Goal: Transaction & Acquisition: Purchase product/service

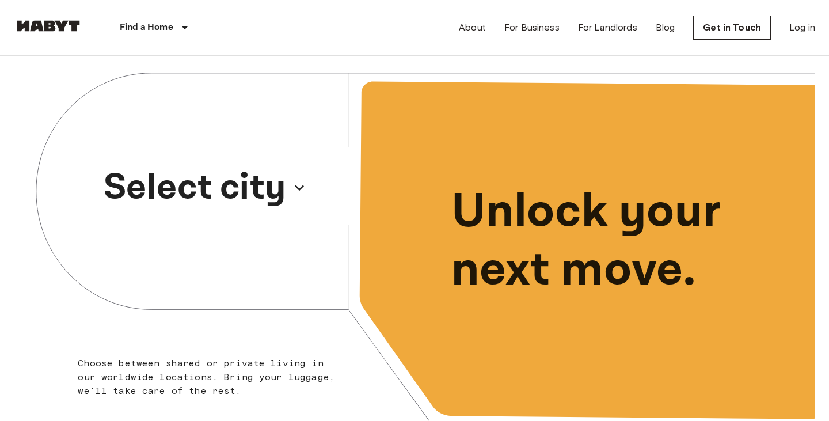
click at [213, 181] on p "Select city" at bounding box center [195, 187] width 182 height 55
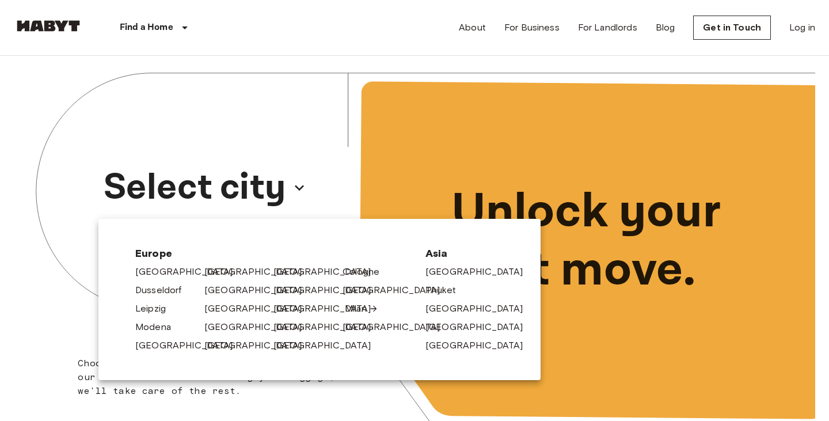
click at [355, 308] on link "Milan" at bounding box center [361, 309] width 33 height 14
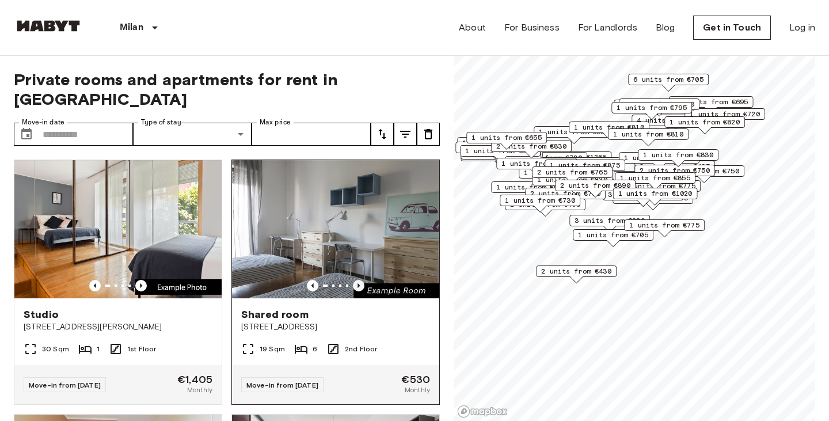
click at [356, 280] on icon "Previous image" at bounding box center [359, 286] width 12 height 12
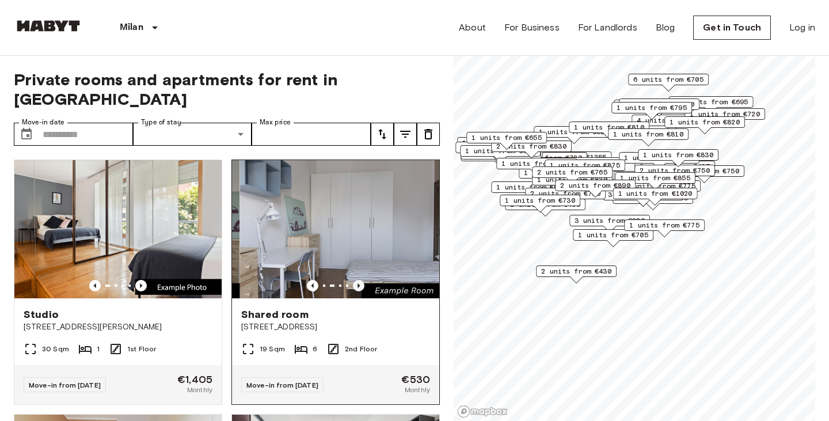
click at [356, 280] on icon "Previous image" at bounding box center [359, 286] width 12 height 12
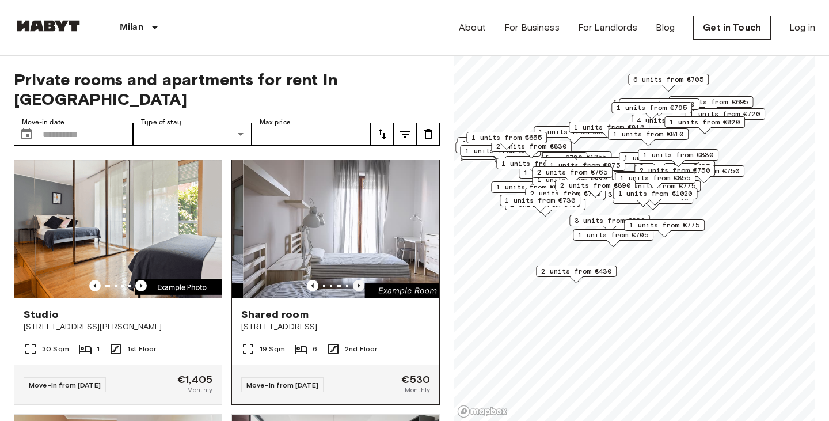
click at [356, 280] on icon "Previous image" at bounding box center [359, 286] width 12 height 12
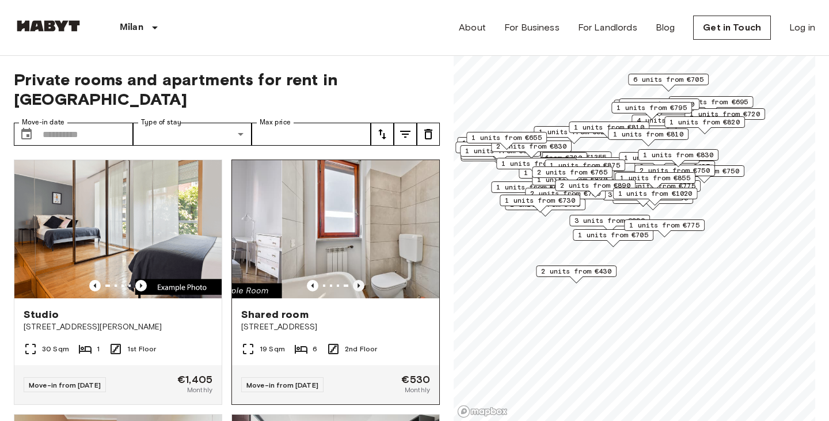
click at [356, 280] on icon "Previous image" at bounding box center [359, 286] width 12 height 12
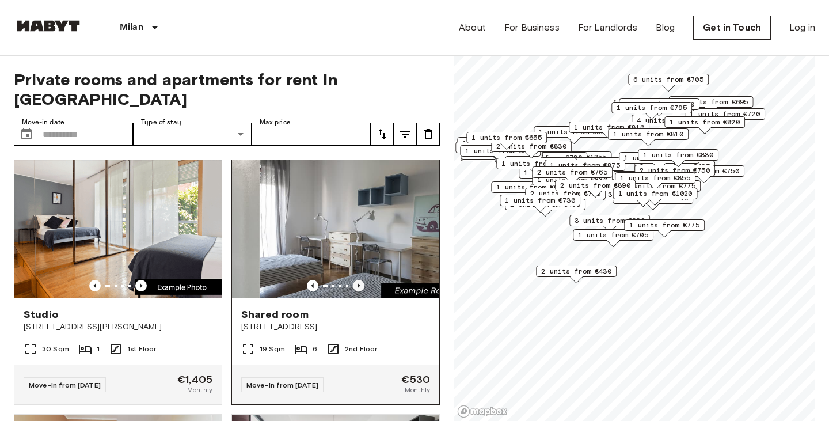
click at [356, 280] on icon "Previous image" at bounding box center [359, 286] width 12 height 12
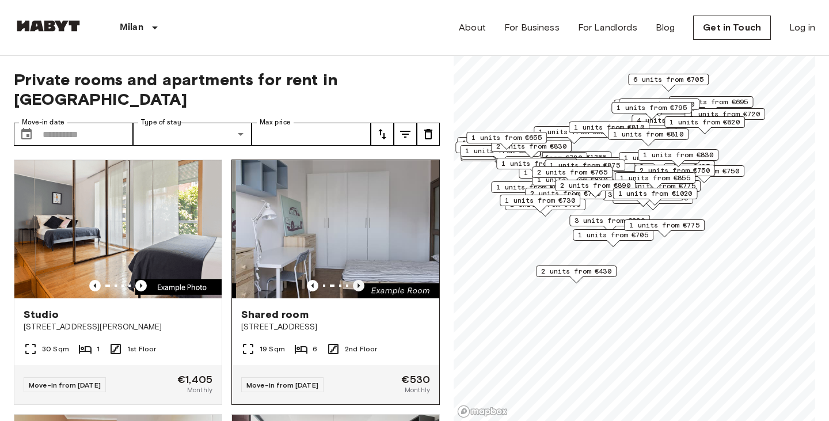
click at [356, 280] on icon "Previous image" at bounding box center [359, 286] width 12 height 12
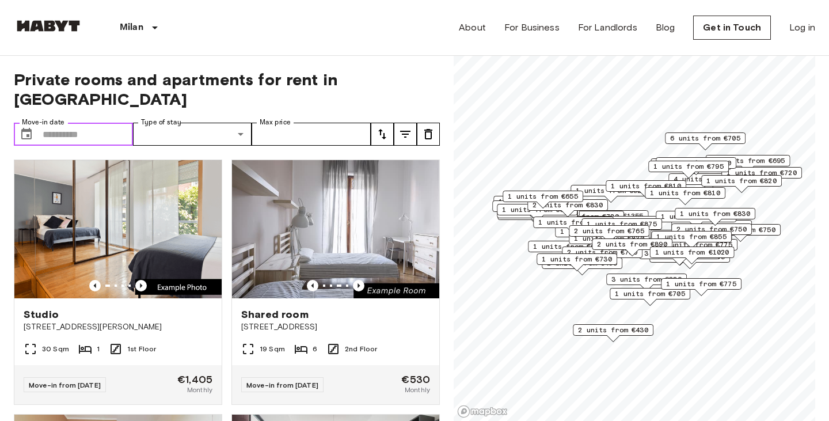
click at [90, 123] on input "Move-in date" at bounding box center [88, 134] width 90 height 23
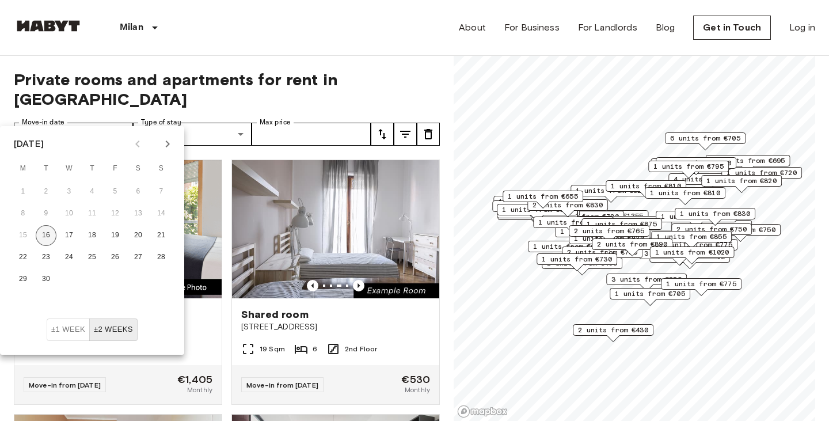
click at [51, 238] on button "16" at bounding box center [46, 235] width 21 height 21
type input "**********"
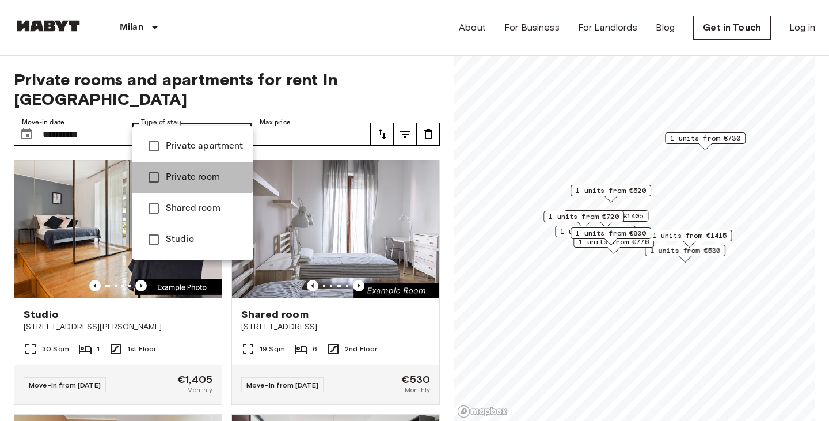
click at [186, 173] on span "Private room" at bounding box center [205, 177] width 78 height 14
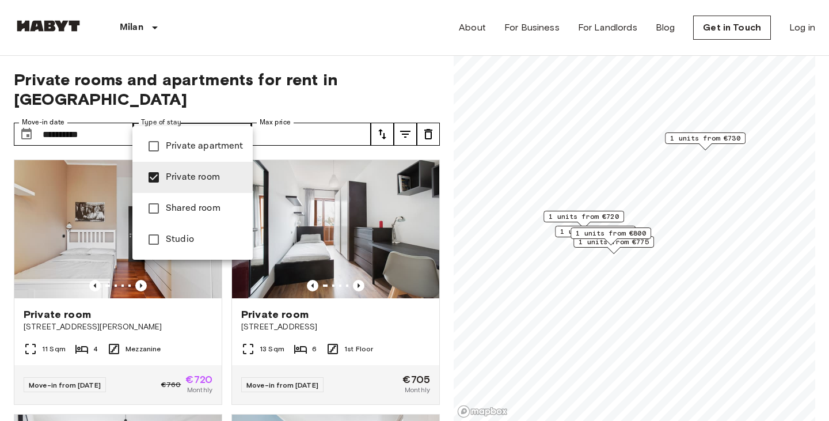
click at [311, 105] on div at bounding box center [414, 210] width 829 height 421
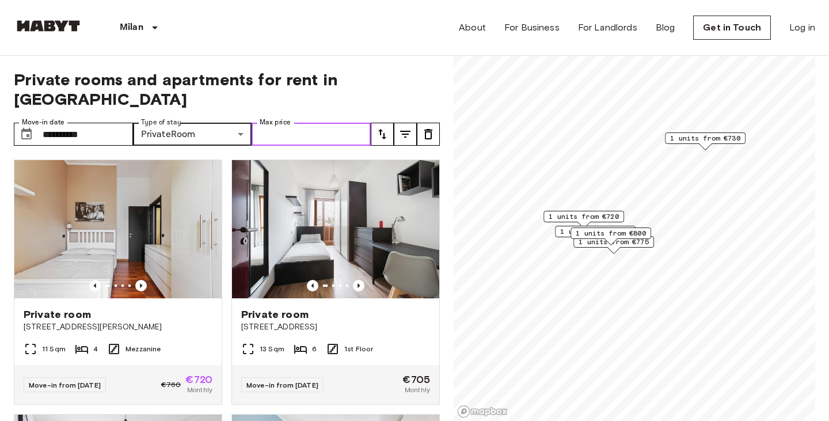
click at [299, 123] on input "Max price" at bounding box center [310, 134] width 119 height 23
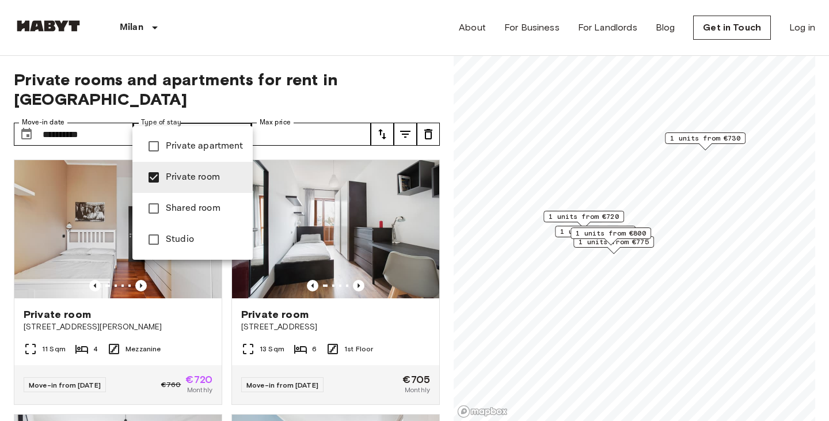
click at [186, 204] on span "Shared room" at bounding box center [205, 208] width 78 height 14
type input "**********"
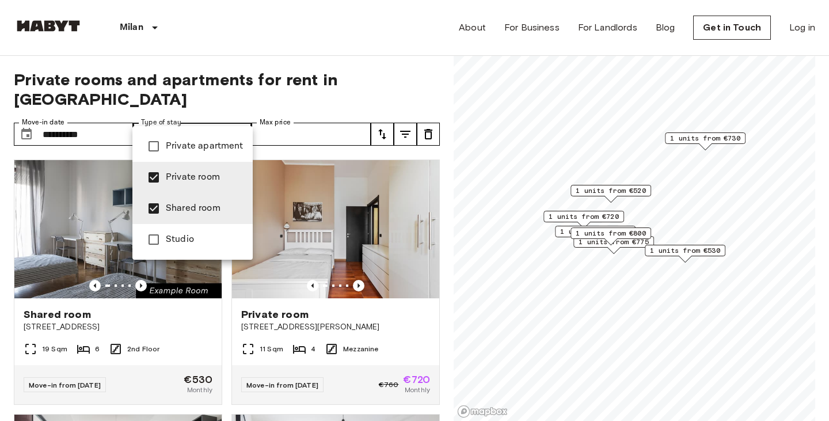
click at [293, 52] on div at bounding box center [414, 210] width 829 height 421
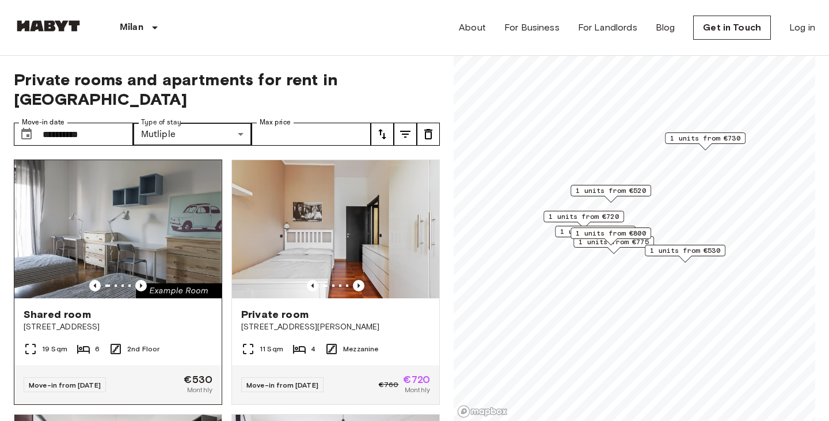
click at [135, 260] on img at bounding box center [117, 229] width 207 height 138
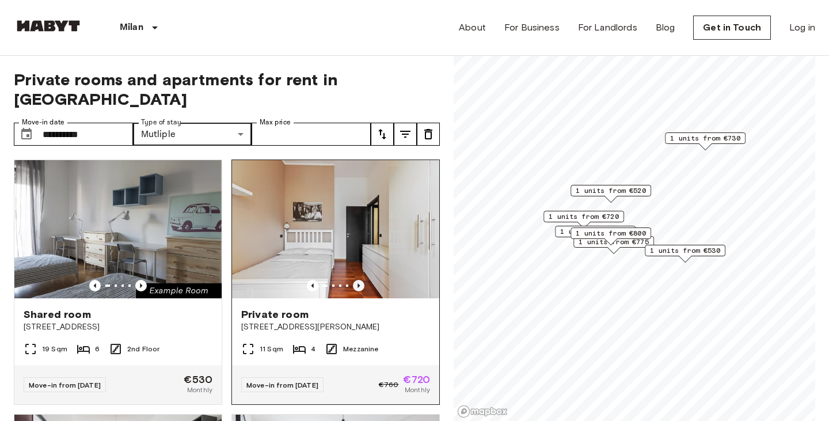
click at [355, 280] on icon "Previous image" at bounding box center [359, 286] width 12 height 12
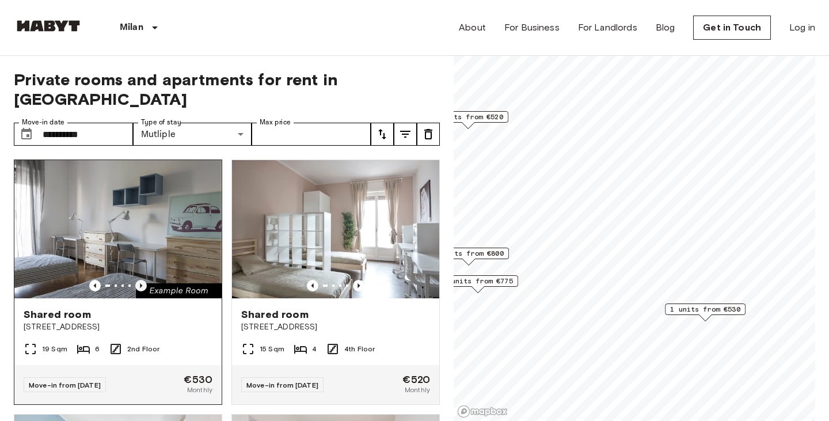
click at [141, 280] on icon "Previous image" at bounding box center [141, 286] width 12 height 12
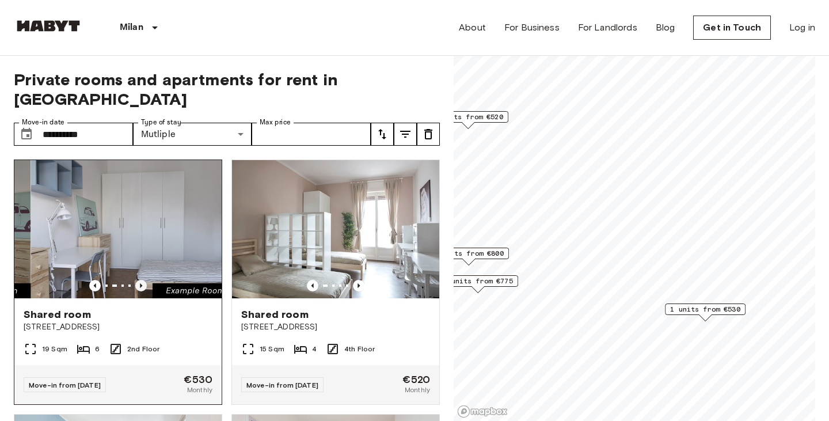
click at [141, 280] on icon "Previous image" at bounding box center [141, 286] width 12 height 12
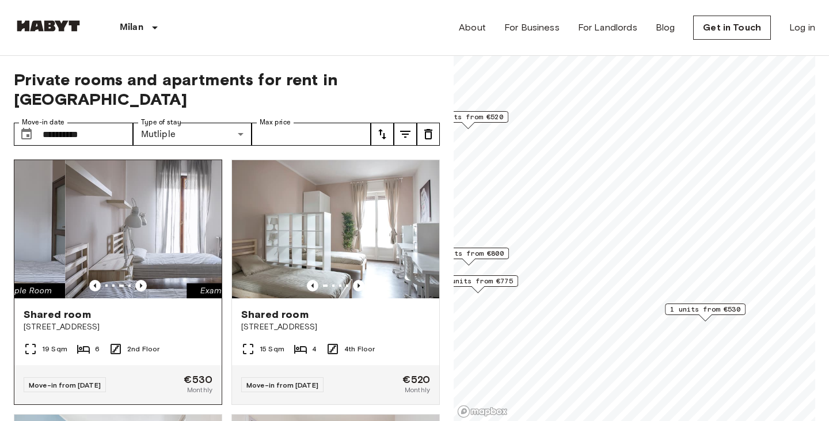
click at [155, 225] on img at bounding box center [168, 229] width 207 height 138
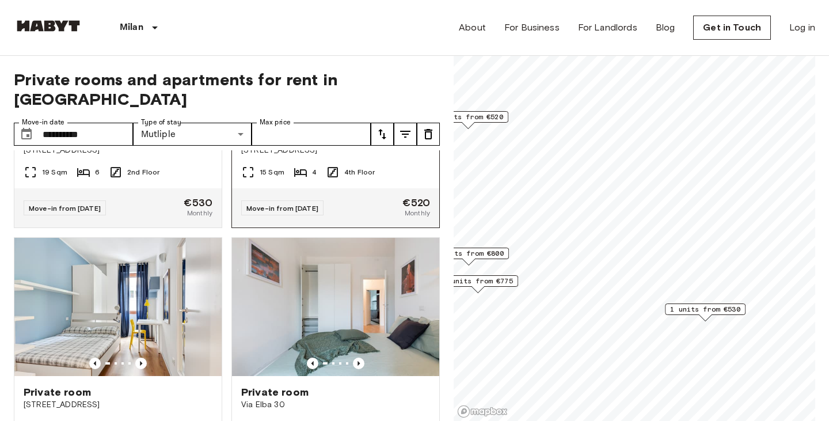
scroll to position [241, 0]
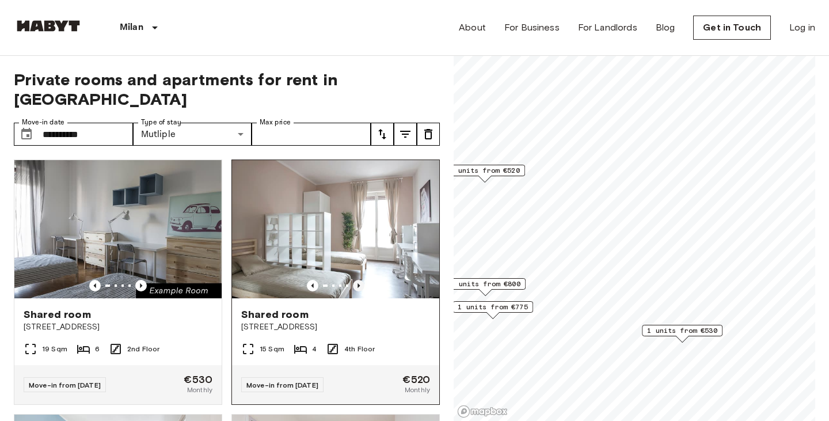
click at [357, 280] on icon "Previous image" at bounding box center [359, 286] width 12 height 12
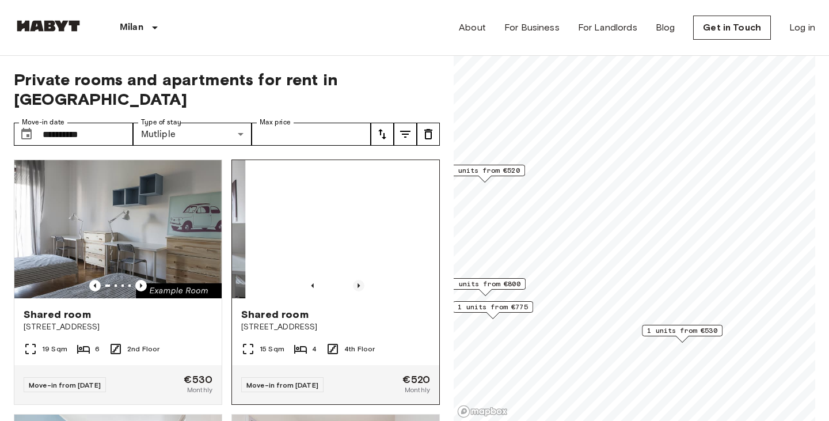
click at [357, 280] on icon "Previous image" at bounding box center [359, 286] width 12 height 12
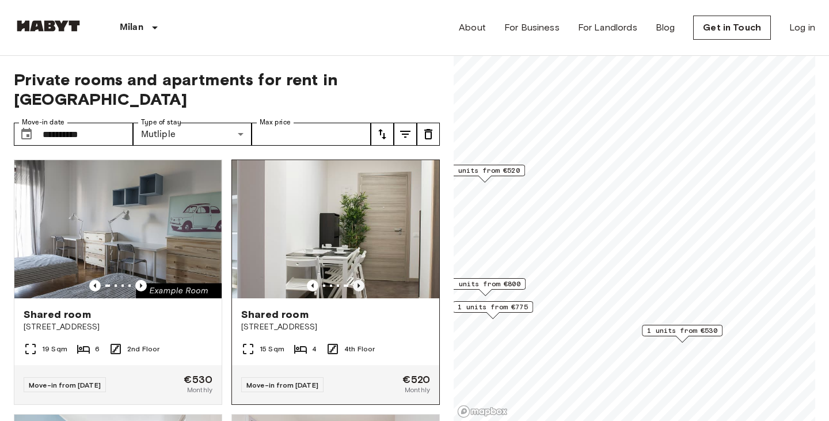
click at [357, 280] on icon "Previous image" at bounding box center [359, 286] width 12 height 12
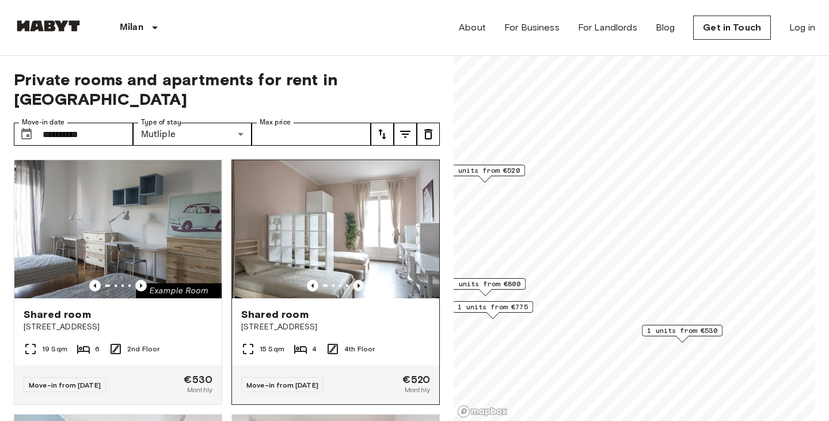
click at [357, 280] on icon "Previous image" at bounding box center [359, 286] width 12 height 12
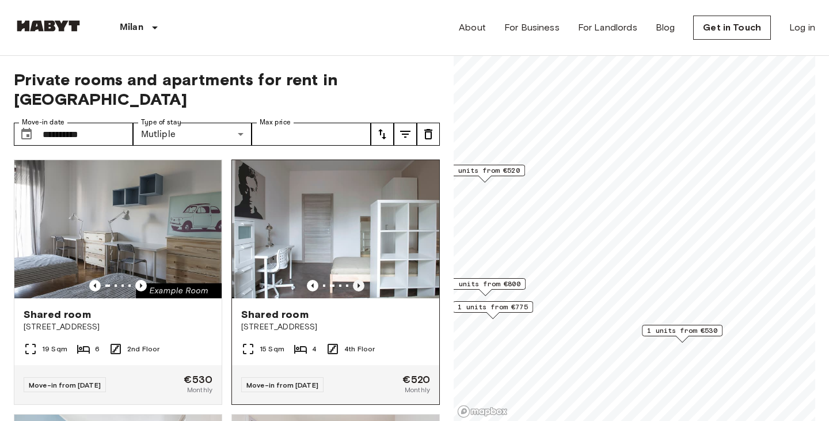
click at [357, 280] on icon "Previous image" at bounding box center [359, 286] width 12 height 12
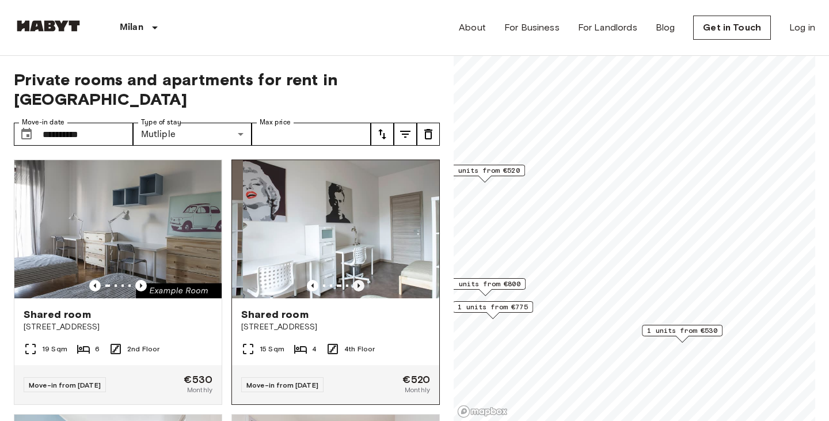
click at [357, 280] on icon "Previous image" at bounding box center [359, 286] width 12 height 12
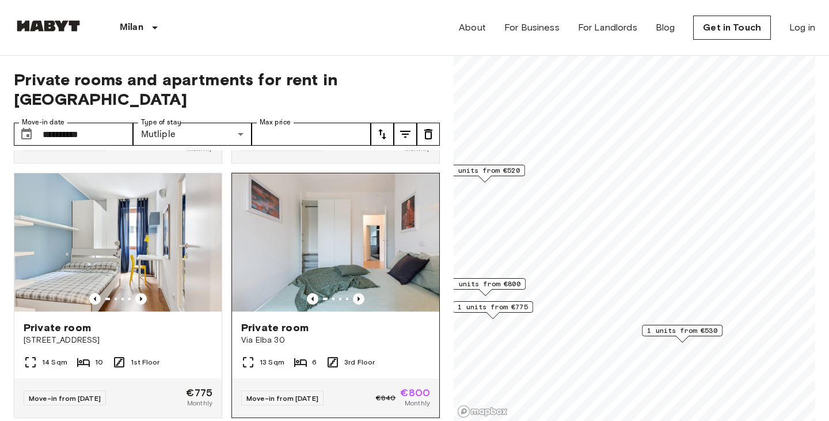
click at [372, 203] on img at bounding box center [335, 242] width 207 height 138
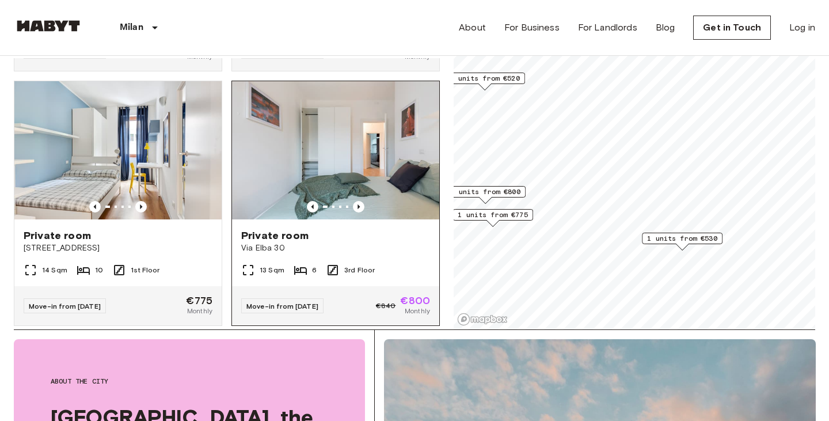
scroll to position [100, 0]
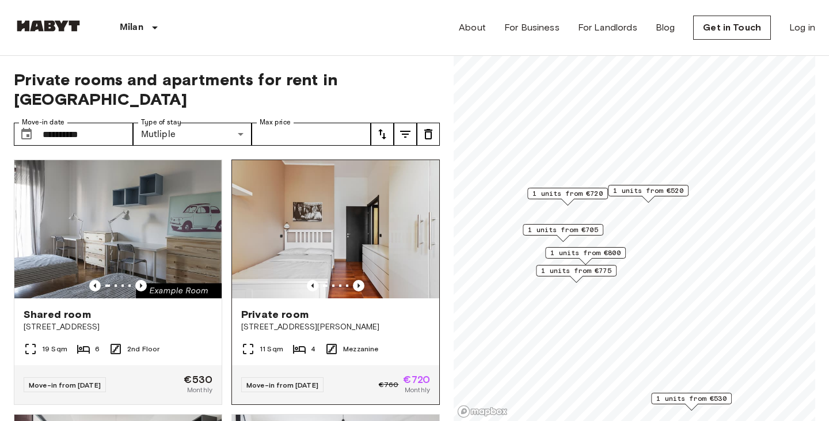
scroll to position [13, 0]
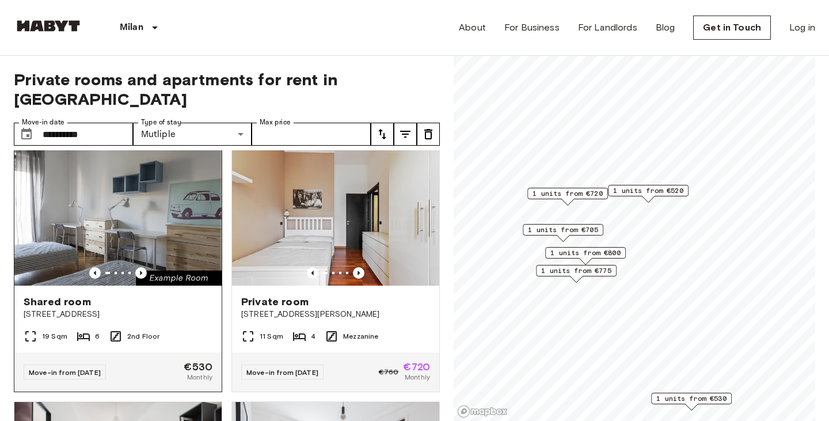
click at [170, 295] on div "Shared room" at bounding box center [118, 302] width 189 height 14
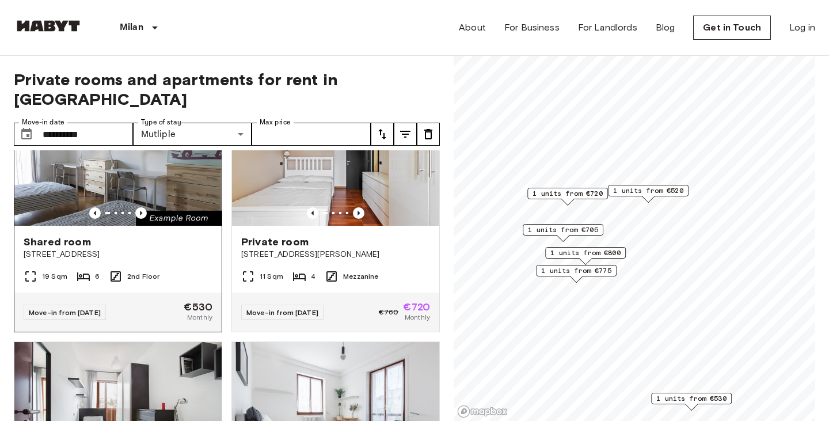
scroll to position [0, 0]
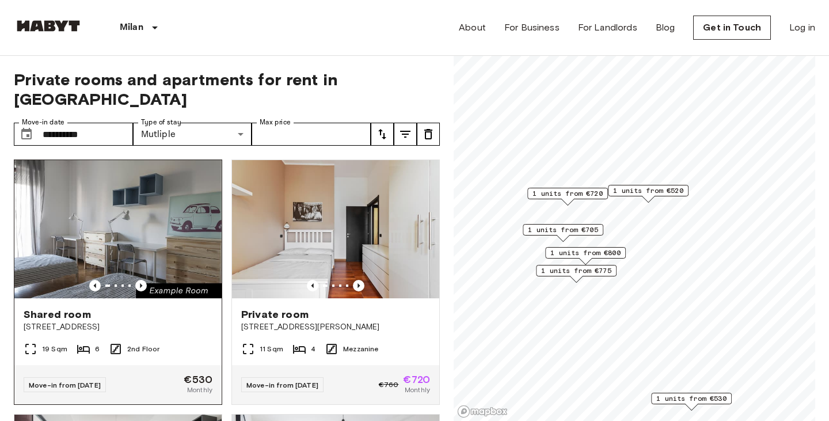
click at [133, 178] on img at bounding box center [117, 229] width 207 height 138
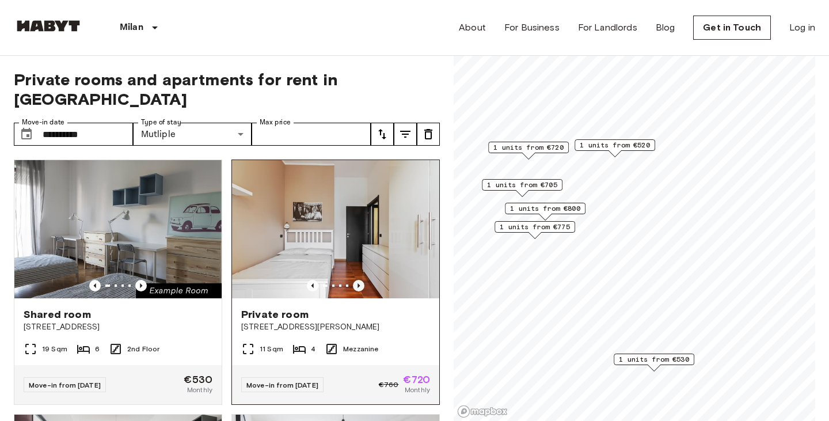
click at [360, 280] on icon "Previous image" at bounding box center [359, 286] width 12 height 12
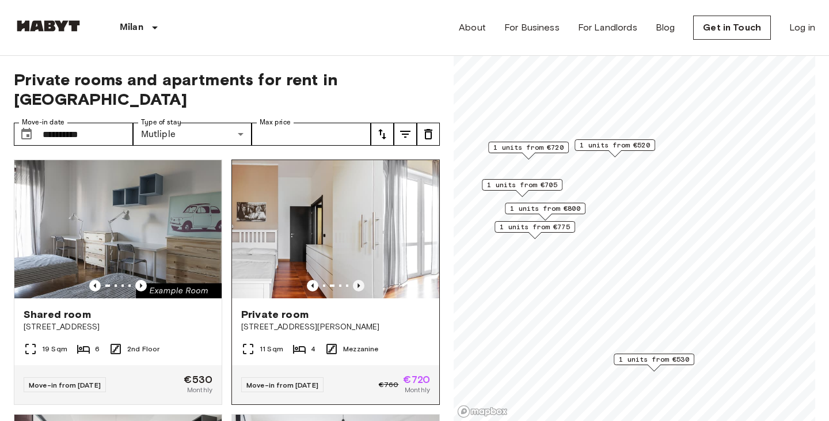
click at [360, 280] on icon "Previous image" at bounding box center [359, 286] width 12 height 12
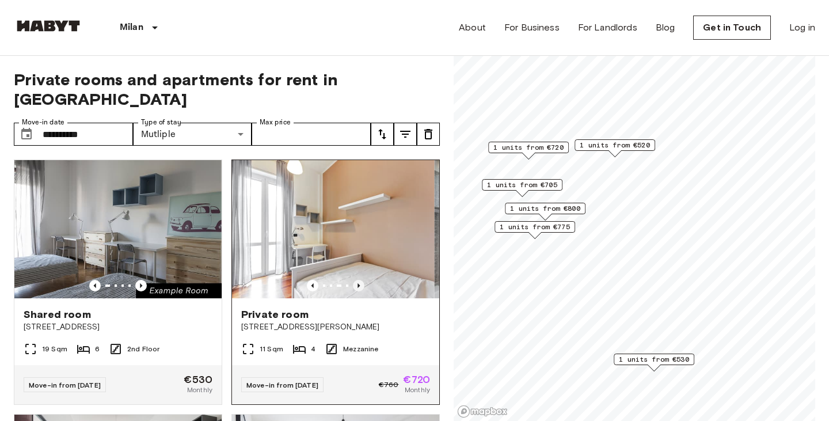
click at [360, 280] on icon "Previous image" at bounding box center [359, 286] width 12 height 12
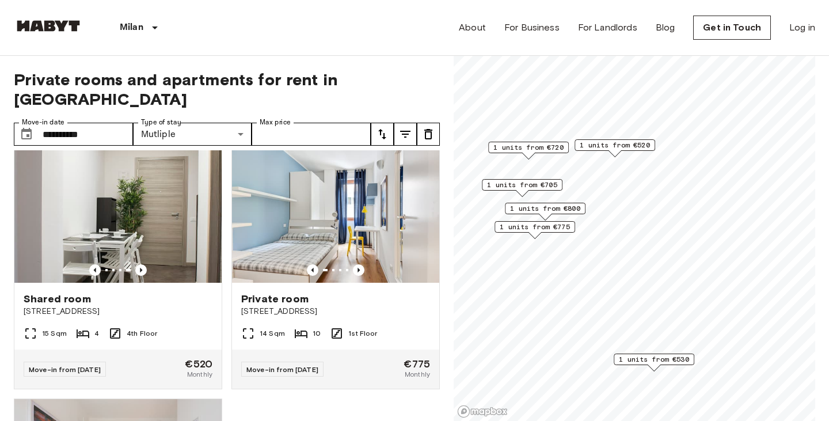
scroll to position [516, 0]
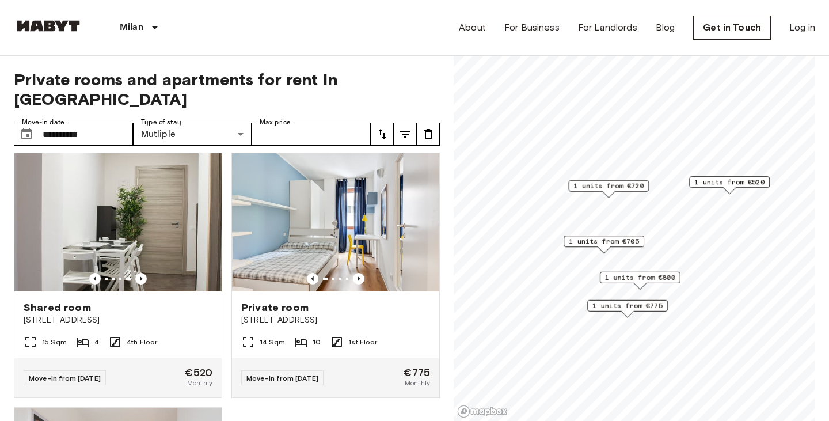
scroll to position [261, 0]
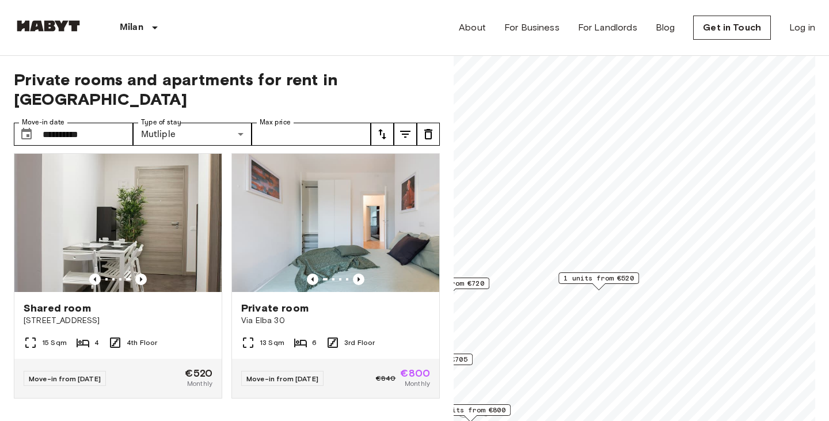
scroll to position [241, 0]
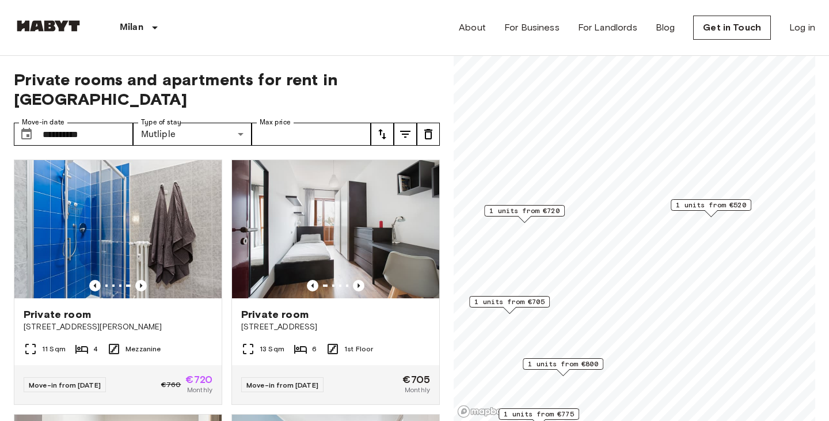
click at [535, 212] on span "1 units from €720" at bounding box center [524, 210] width 70 height 10
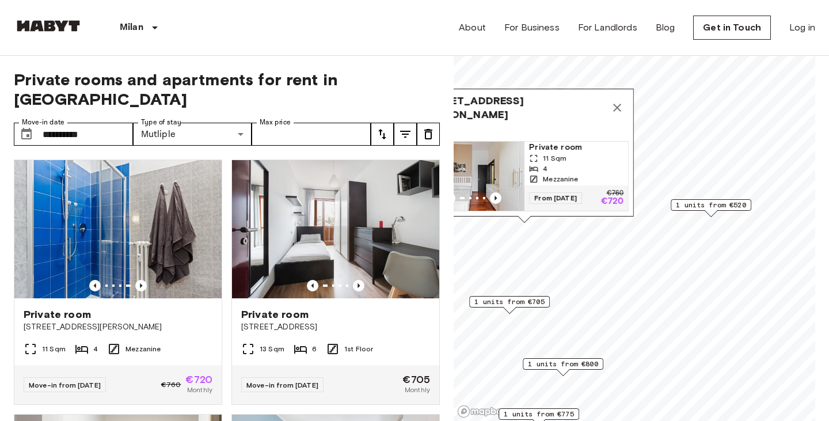
click at [501, 162] on img "Map marker" at bounding box center [473, 176] width 104 height 69
click at [613, 106] on icon "Map marker" at bounding box center [617, 108] width 14 height 14
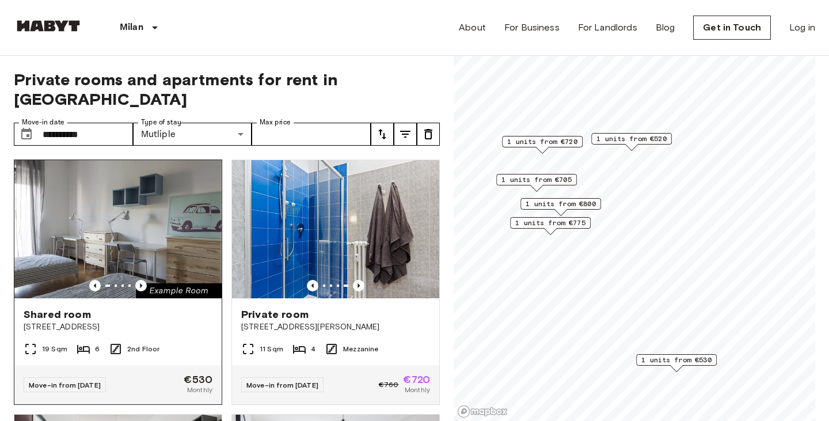
click at [136, 203] on img at bounding box center [117, 229] width 207 height 138
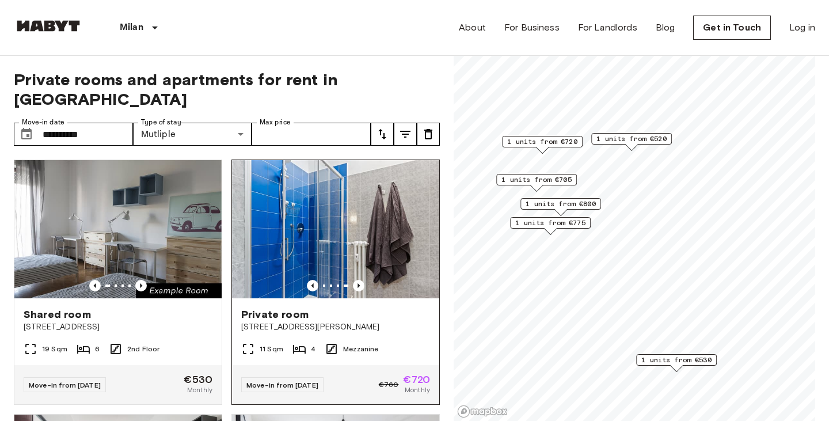
click at [400, 226] on img at bounding box center [335, 229] width 207 height 138
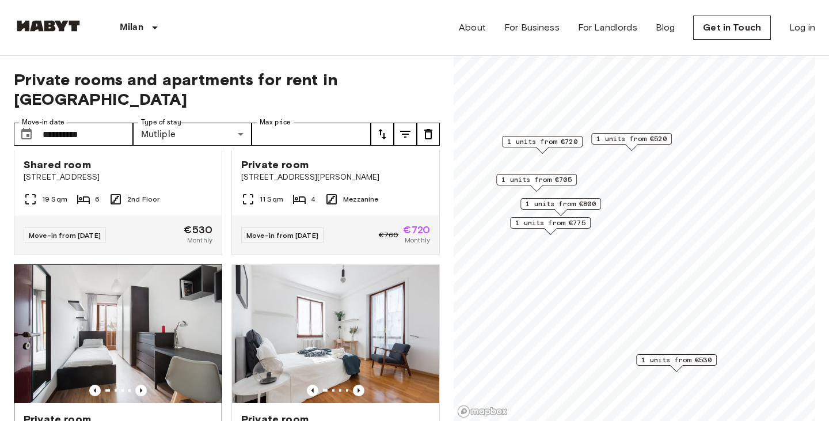
click at [112, 265] on img at bounding box center [117, 334] width 207 height 138
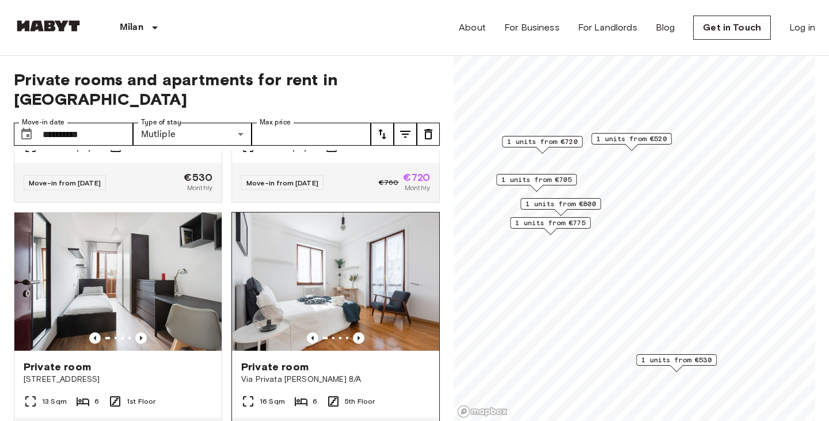
scroll to position [235, 0]
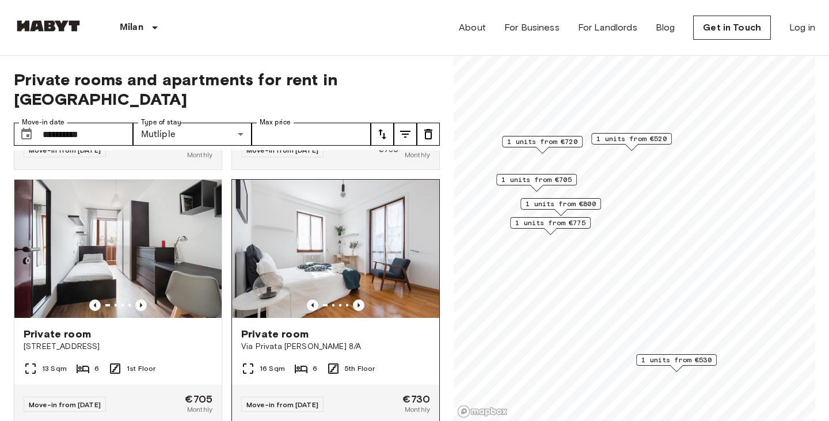
click at [336, 242] on img at bounding box center [335, 249] width 207 height 138
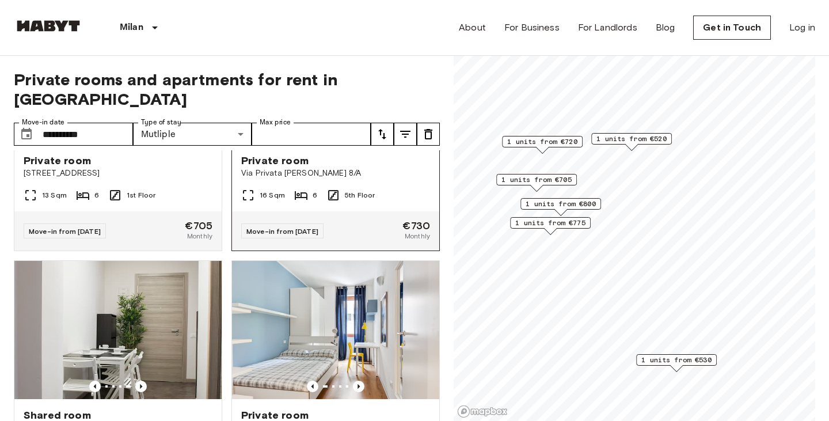
scroll to position [505, 0]
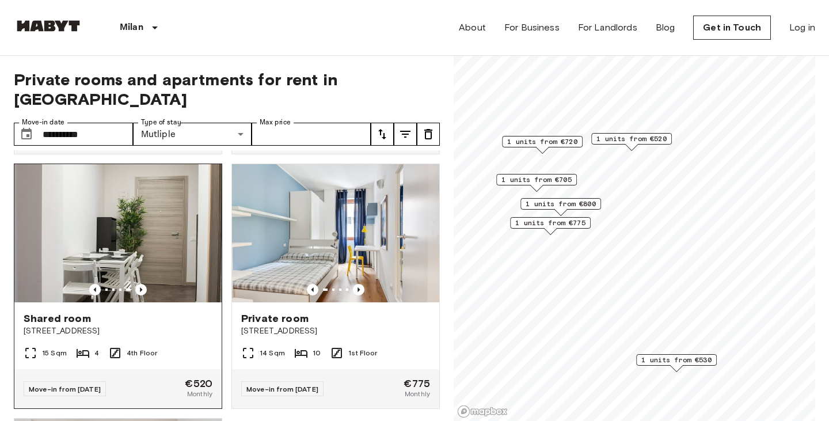
click at [154, 257] on img at bounding box center [117, 233] width 207 height 138
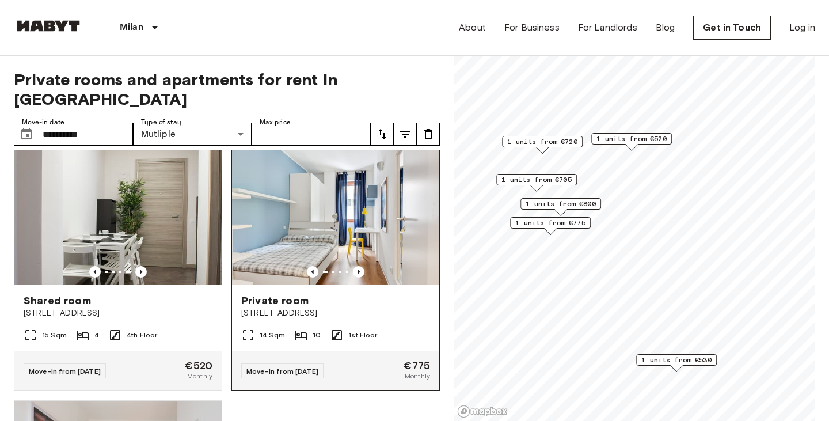
scroll to position [525, 0]
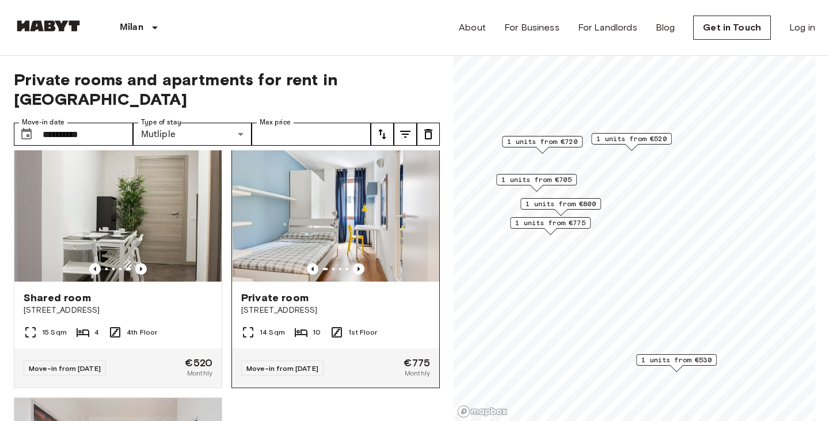
click at [358, 216] on img at bounding box center [335, 212] width 207 height 138
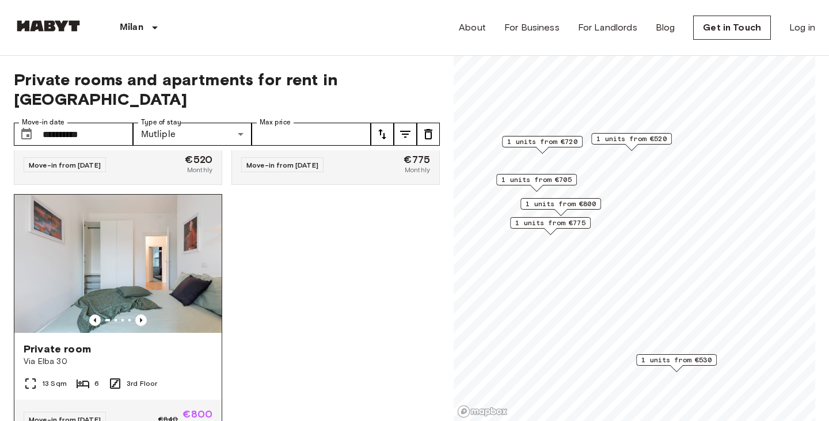
scroll to position [750, 0]
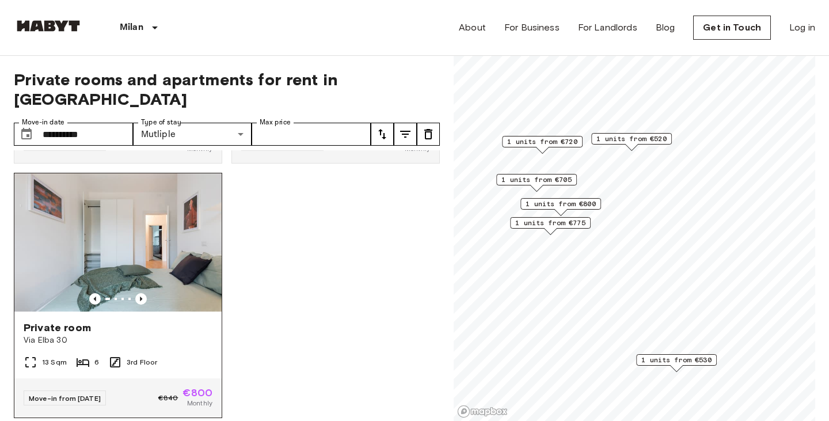
click at [156, 246] on img at bounding box center [117, 242] width 207 height 138
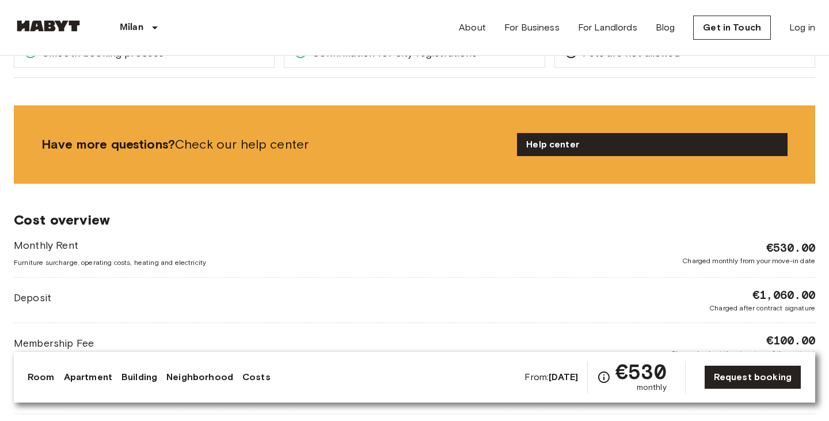
scroll to position [1642, 0]
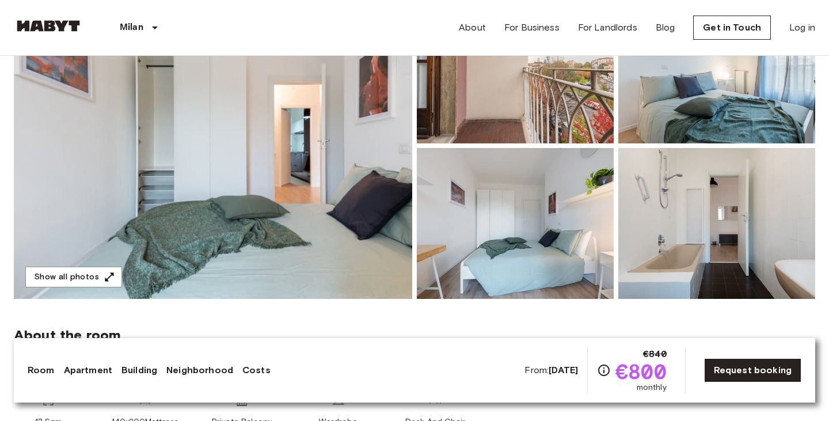
scroll to position [180, 0]
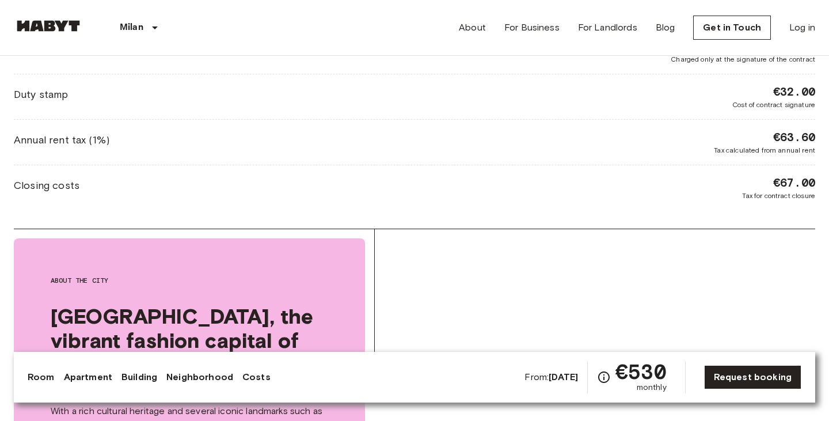
scroll to position [1697, 0]
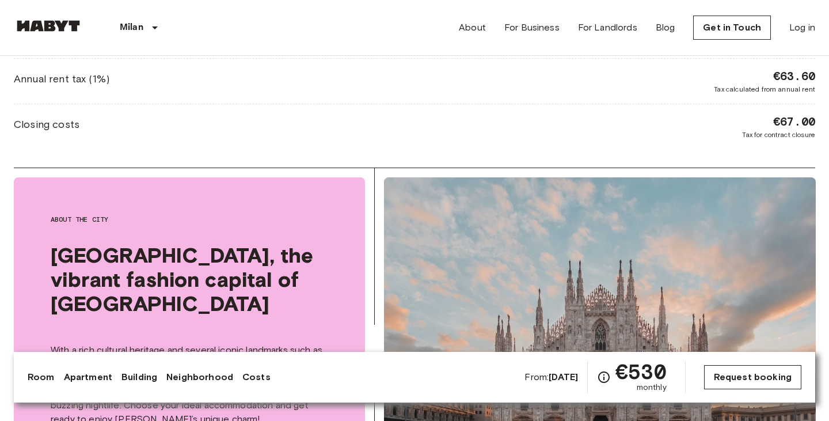
click at [756, 375] on link "Request booking" at bounding box center [752, 377] width 97 height 24
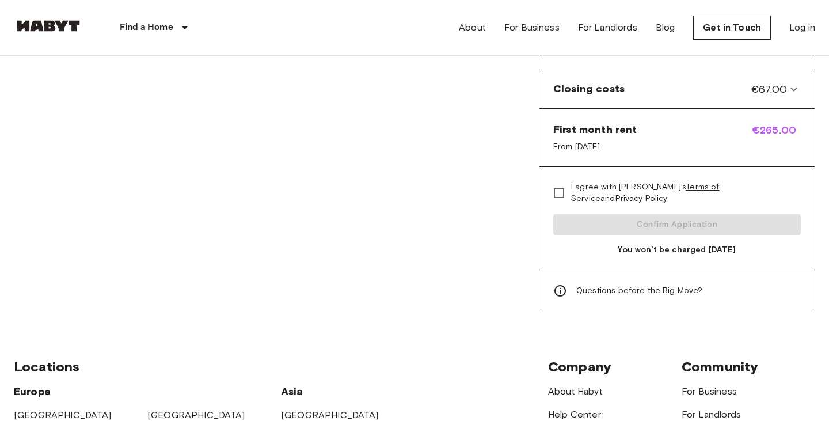
scroll to position [857, 0]
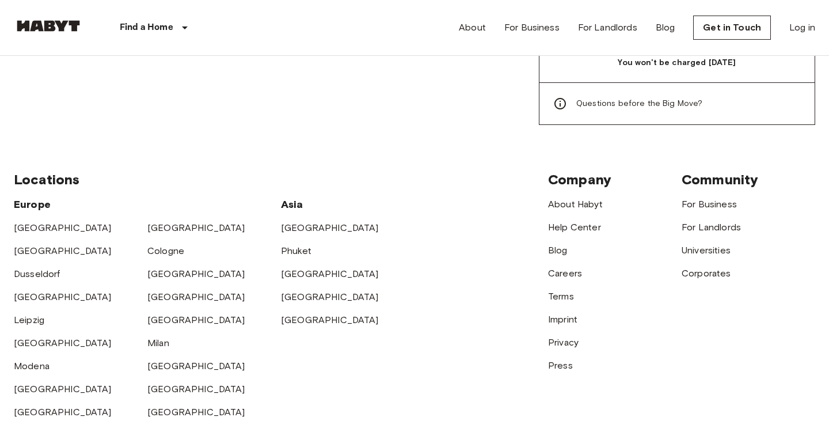
click at [665, 98] on span "Questions before the Big Move?" at bounding box center [639, 104] width 127 height 12
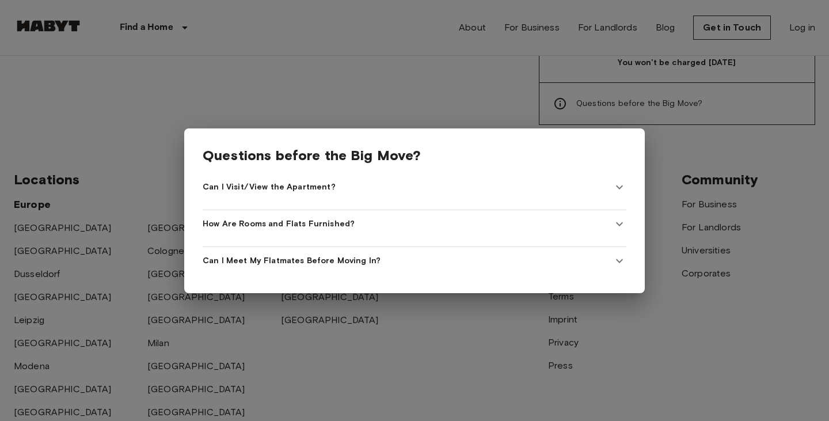
click at [483, 81] on div at bounding box center [414, 210] width 829 height 421
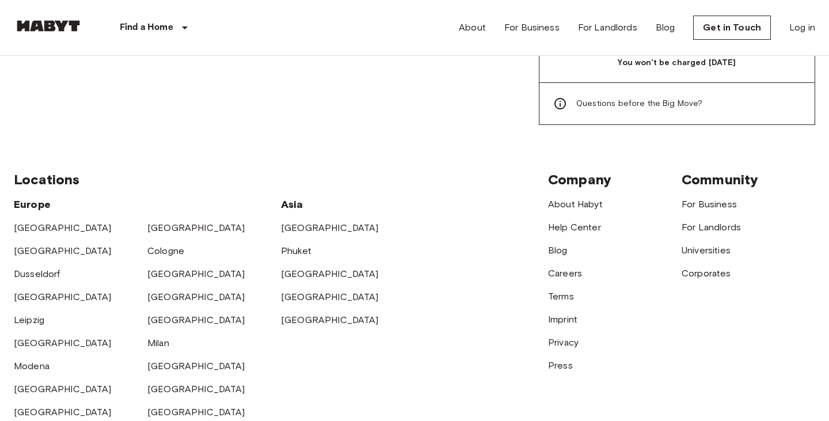
click at [609, 98] on span "Questions before the Big Move?" at bounding box center [639, 104] width 127 height 12
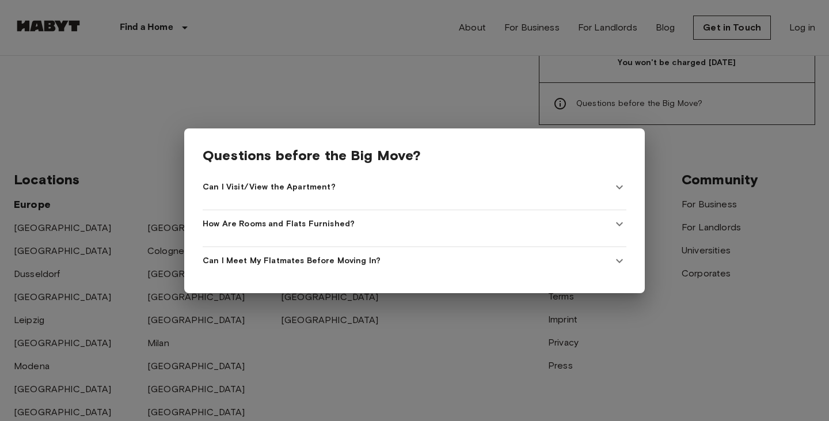
click at [364, 230] on Furnished\? "How Are Rooms and Flats Furnished?" at bounding box center [415, 224] width 424 height 28
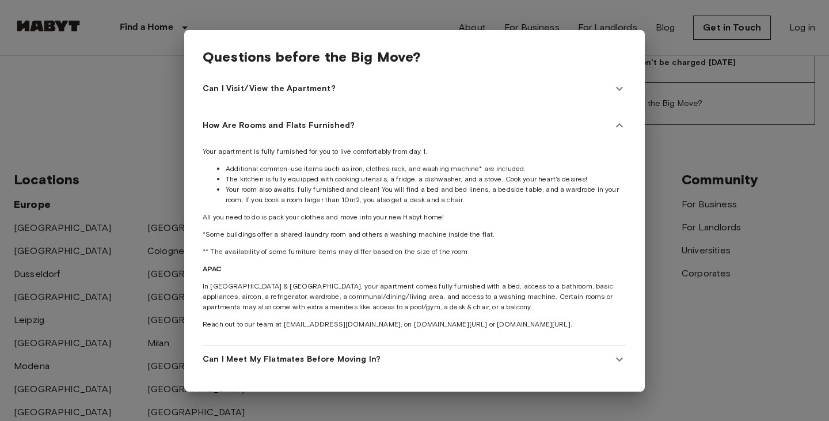
click at [330, 363] on span "Can I Meet My Flatmates Before Moving In?" at bounding box center [292, 359] width 178 height 12
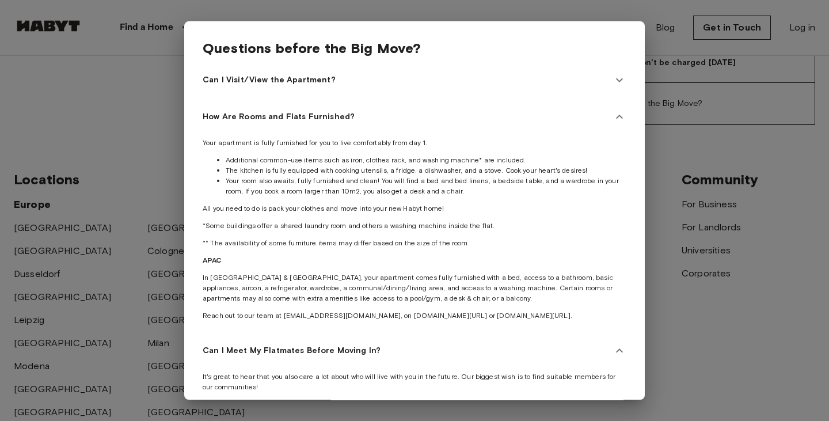
click at [287, 77] on span "Can I Visit/View the Apartment?" at bounding box center [269, 80] width 133 height 12
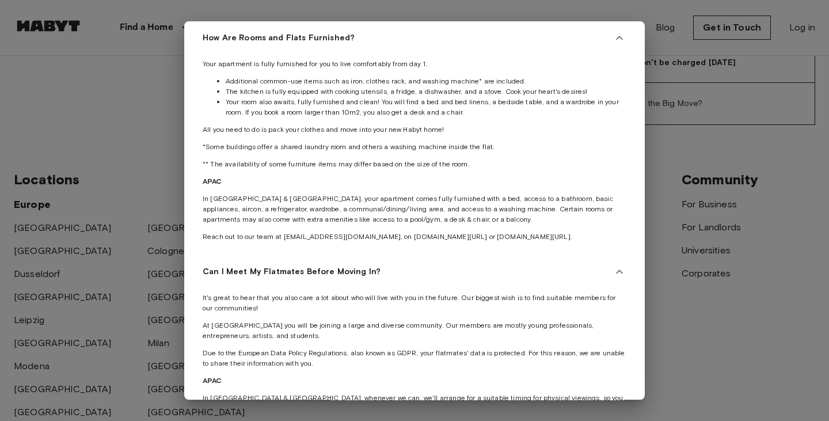
scroll to position [252, 0]
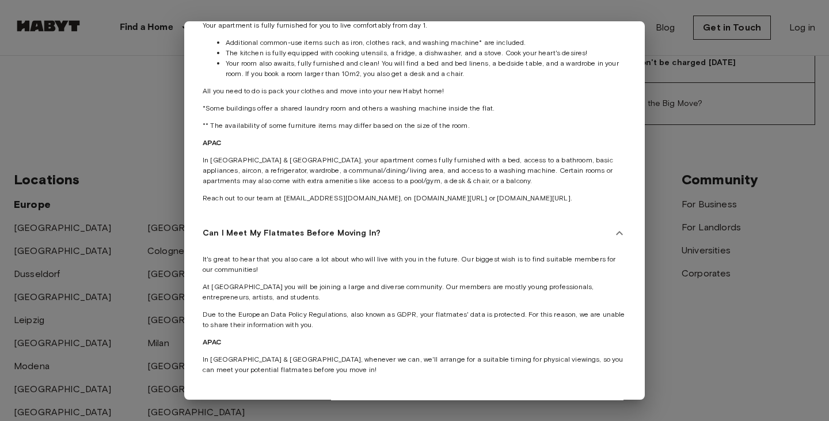
click at [151, 196] on div at bounding box center [414, 210] width 829 height 421
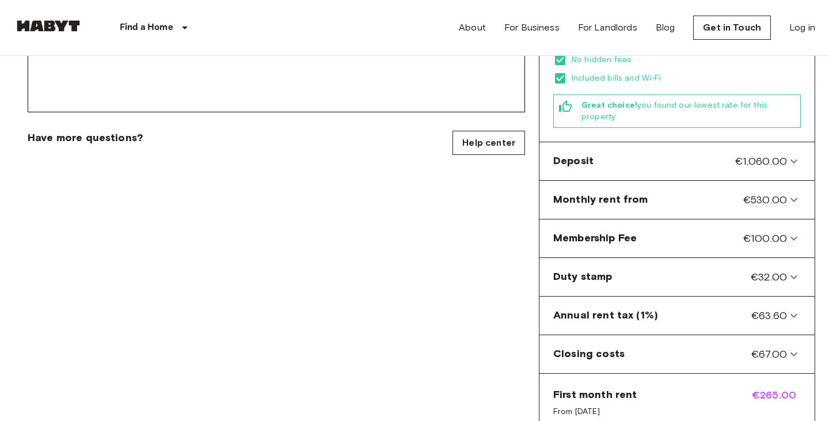
scroll to position [304, 0]
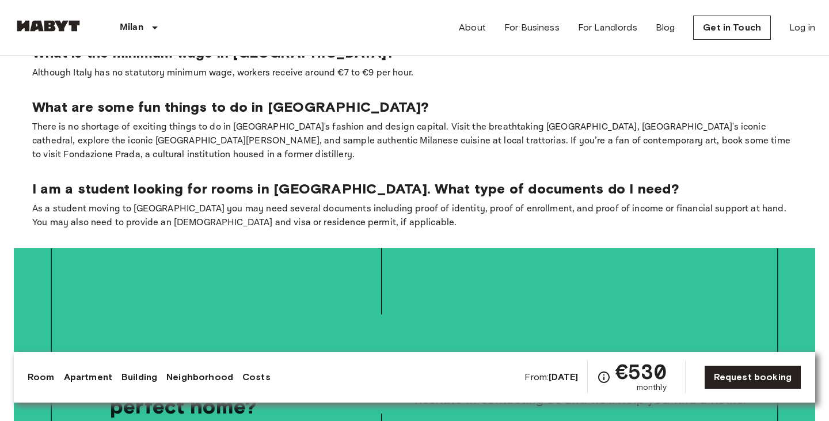
scroll to position [2482, 0]
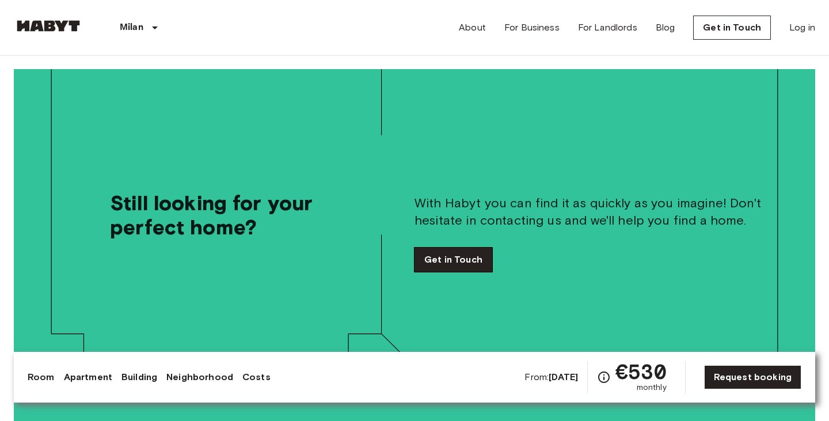
click at [461, 247] on link "Get in Touch" at bounding box center [453, 259] width 78 height 24
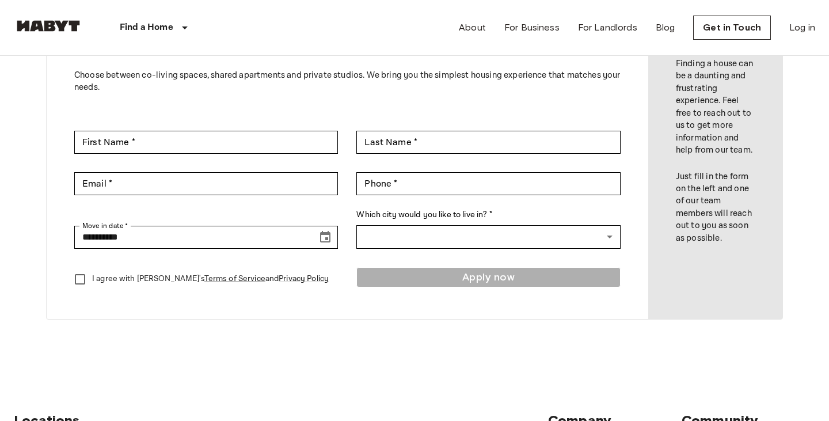
scroll to position [115, 0]
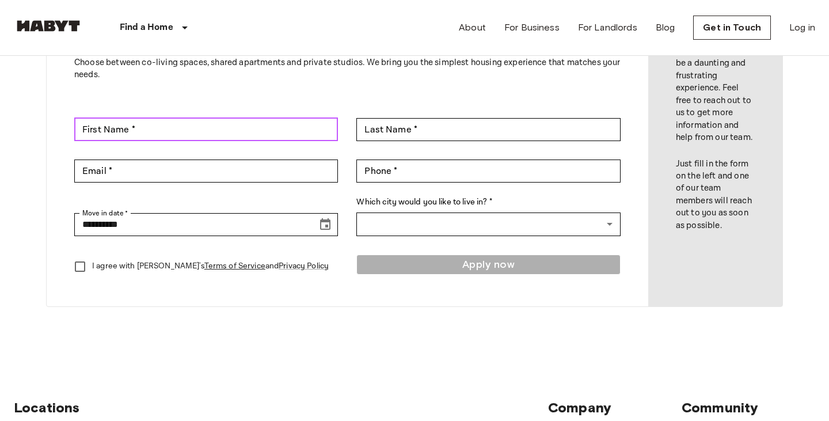
click at [190, 135] on input "First Name *" at bounding box center [206, 129] width 264 height 23
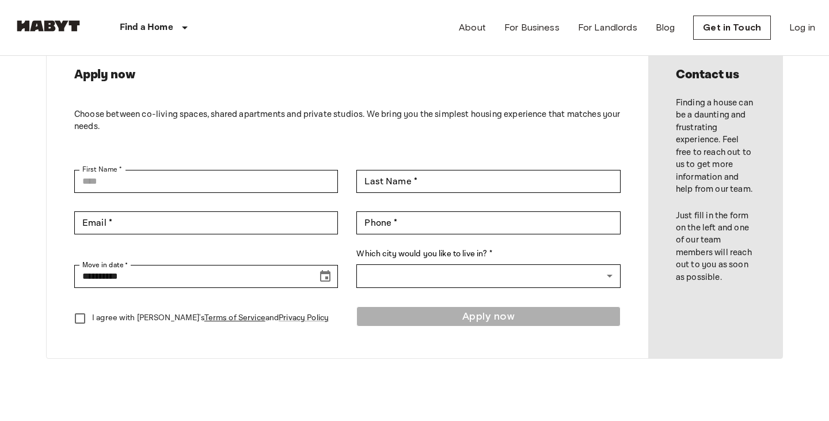
click at [157, 127] on p "Choose between co-living spaces, shared apartments and private studios. We brin…" at bounding box center [347, 120] width 546 height 25
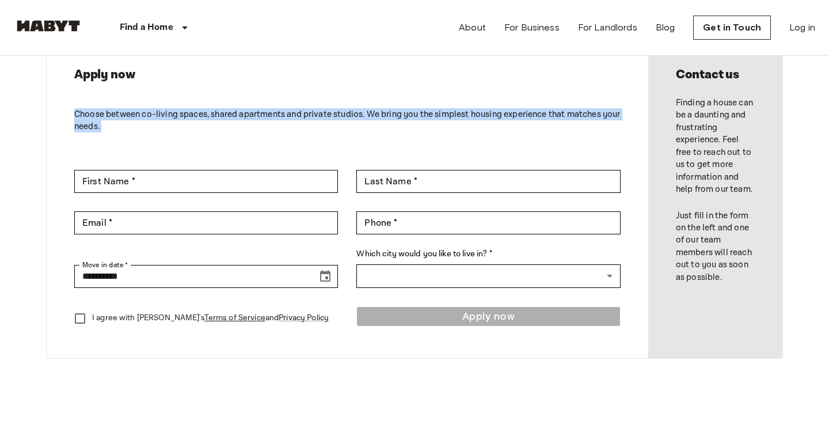
click at [157, 127] on p "Choose between co-living spaces, shared apartments and private studios. We brin…" at bounding box center [347, 120] width 546 height 25
click at [201, 112] on p "Choose between co-living spaces, shared apartments and private studios. We brin…" at bounding box center [347, 120] width 546 height 25
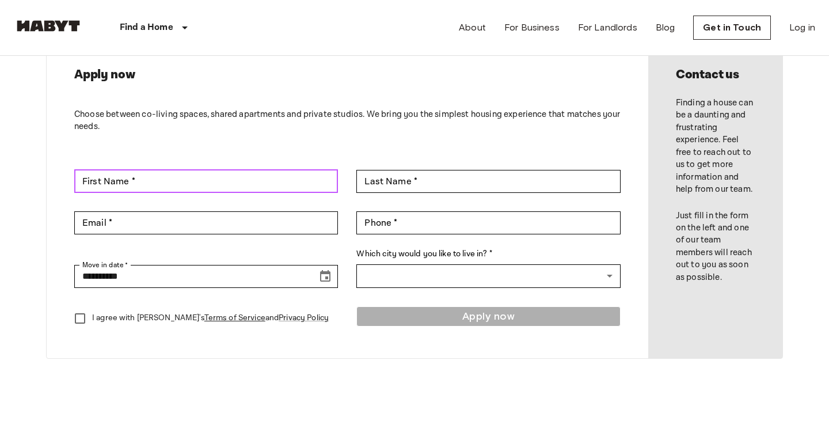
click at [169, 170] on input "First Name *" at bounding box center [206, 181] width 264 height 23
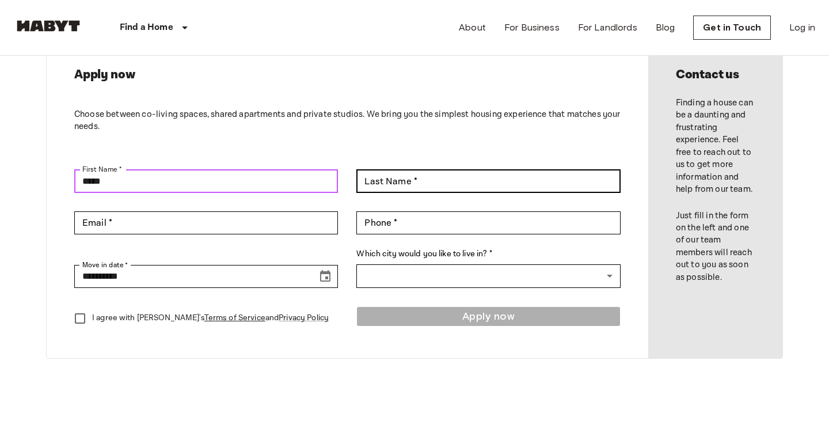
type input "*****"
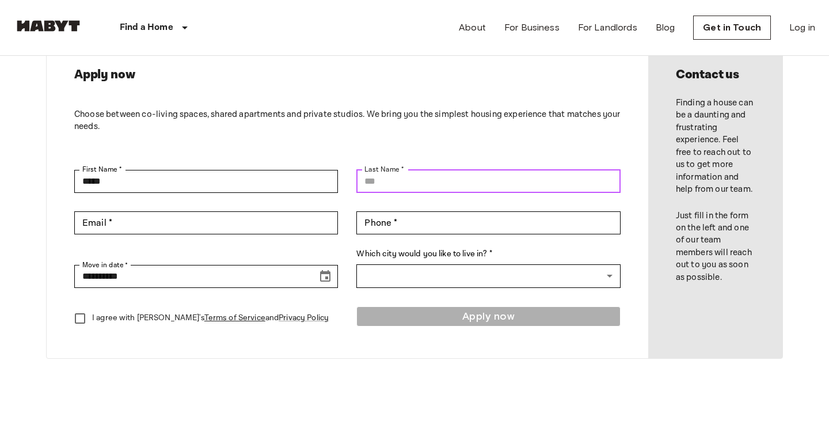
click at [445, 182] on input "Last Name *" at bounding box center [488, 181] width 264 height 23
type input "**********"
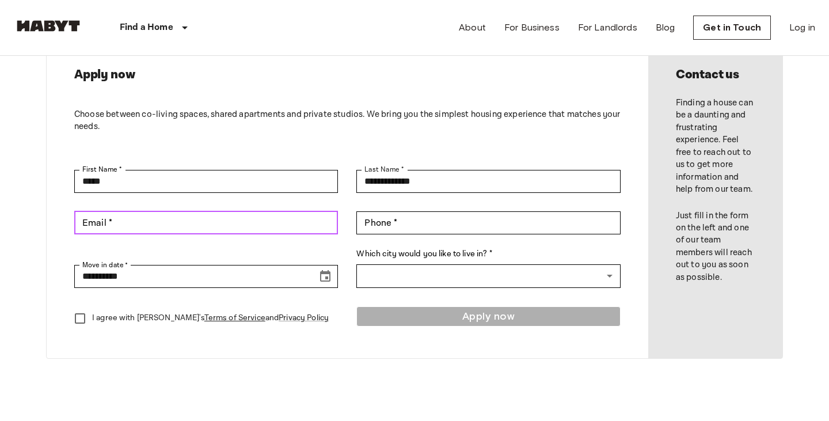
click at [278, 213] on input "Email *" at bounding box center [206, 222] width 264 height 23
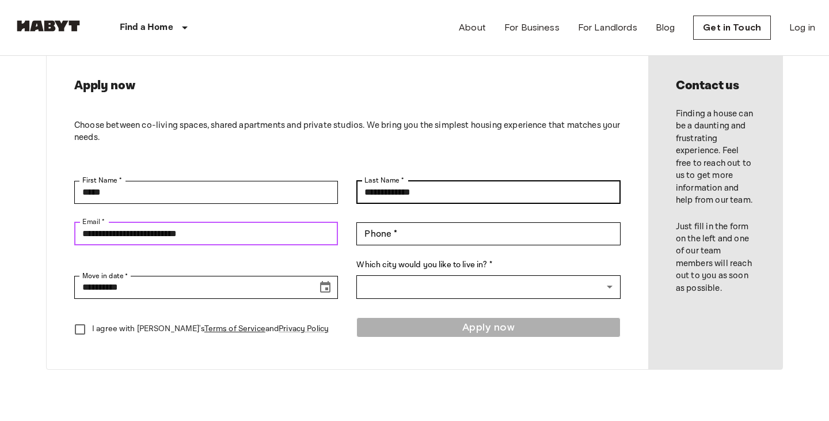
scroll to position [89, 0]
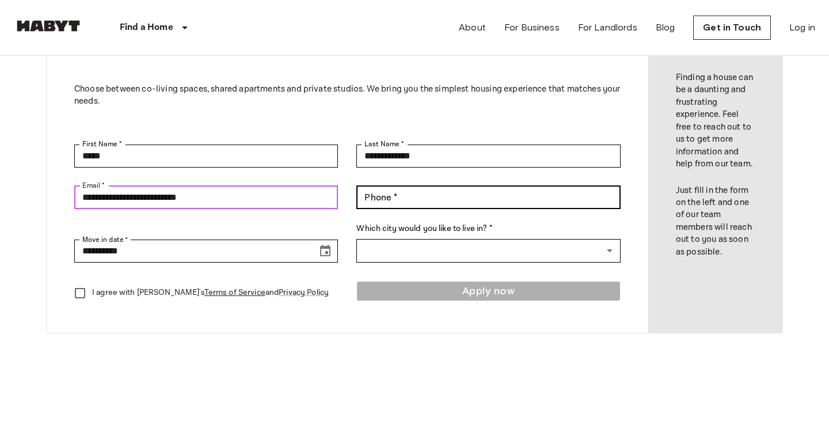
type input "**********"
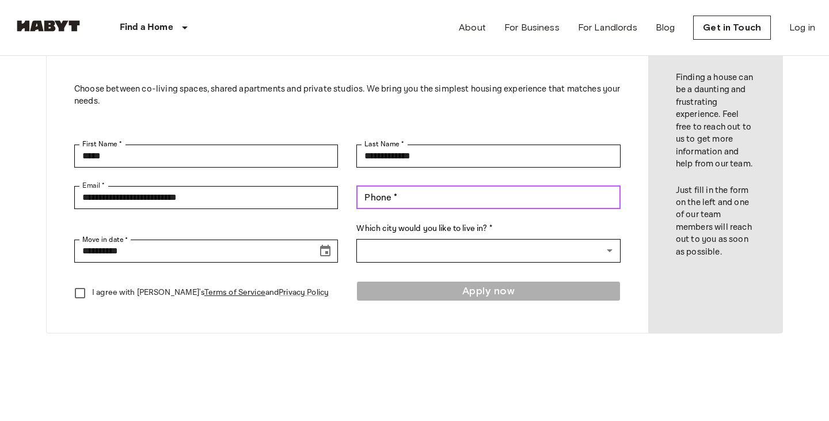
click at [428, 207] on input "Phone *" at bounding box center [488, 197] width 264 height 23
type input "*"
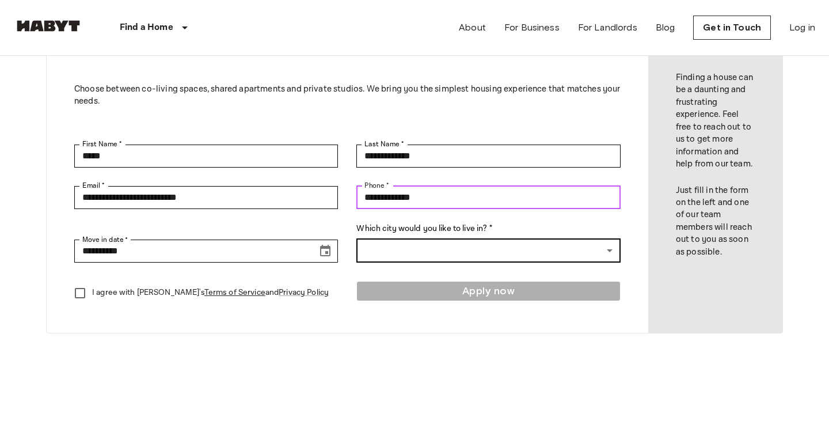
type input "**********"
click at [406, 257] on body "**********" at bounding box center [414, 404] width 829 height 987
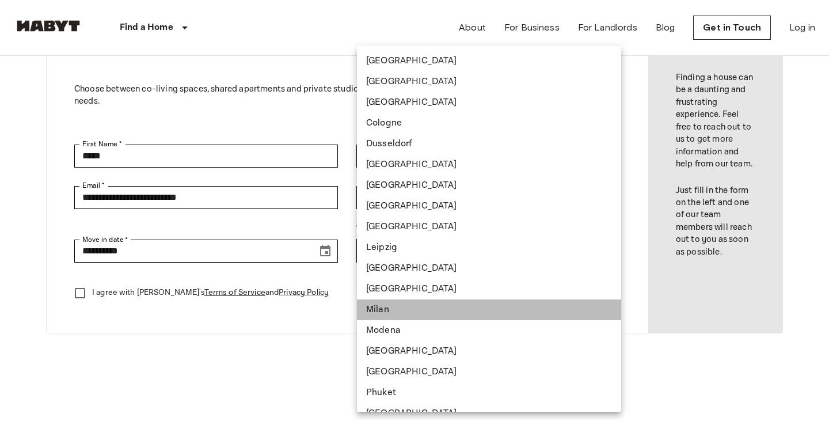
click at [402, 304] on li "Milan" at bounding box center [489, 309] width 264 height 21
type input "*****"
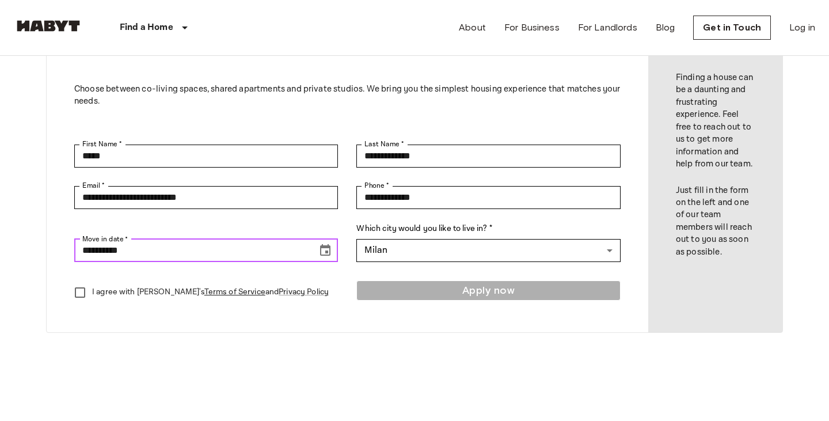
click at [259, 253] on input "**********" at bounding box center [191, 250] width 235 height 23
click at [321, 252] on icon "Choose date, selected date is Sep 17, 2025" at bounding box center [325, 250] width 10 height 12
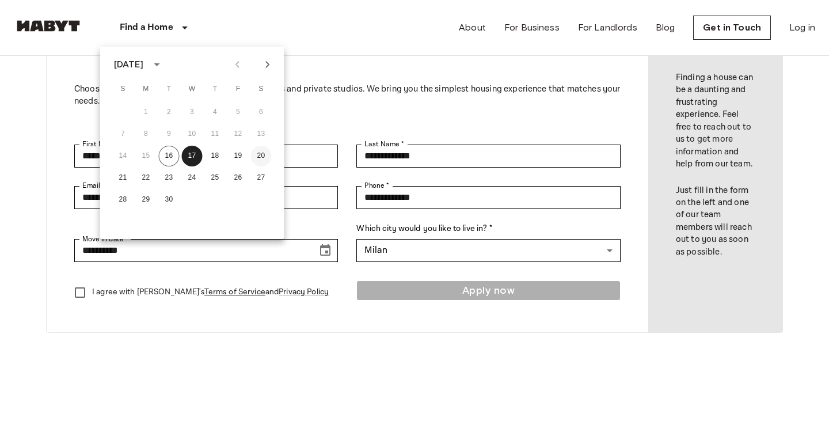
click at [261, 156] on button "20" at bounding box center [261, 156] width 21 height 21
type input "**********"
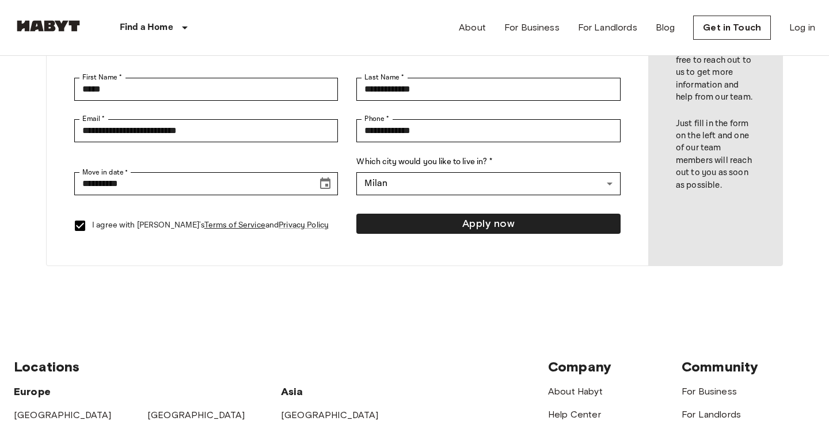
scroll to position [141, 0]
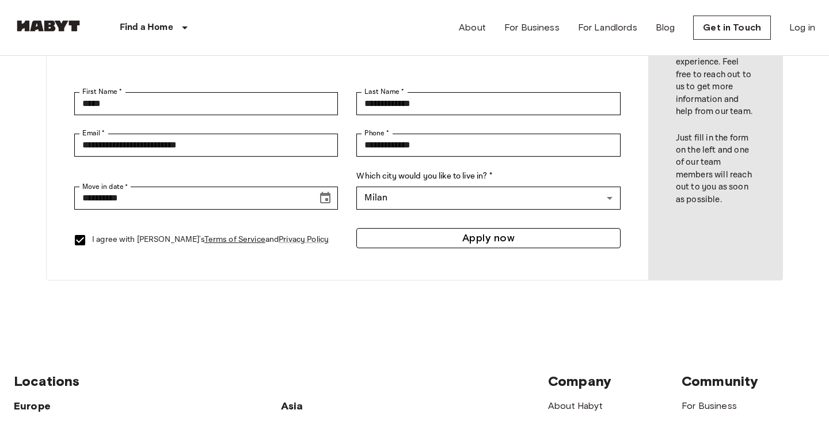
click at [444, 240] on button "Apply now" at bounding box center [488, 238] width 264 height 20
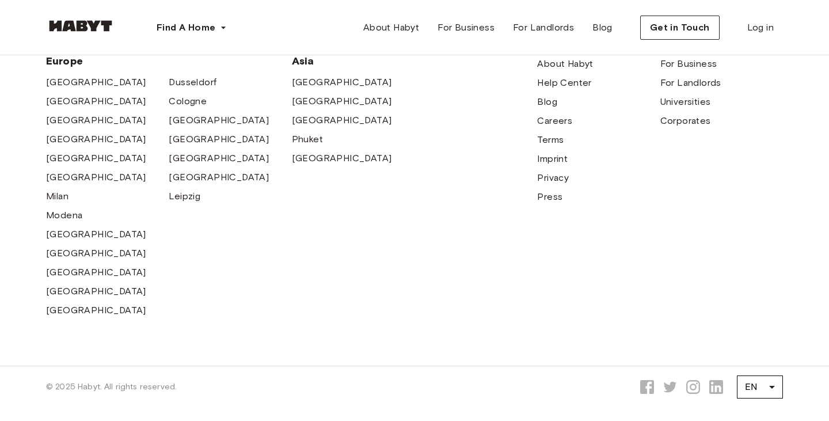
scroll to position [311, 0]
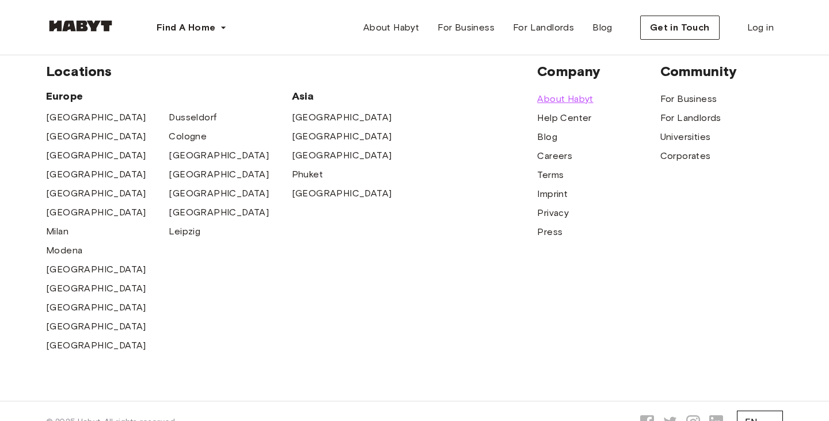
click at [555, 101] on span "About Habyt" at bounding box center [565, 99] width 56 height 14
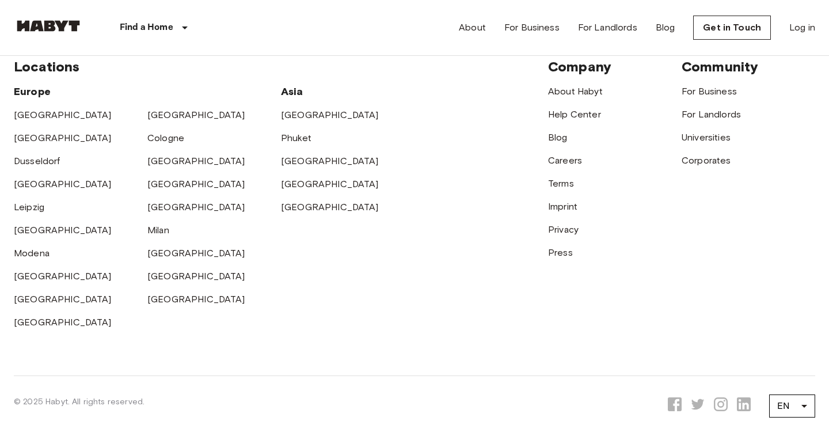
scroll to position [3611, 0]
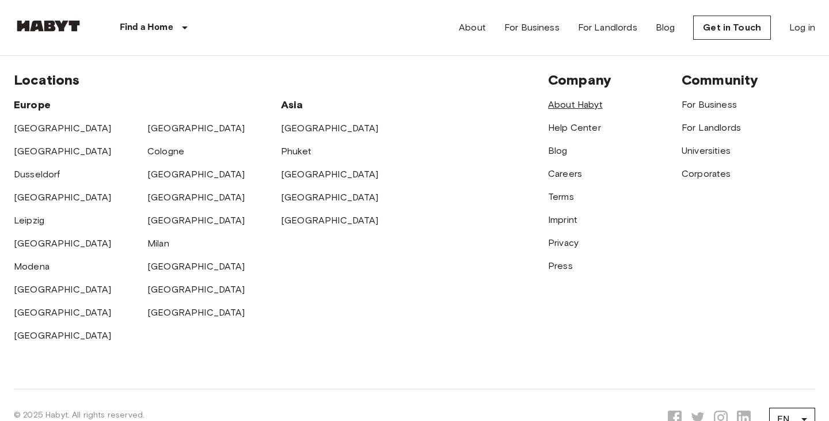
click at [582, 104] on link "About Habyt" at bounding box center [575, 104] width 55 height 11
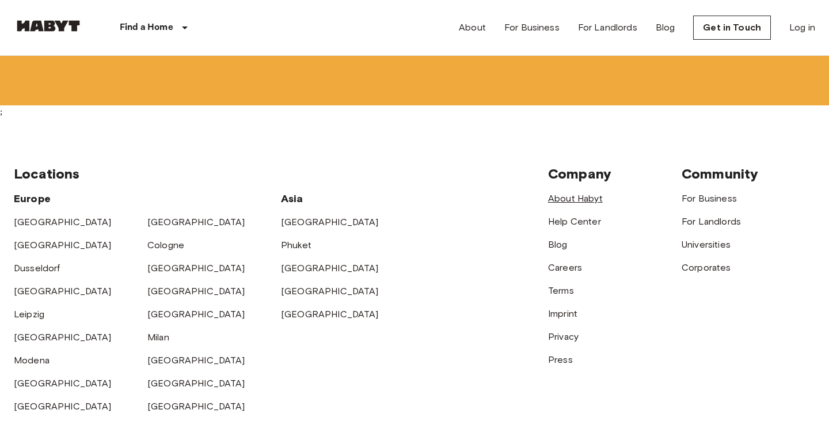
scroll to position [3735, 0]
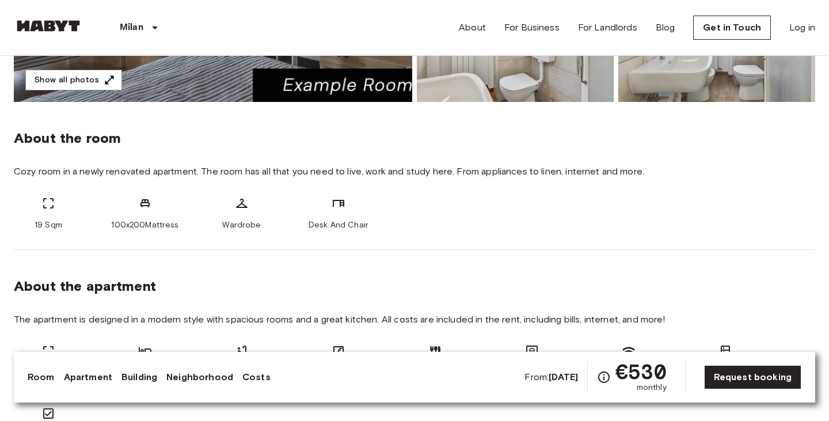
scroll to position [272, 0]
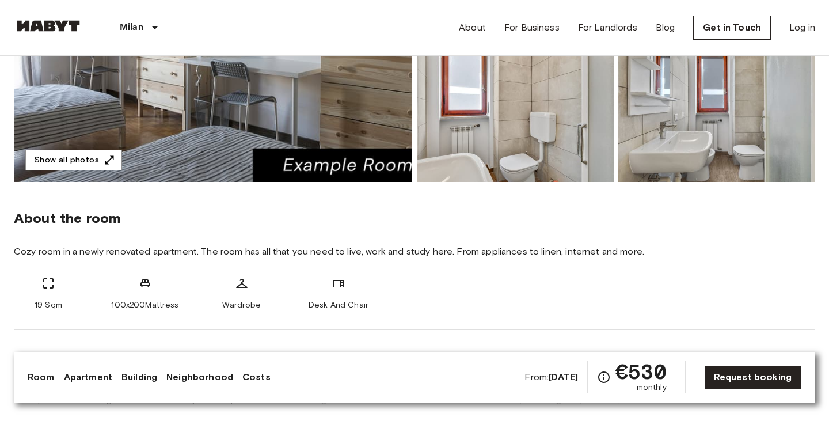
click at [367, 143] on img at bounding box center [213, 29] width 398 height 306
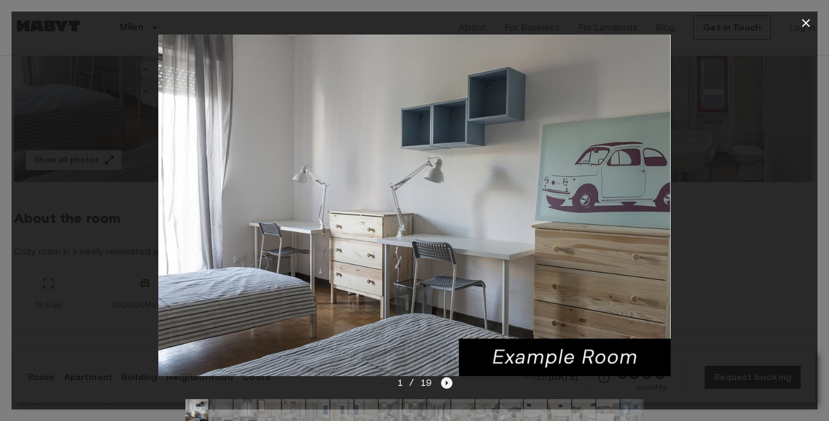
click at [445, 384] on icon "Next image" at bounding box center [447, 383] width 12 height 12
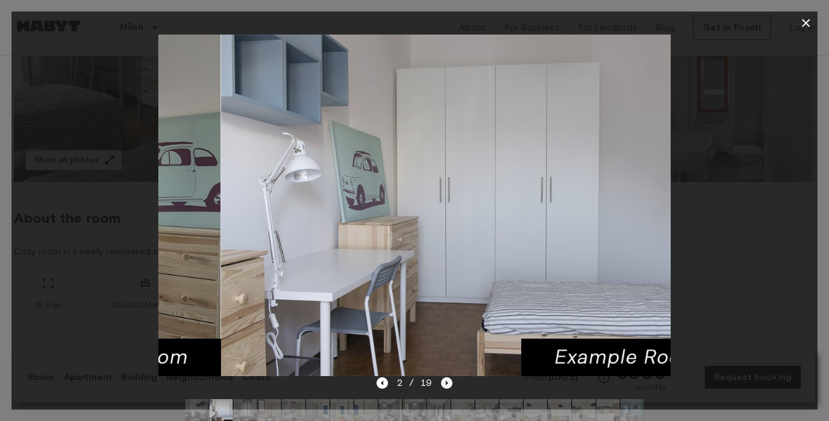
click at [445, 384] on icon "Next image" at bounding box center [447, 383] width 12 height 12
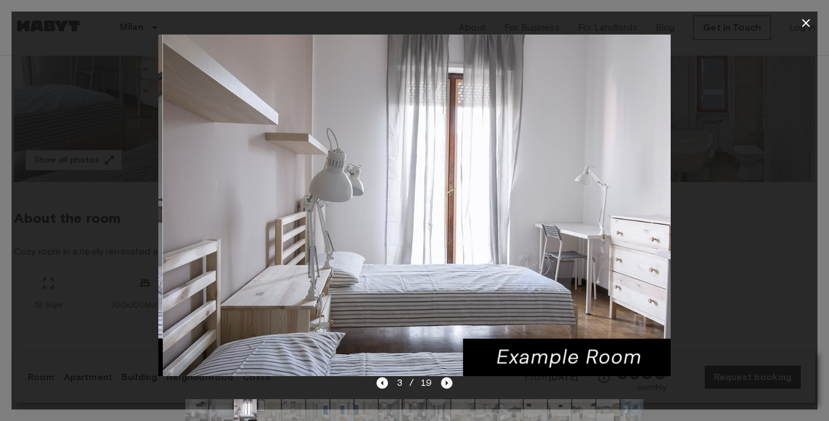
click at [445, 384] on icon "Next image" at bounding box center [447, 383] width 12 height 12
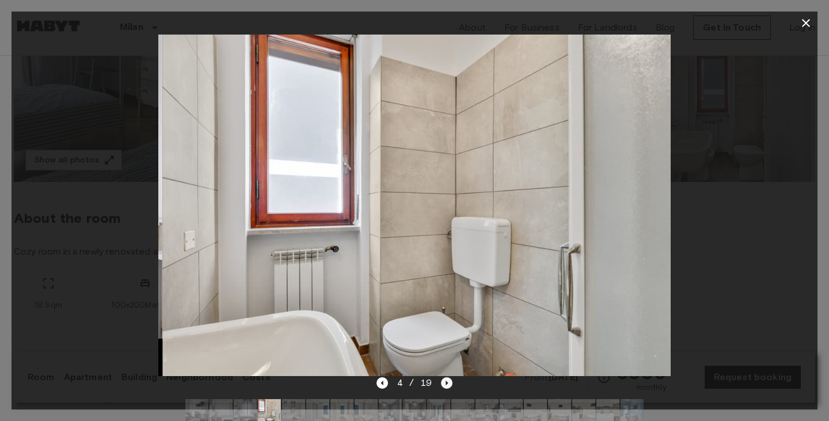
click at [445, 384] on icon "Next image" at bounding box center [447, 383] width 12 height 12
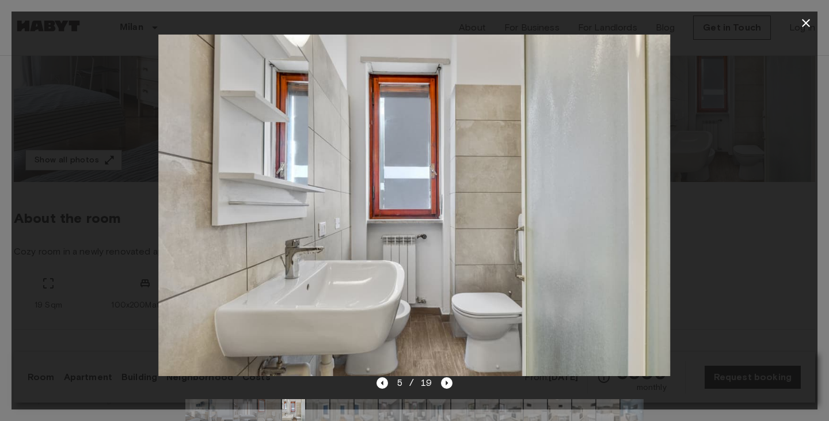
click at [456, 384] on div "5 / 19" at bounding box center [415, 403] width 806 height 55
click at [446, 384] on icon "Next image" at bounding box center [447, 383] width 12 height 12
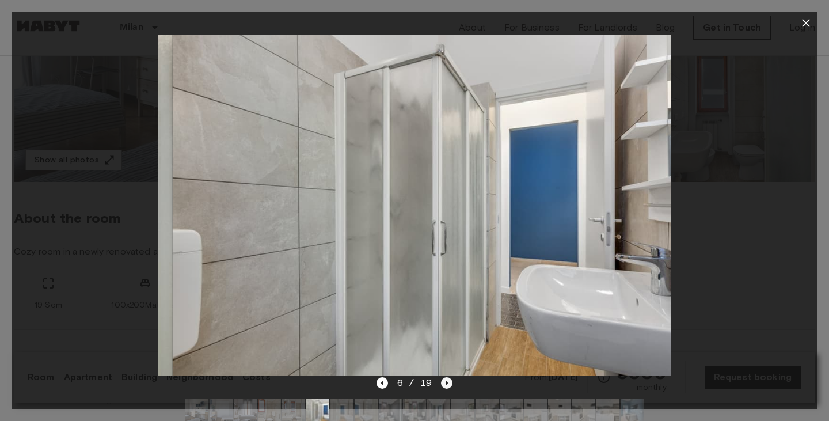
click at [446, 384] on icon "Next image" at bounding box center [447, 383] width 12 height 12
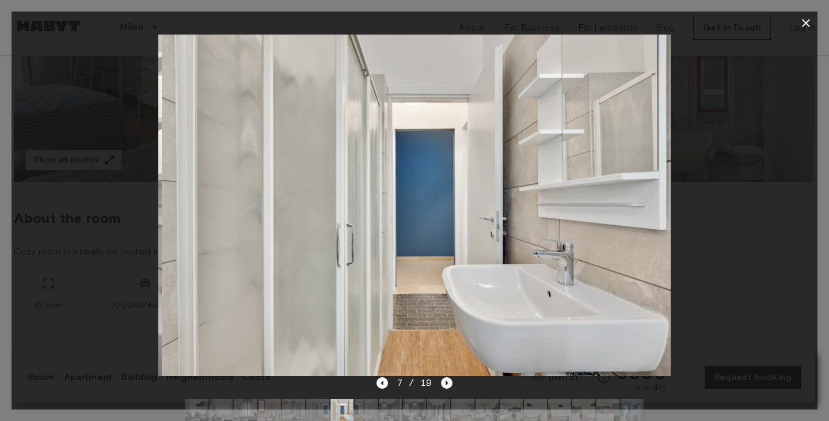
click at [446, 384] on icon "Next image" at bounding box center [447, 383] width 12 height 12
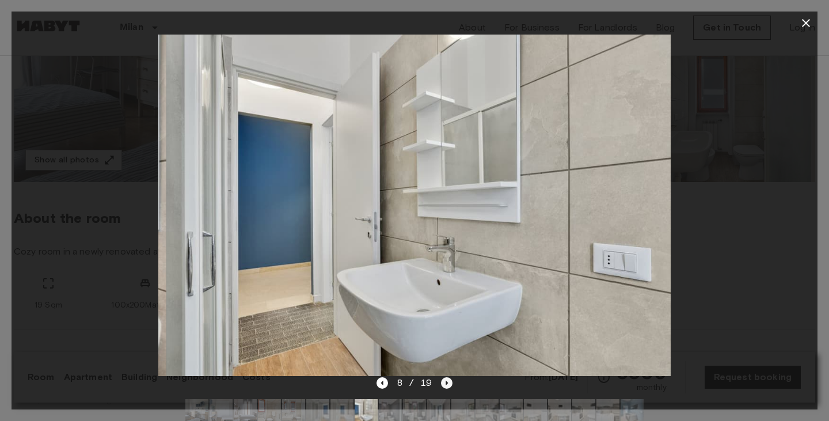
click at [446, 384] on icon "Next image" at bounding box center [447, 383] width 12 height 12
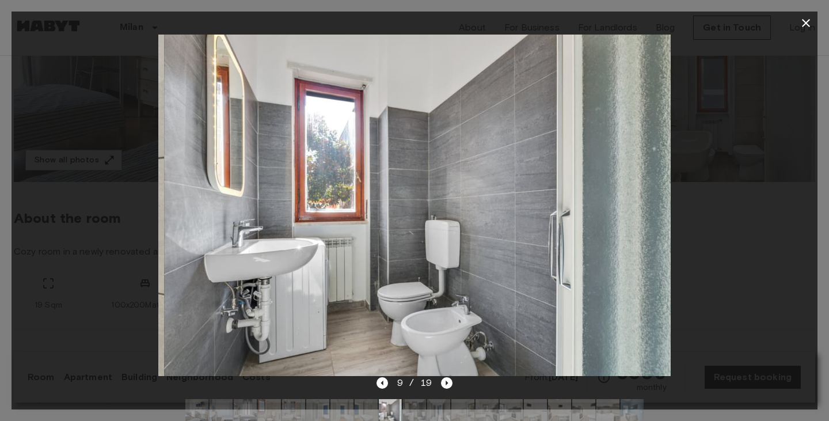
click at [796, 234] on div at bounding box center [415, 205] width 806 height 341
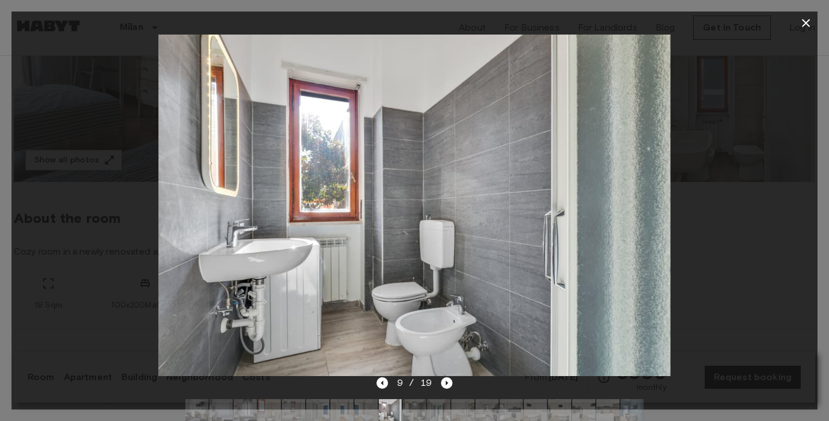
click at [736, 307] on div at bounding box center [415, 205] width 806 height 341
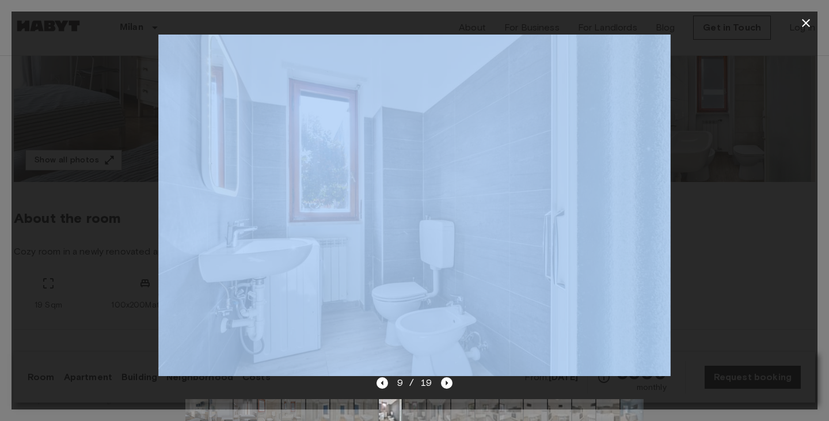
click at [736, 307] on div at bounding box center [415, 205] width 806 height 341
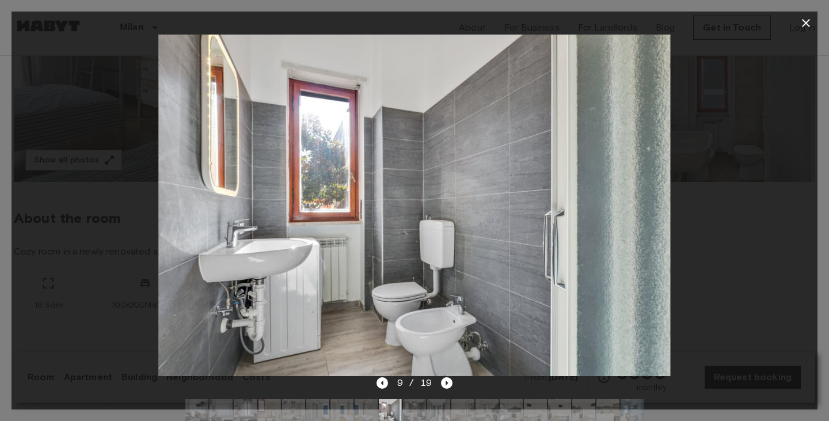
click at [731, 242] on div at bounding box center [415, 205] width 806 height 341
click at [807, 20] on icon "button" at bounding box center [806, 23] width 14 height 14
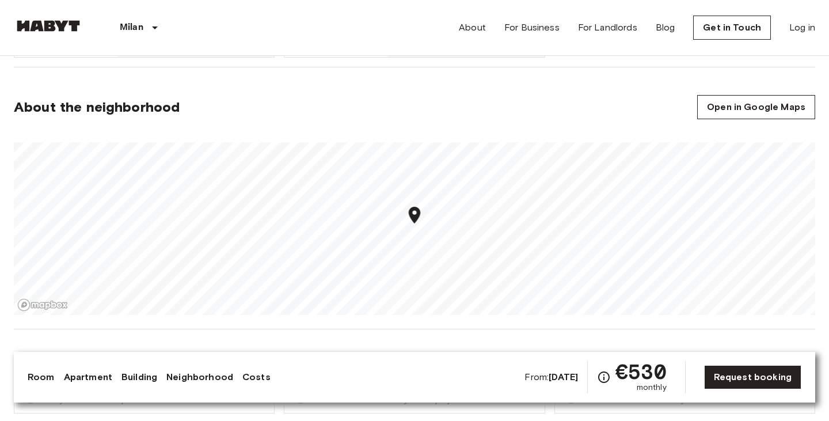
scroll to position [1139, 0]
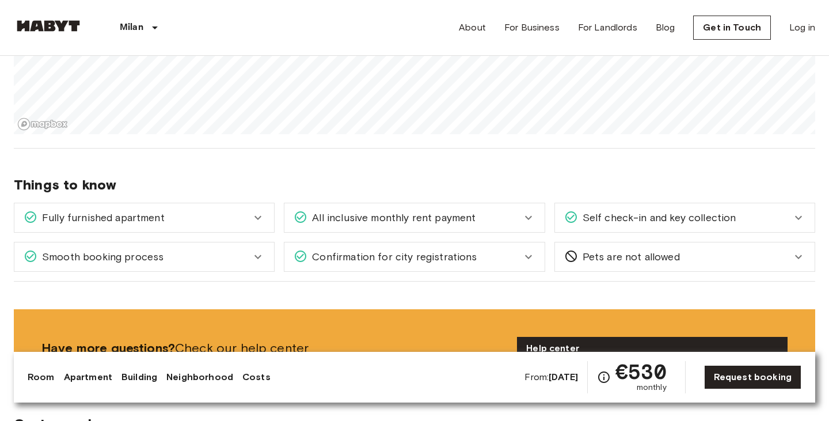
click at [553, 222] on div "Self check-in and key collection Once your stay is confirmed and you're approac…" at bounding box center [680, 212] width 270 height 39
click at [533, 219] on icon at bounding box center [528, 218] width 14 height 14
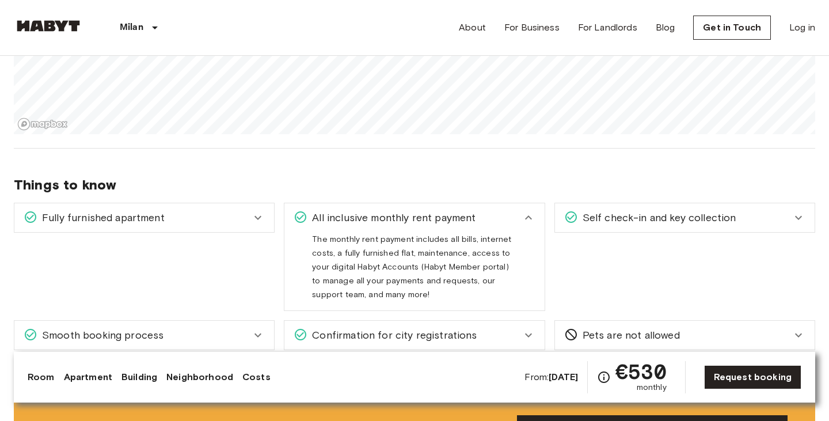
scroll to position [1155, 0]
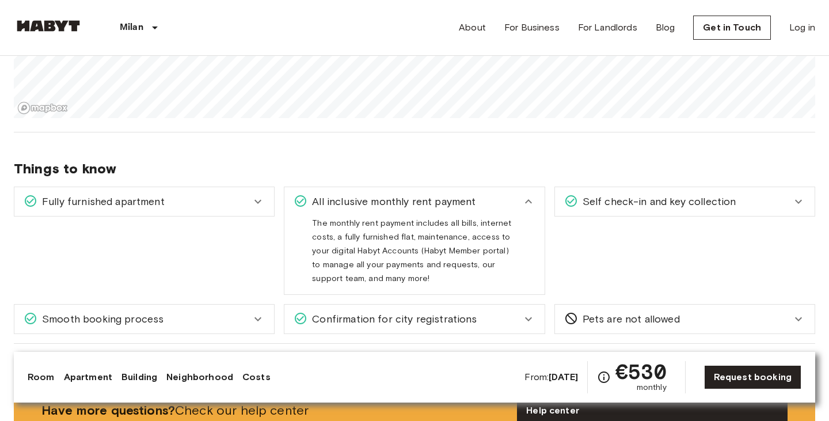
click at [185, 194] on div "Fully furnished apartment" at bounding box center [137, 201] width 227 height 15
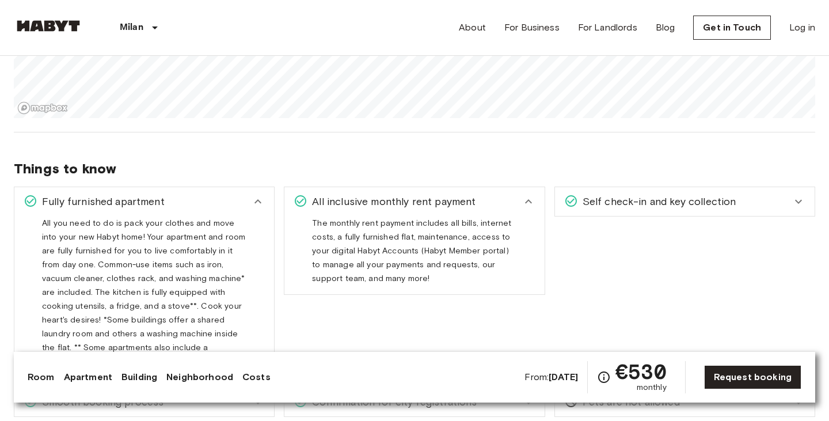
scroll to position [1308, 0]
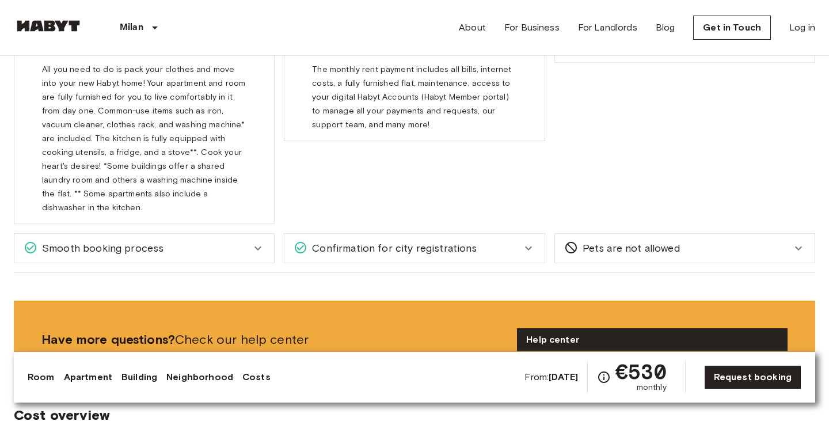
click at [161, 241] on span "Smooth booking process" at bounding box center [100, 248] width 126 height 15
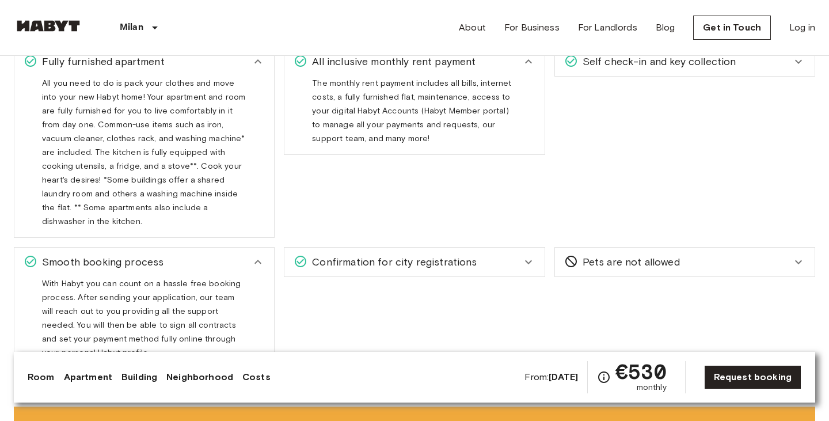
scroll to position [1317, 0]
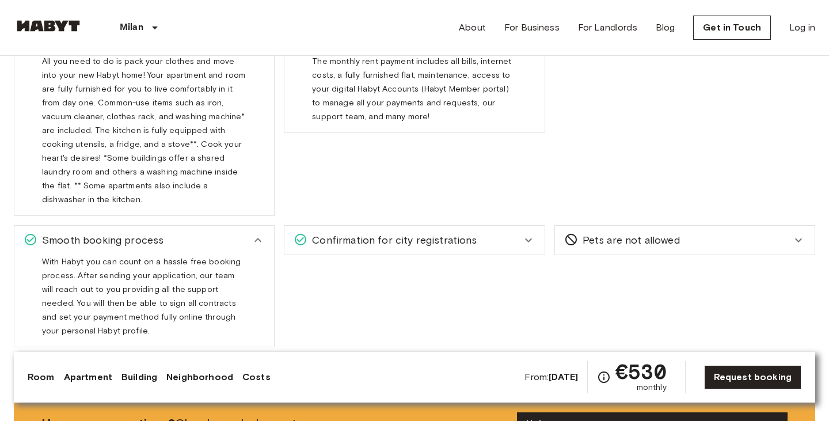
click at [361, 234] on div "Confirmation for city registrations" at bounding box center [414, 240] width 260 height 29
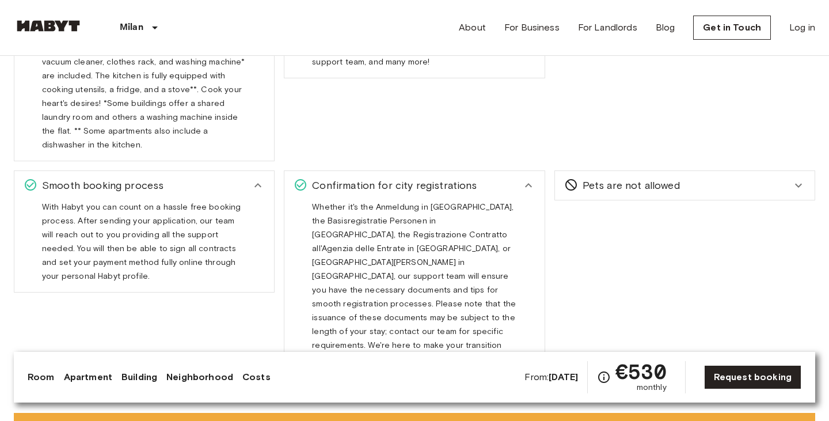
click at [651, 178] on span "Pets are not allowed" at bounding box center [629, 185] width 102 height 15
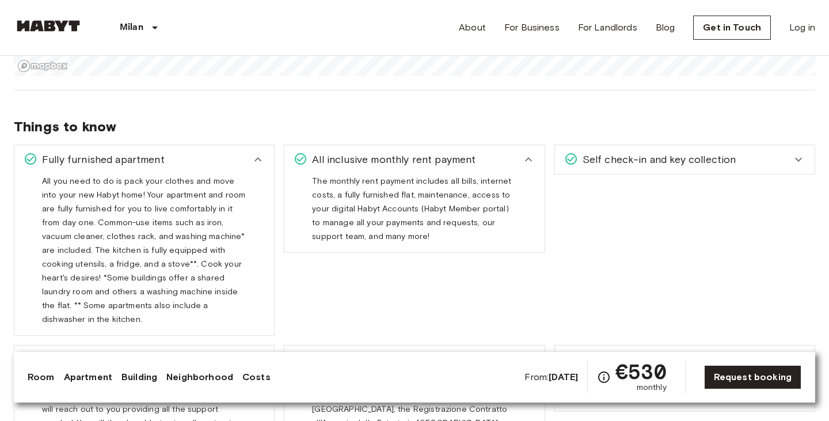
click at [636, 158] on span "Self check-in and key collection" at bounding box center [657, 159] width 158 height 15
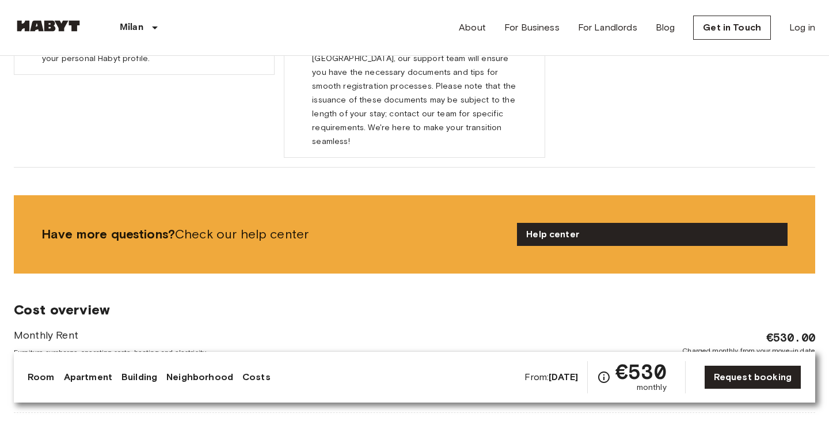
scroll to position [1593, 0]
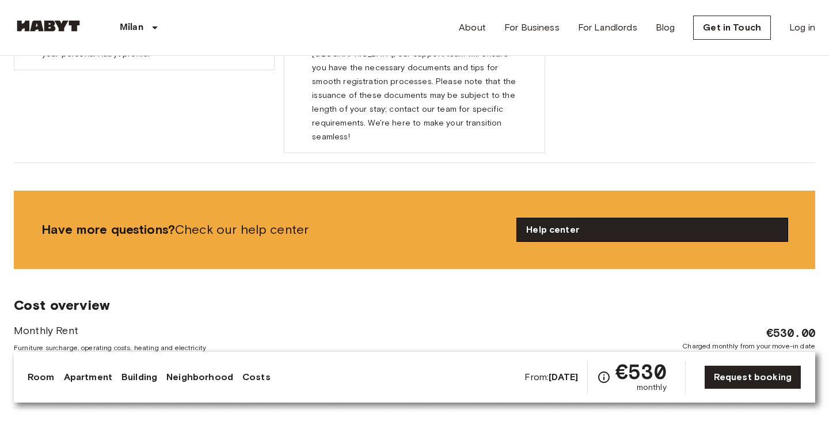
click at [569, 218] on link "Help center" at bounding box center [652, 229] width 270 height 23
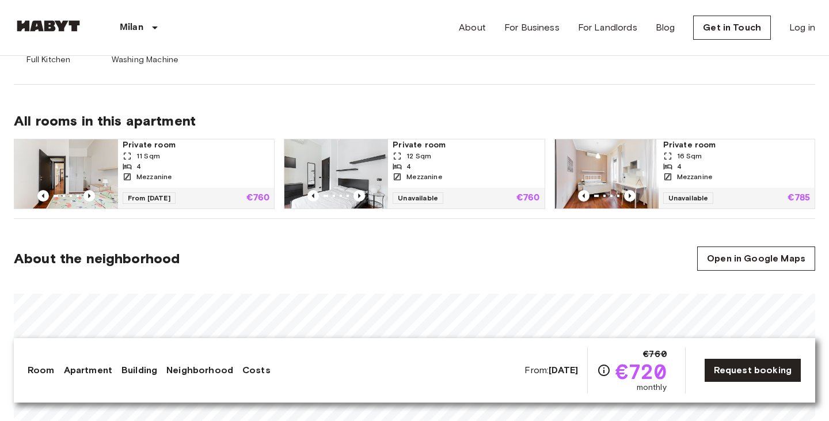
scroll to position [729, 0]
click at [418, 192] on span "Unavailable" at bounding box center [417, 198] width 51 height 12
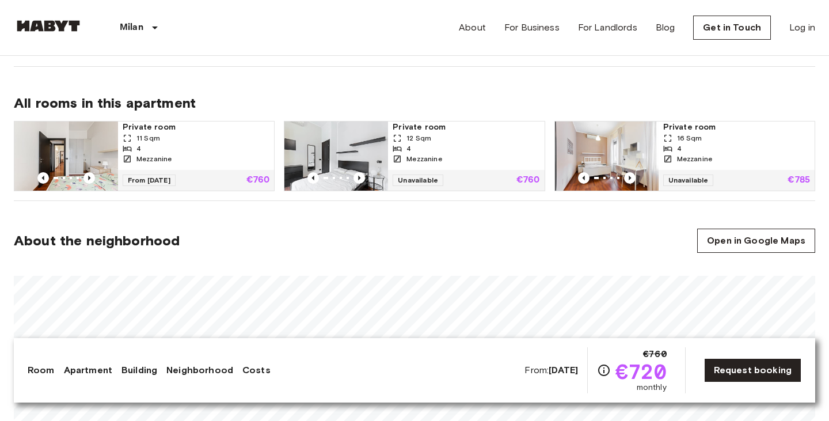
scroll to position [0, 0]
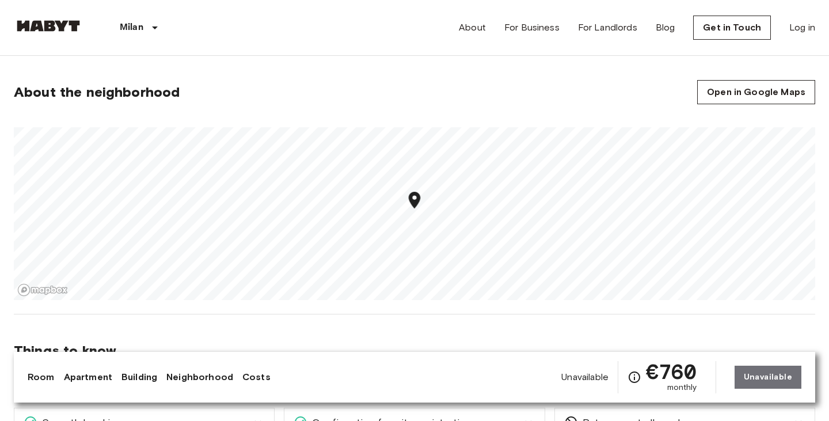
scroll to position [1068, 0]
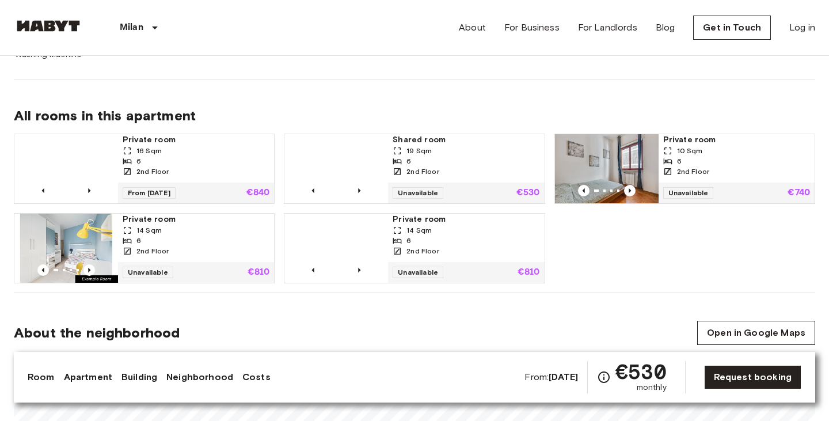
scroll to position [728, 0]
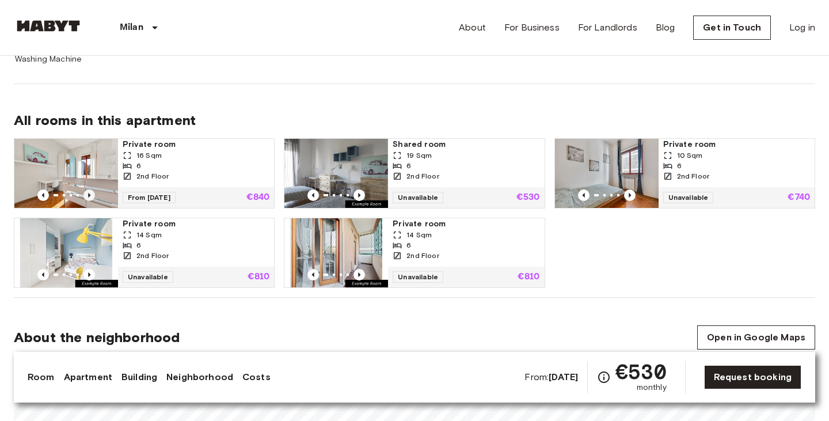
click at [85, 193] on icon "Previous image" at bounding box center [89, 195] width 12 height 12
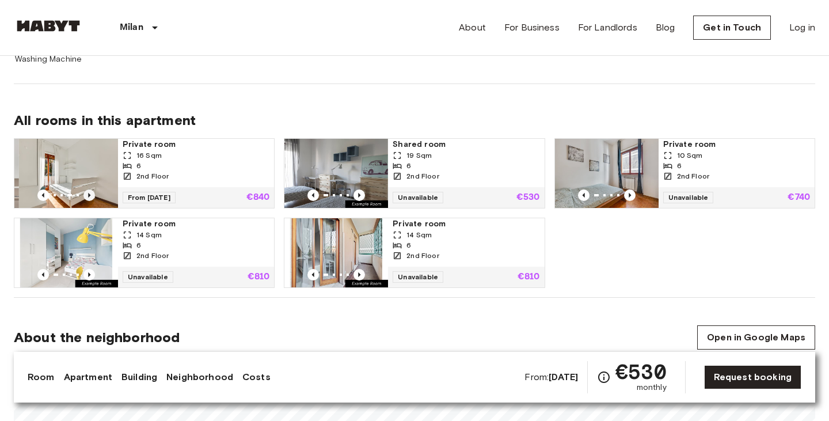
click at [85, 193] on icon "Previous image" at bounding box center [89, 195] width 12 height 12
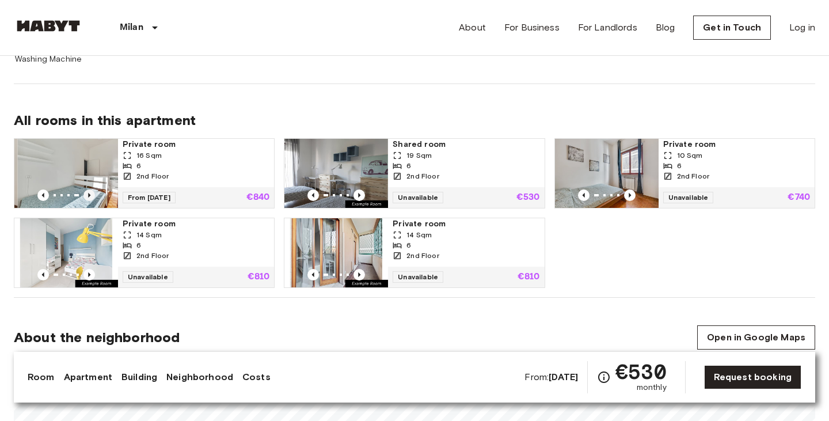
click at [85, 193] on icon "Previous image" at bounding box center [89, 195] width 12 height 12
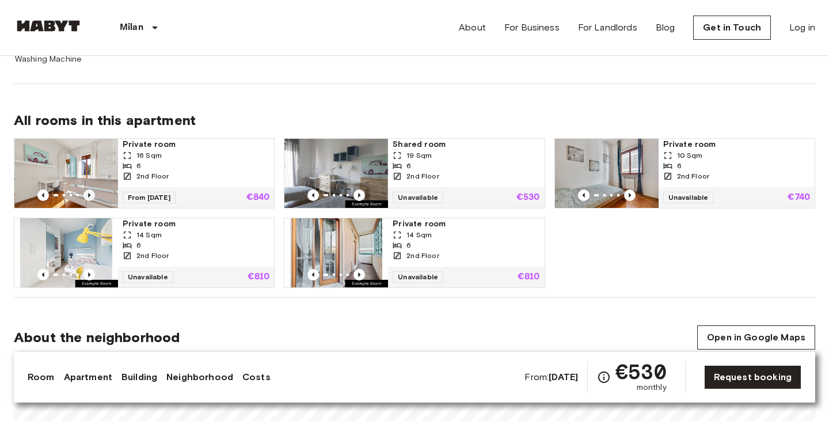
click at [85, 193] on icon "Previous image" at bounding box center [89, 195] width 12 height 12
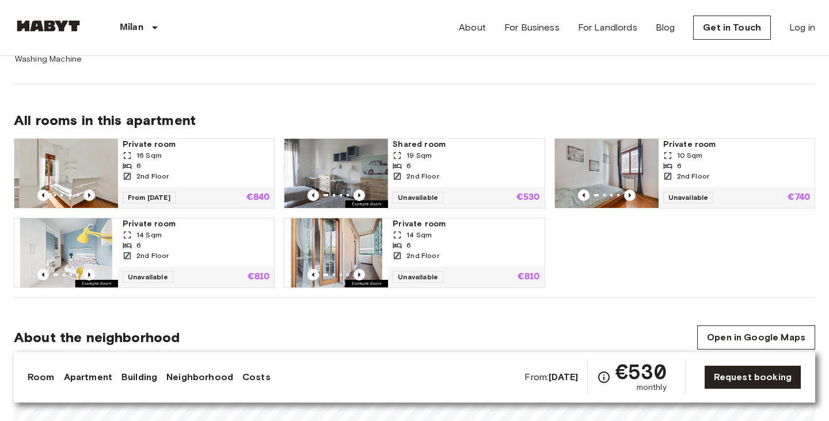
click at [85, 193] on icon "Previous image" at bounding box center [89, 195] width 12 height 12
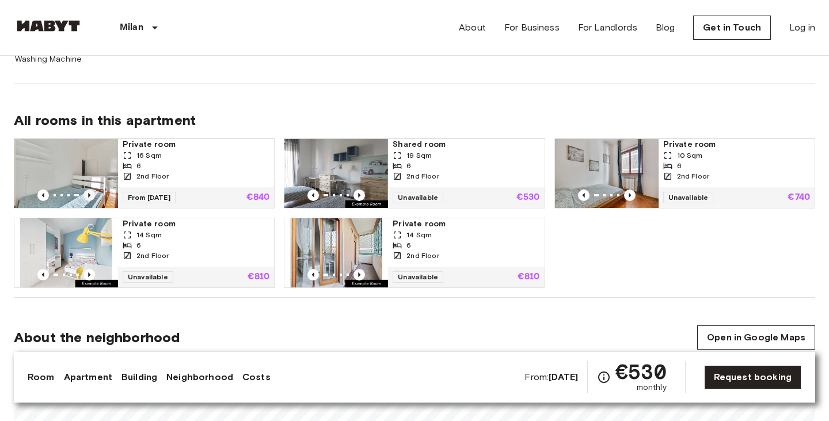
click at [85, 193] on icon "Previous image" at bounding box center [89, 195] width 12 height 12
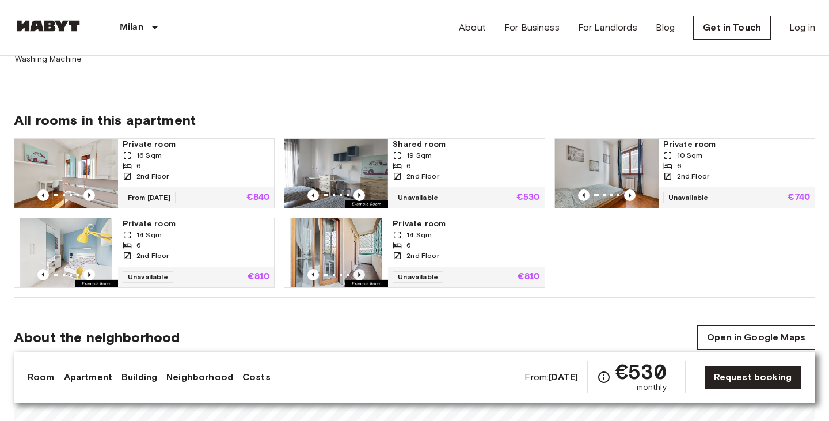
click at [354, 273] on icon "Previous image" at bounding box center [359, 275] width 12 height 12
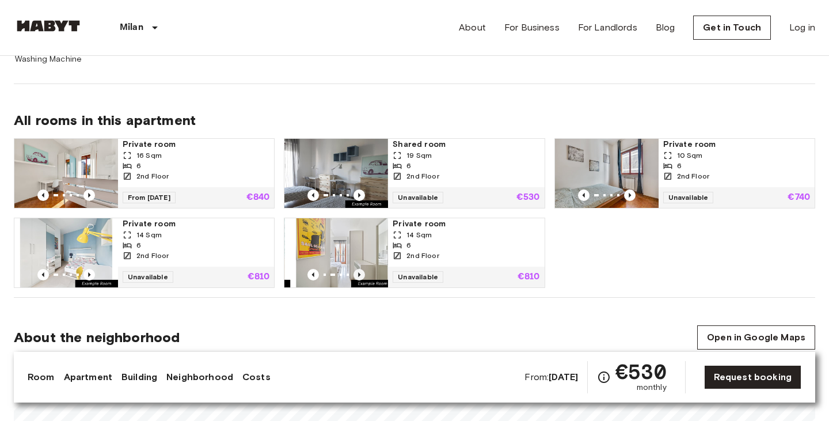
click at [354, 273] on icon "Previous image" at bounding box center [359, 275] width 12 height 12
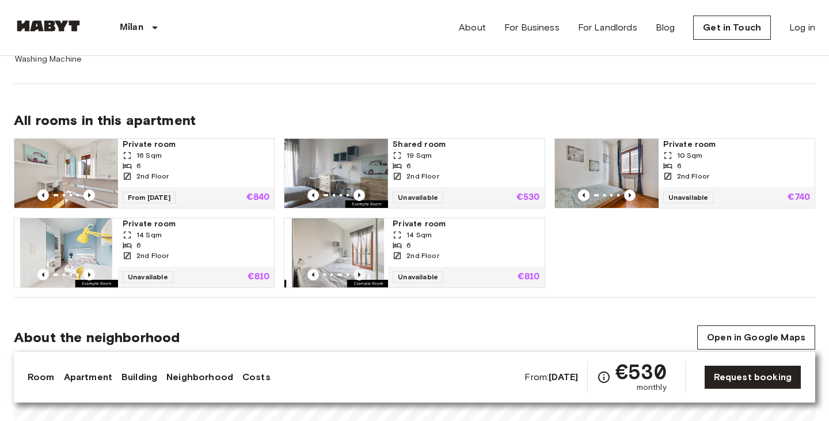
click at [354, 273] on icon "Previous image" at bounding box center [359, 275] width 12 height 12
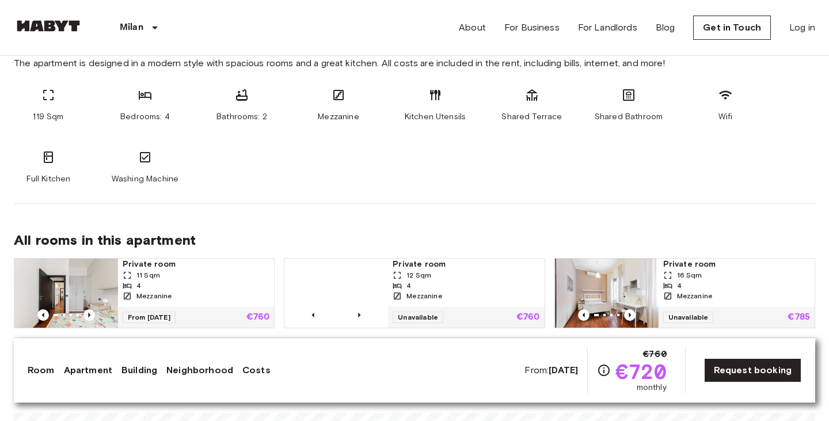
scroll to position [608, 0]
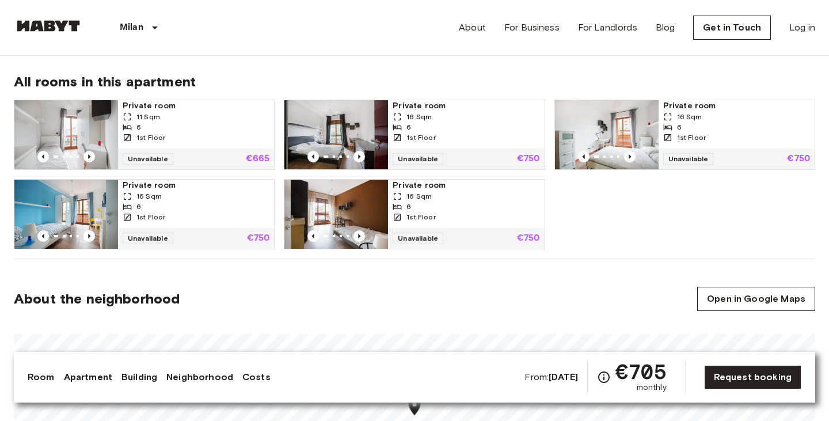
scroll to position [766, 0]
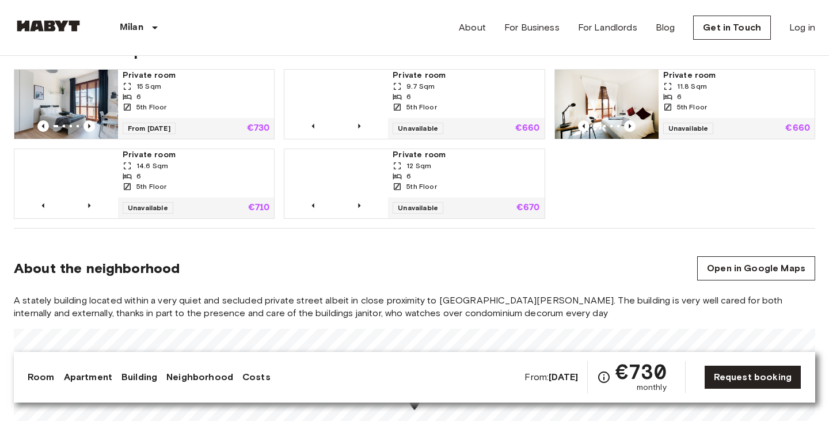
scroll to position [779, 0]
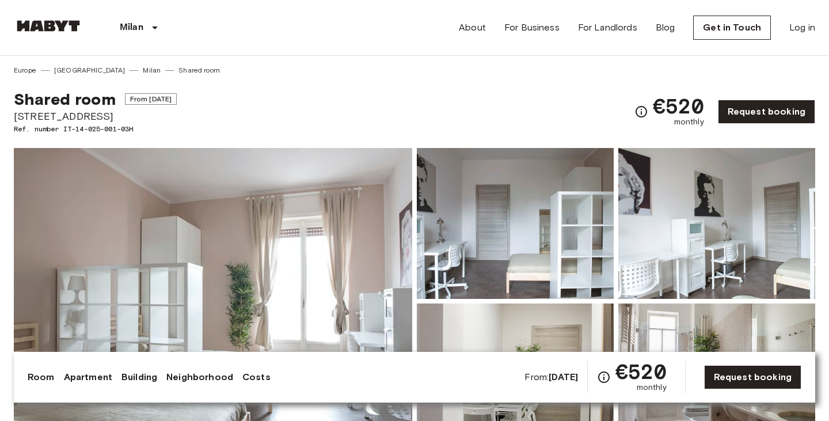
scroll to position [121, 0]
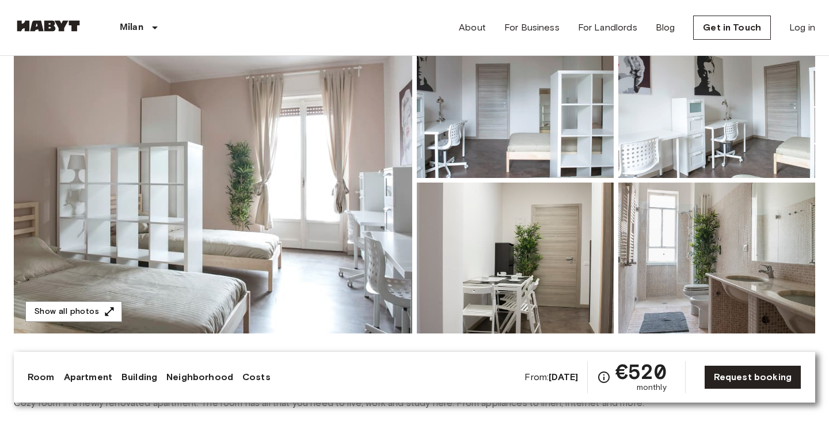
click at [313, 222] on img at bounding box center [213, 180] width 398 height 306
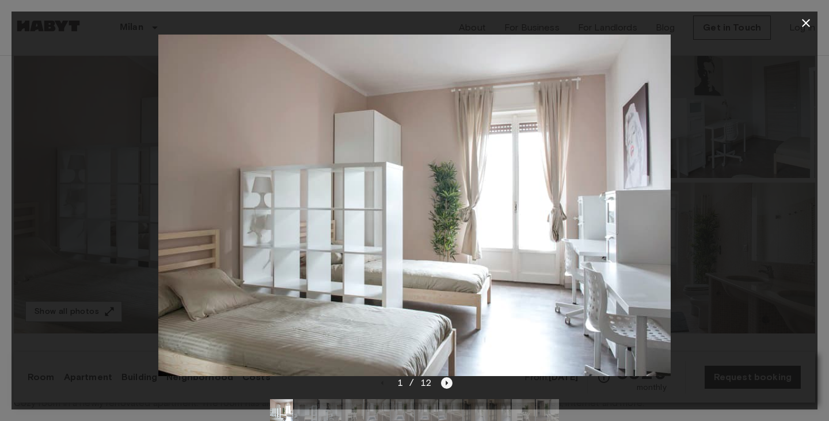
click at [449, 383] on icon "Next image" at bounding box center [447, 383] width 12 height 12
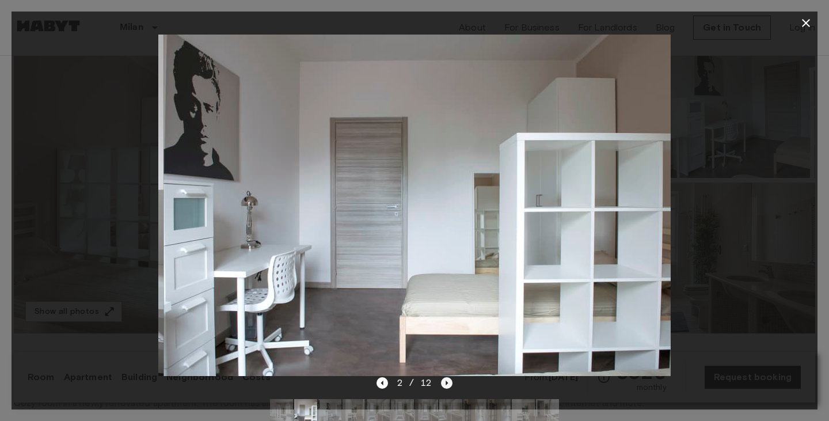
click at [449, 383] on icon "Next image" at bounding box center [447, 383] width 12 height 12
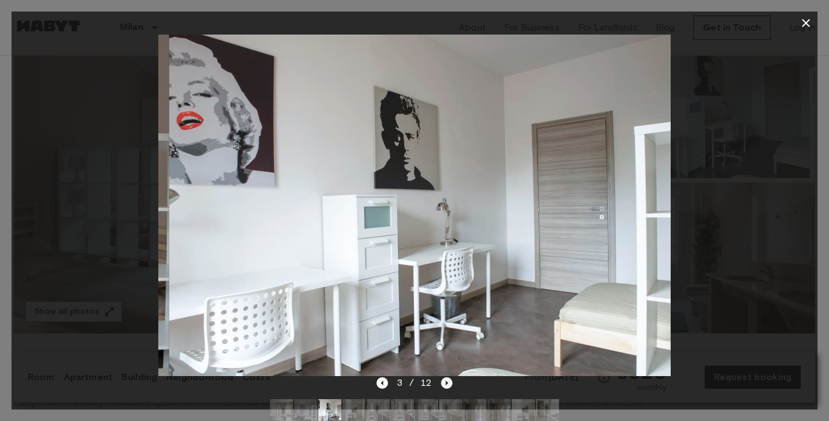
click at [449, 383] on icon "Next image" at bounding box center [447, 383] width 12 height 12
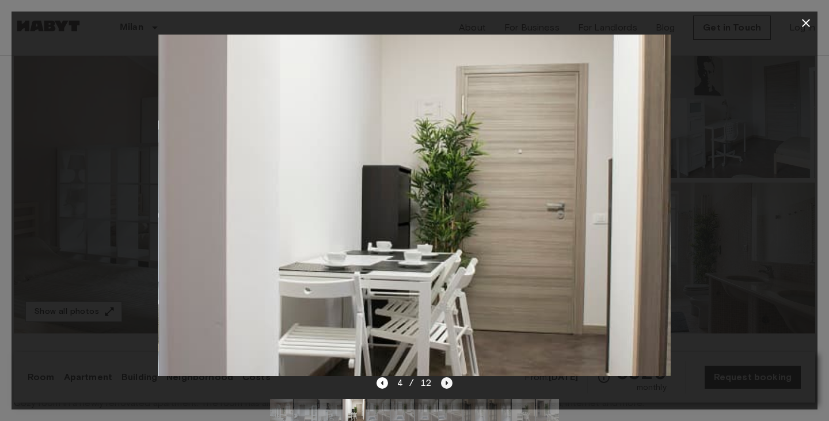
click at [449, 383] on icon "Next image" at bounding box center [447, 383] width 12 height 12
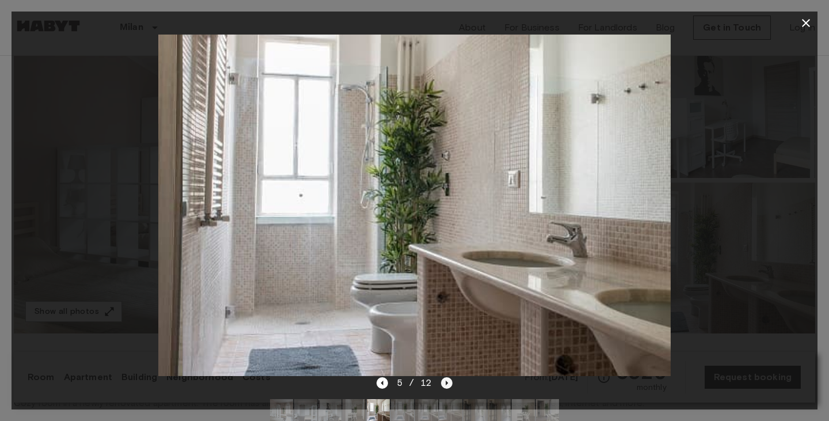
click at [449, 383] on icon "Next image" at bounding box center [447, 383] width 12 height 12
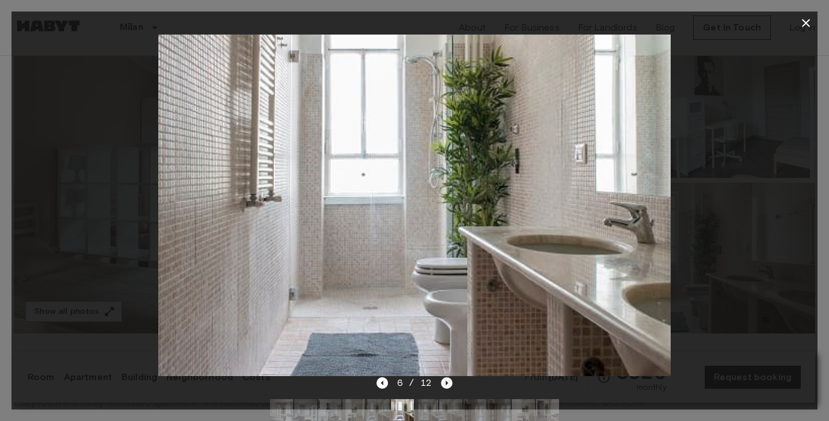
click at [448, 383] on icon "Next image" at bounding box center [447, 383] width 12 height 12
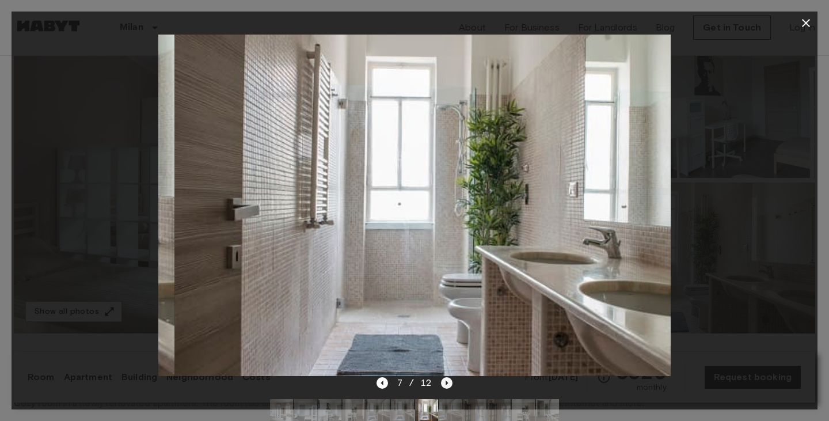
click at [448, 383] on icon "Next image" at bounding box center [447, 383] width 12 height 12
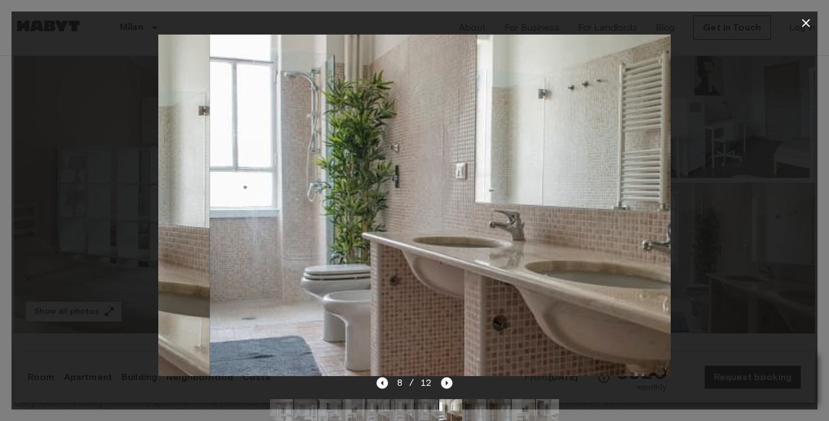
click at [448, 383] on icon "Next image" at bounding box center [447, 383] width 12 height 12
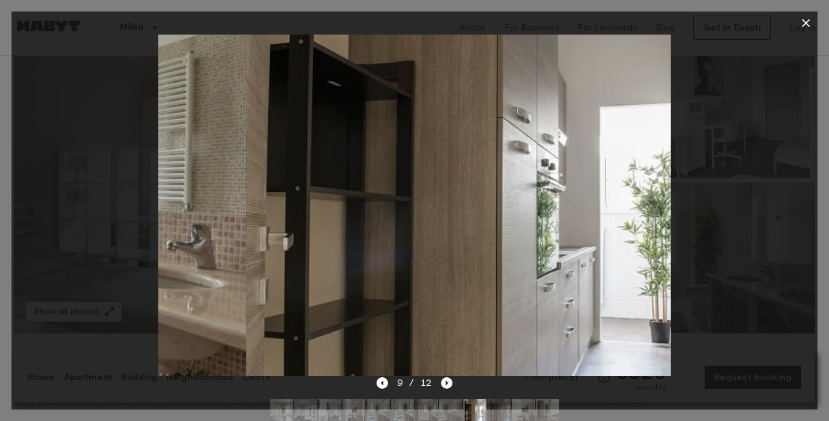
click at [448, 383] on icon "Next image" at bounding box center [447, 383] width 12 height 12
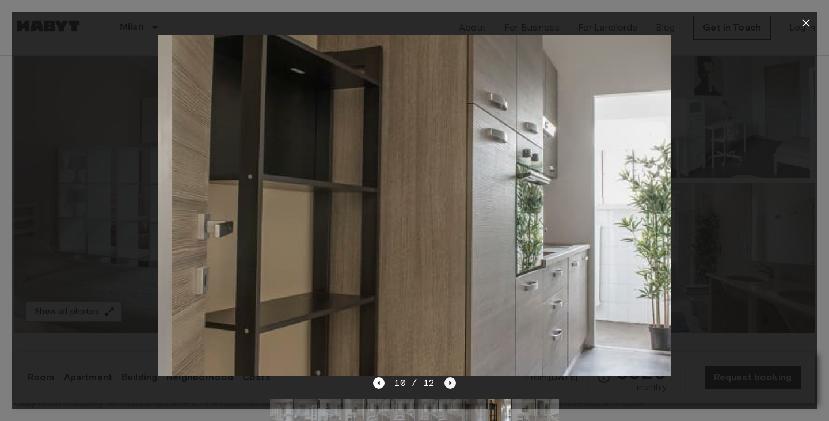
click at [449, 383] on icon "Next image" at bounding box center [450, 382] width 2 height 5
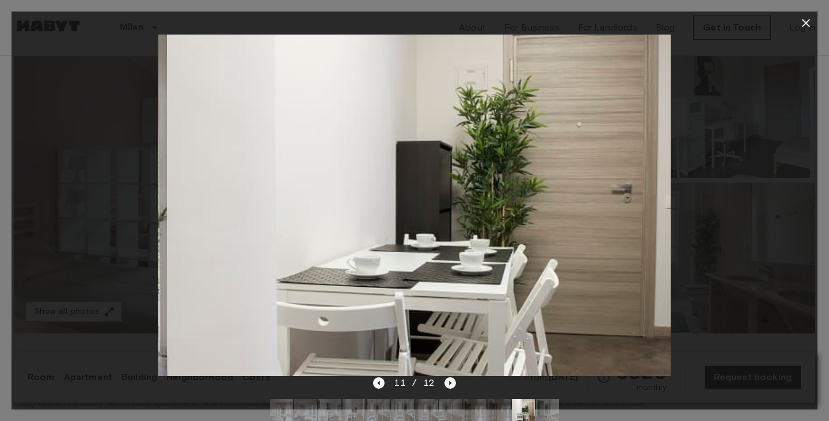
click at [449, 383] on icon "Next image" at bounding box center [450, 382] width 2 height 5
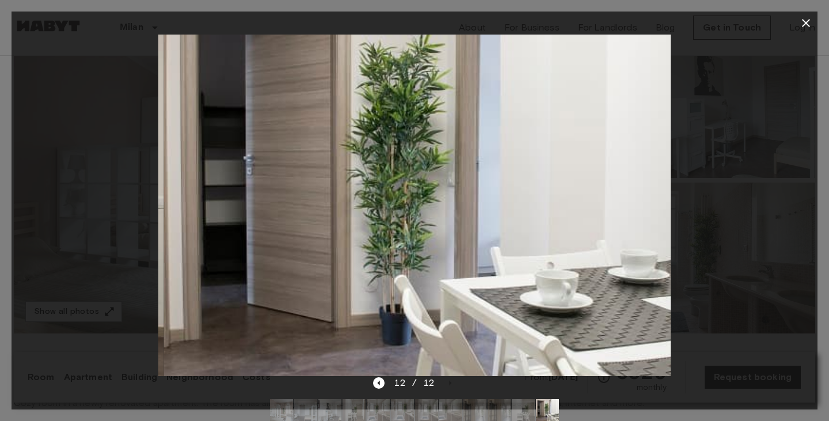
click at [699, 303] on div at bounding box center [415, 205] width 806 height 341
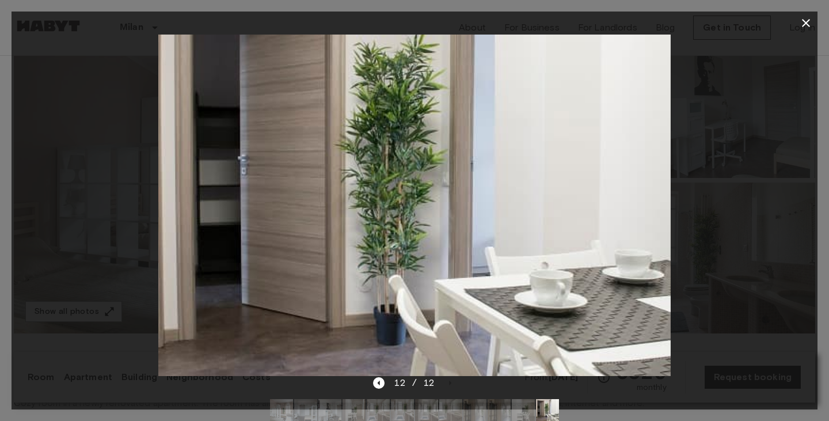
click at [803, 20] on icon "button" at bounding box center [806, 23] width 14 height 14
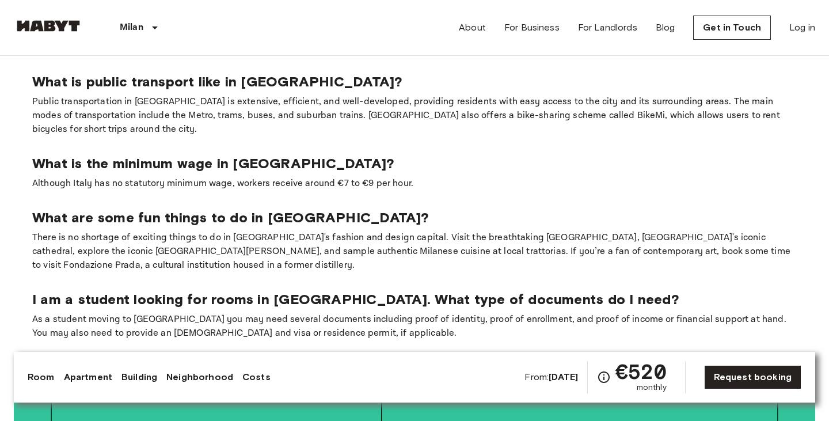
scroll to position [2052, 0]
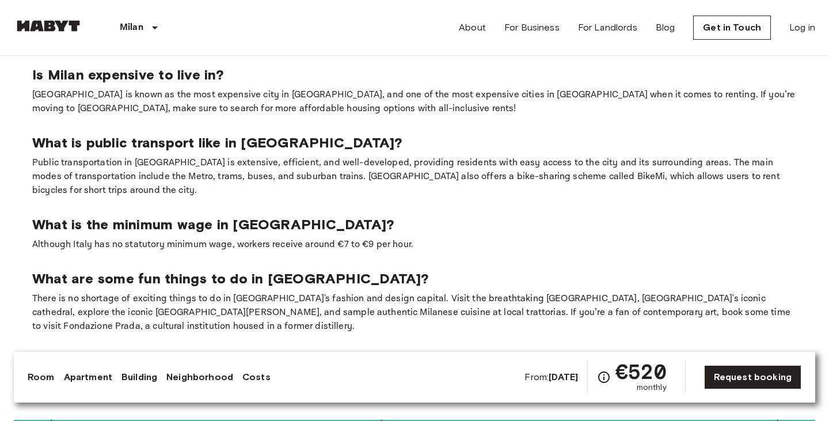
click at [374, 238] on p "Although Italy has no statutory minimum wage, workers receive around €7 to €9 p…" at bounding box center [414, 245] width 764 height 14
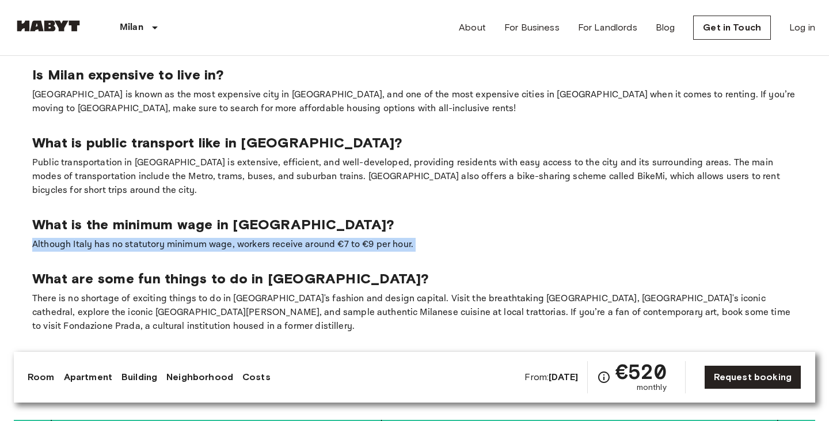
click at [387, 216] on p "What is the minimum wage in [GEOGRAPHIC_DATA]?" at bounding box center [414, 224] width 764 height 17
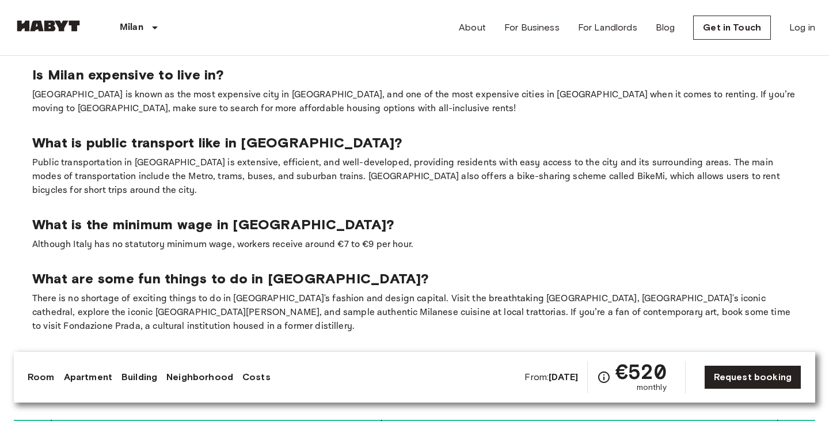
click at [387, 216] on p "What is the minimum wage in [GEOGRAPHIC_DATA]?" at bounding box center [414, 224] width 764 height 17
click at [375, 238] on p "Although Italy has no statutory minimum wage, workers receive around €7 to €9 p…" at bounding box center [414, 245] width 764 height 14
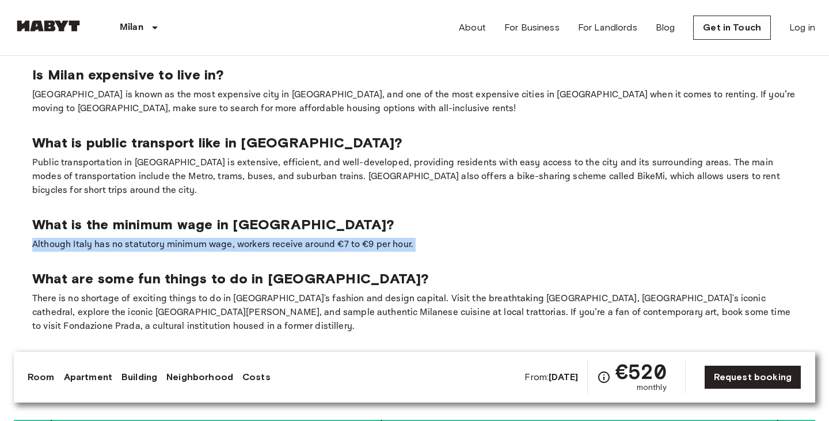
click at [387, 216] on div "What is the minimum wage in [GEOGRAPHIC_DATA]? Although Italy has no statutory …" at bounding box center [414, 234] width 764 height 36
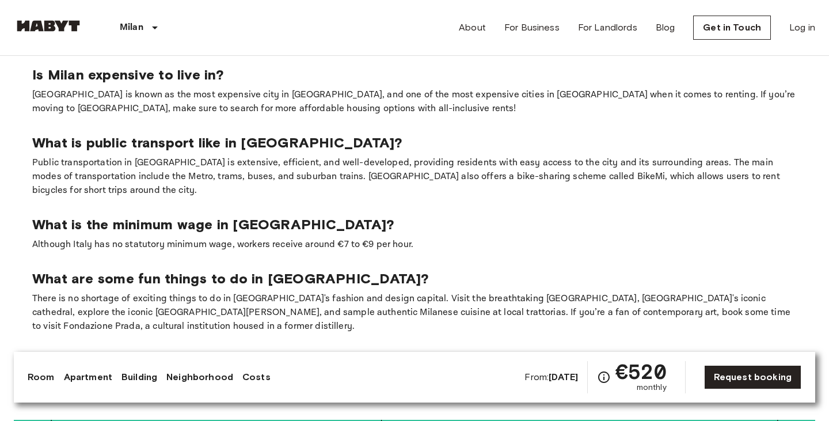
click at [386, 238] on p "Although Italy has no statutory minimum wage, workers receive around €7 to €9 p…" at bounding box center [414, 245] width 764 height 14
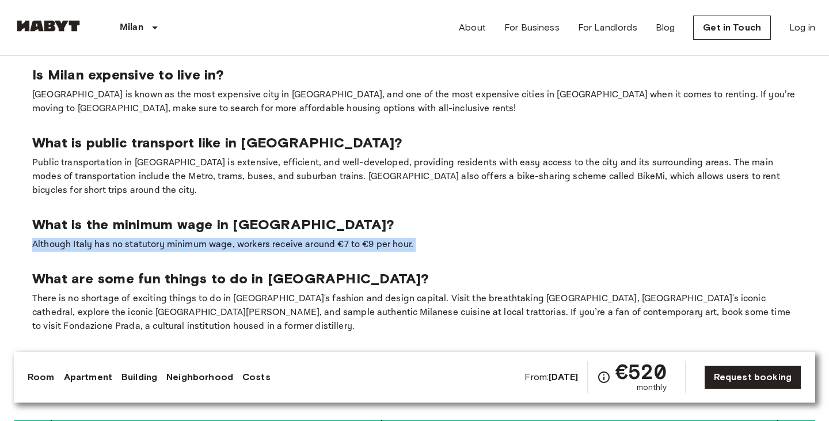
click at [407, 156] on p "Public transportation in [GEOGRAPHIC_DATA] is extensive, efficient, and well-de…" at bounding box center [414, 176] width 764 height 41
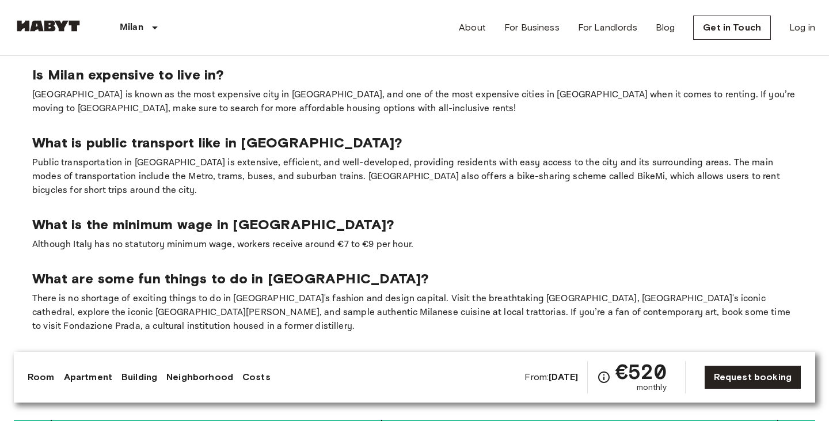
click at [407, 156] on p "Public transportation in [GEOGRAPHIC_DATA] is extensive, efficient, and well-de…" at bounding box center [414, 176] width 764 height 41
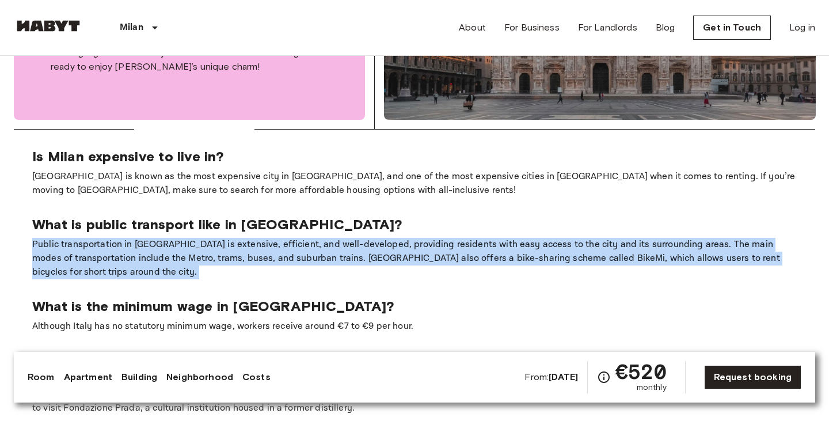
scroll to position [1970, 0]
click at [452, 170] on p "[GEOGRAPHIC_DATA] is known as the most expensive city in [GEOGRAPHIC_DATA], and…" at bounding box center [414, 184] width 764 height 28
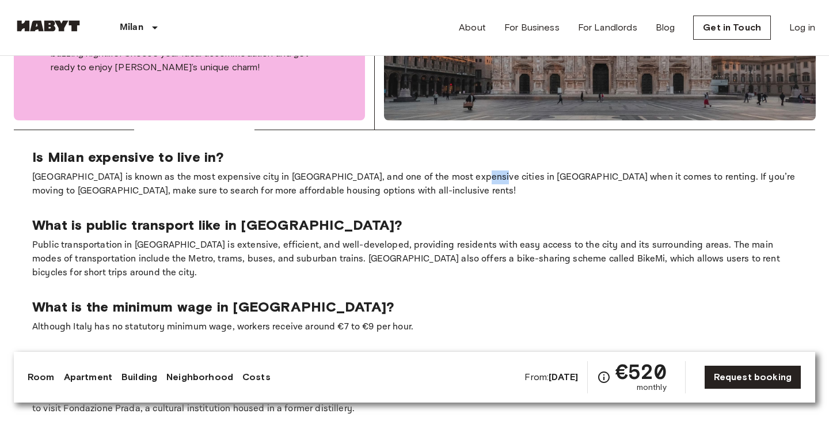
click at [452, 170] on p "[GEOGRAPHIC_DATA] is known as the most expensive city in [GEOGRAPHIC_DATA], and…" at bounding box center [414, 184] width 764 height 28
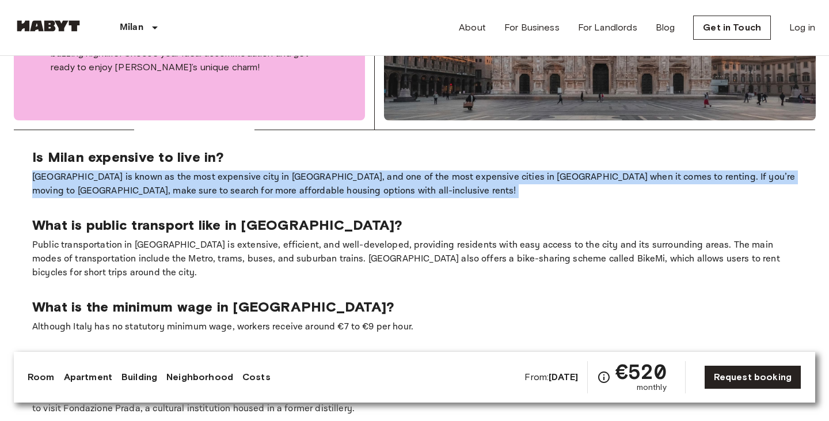
click at [421, 170] on p "[GEOGRAPHIC_DATA] is known as the most expensive city in [GEOGRAPHIC_DATA], and…" at bounding box center [414, 184] width 764 height 28
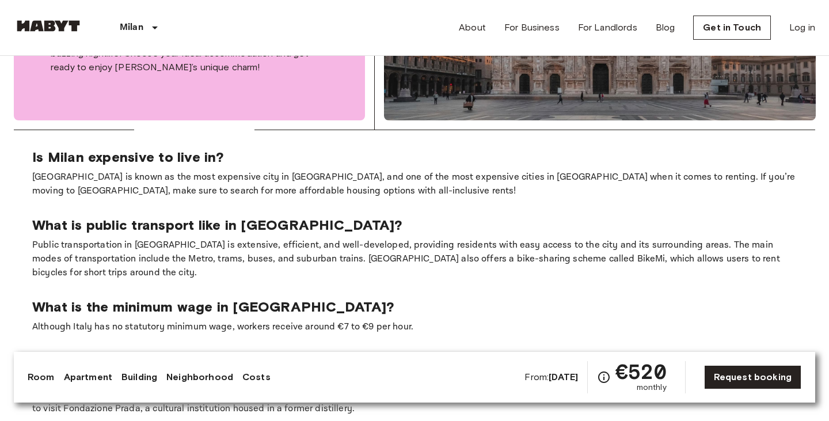
click at [421, 170] on p "[GEOGRAPHIC_DATA] is known as the most expensive city in [GEOGRAPHIC_DATA], and…" at bounding box center [414, 184] width 764 height 28
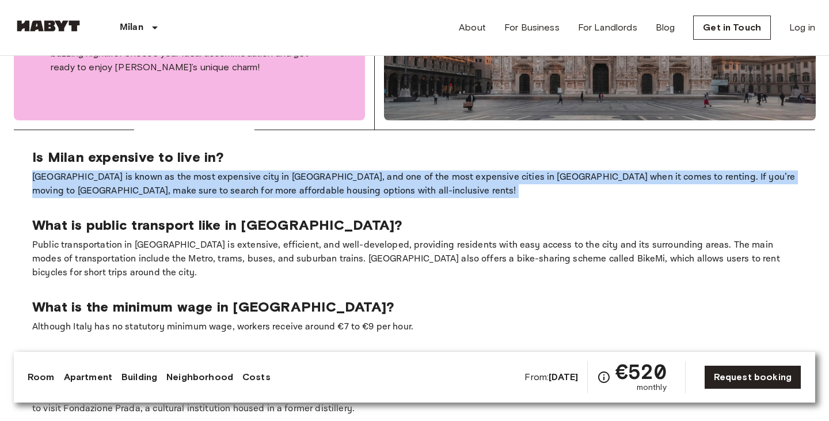
click at [446, 170] on p "[GEOGRAPHIC_DATA] is known as the most expensive city in [GEOGRAPHIC_DATA], and…" at bounding box center [414, 184] width 764 height 28
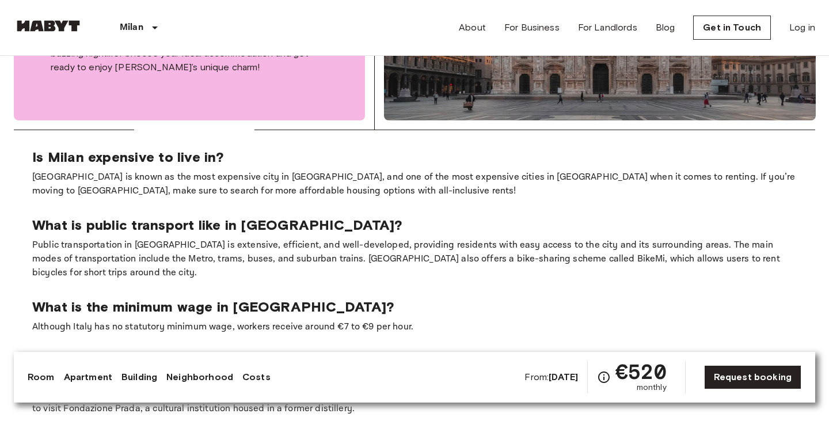
click at [446, 170] on p "[GEOGRAPHIC_DATA] is known as the most expensive city in [GEOGRAPHIC_DATA], and…" at bounding box center [414, 184] width 764 height 28
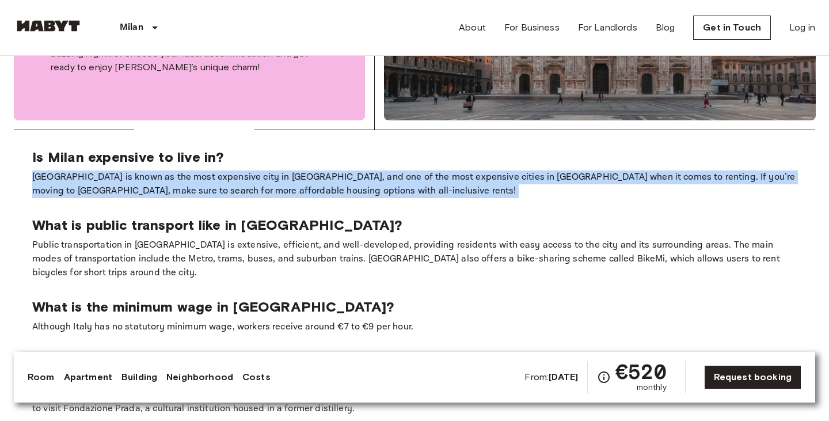
click at [474, 170] on p "[GEOGRAPHIC_DATA] is known as the most expensive city in [GEOGRAPHIC_DATA], and…" at bounding box center [414, 184] width 764 height 28
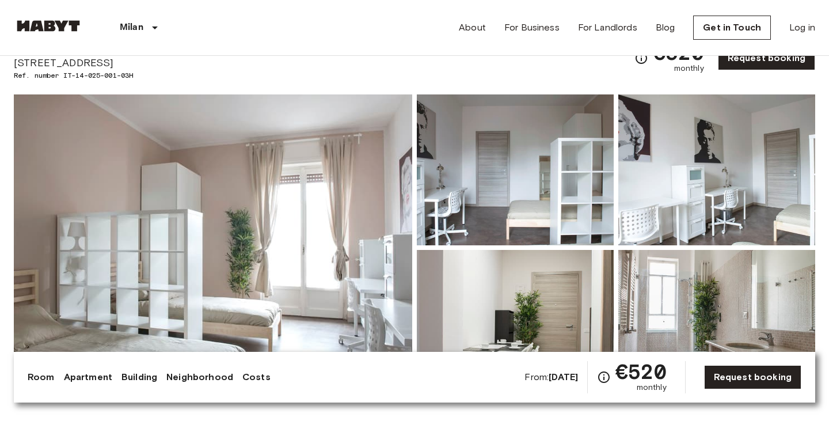
scroll to position [0, 0]
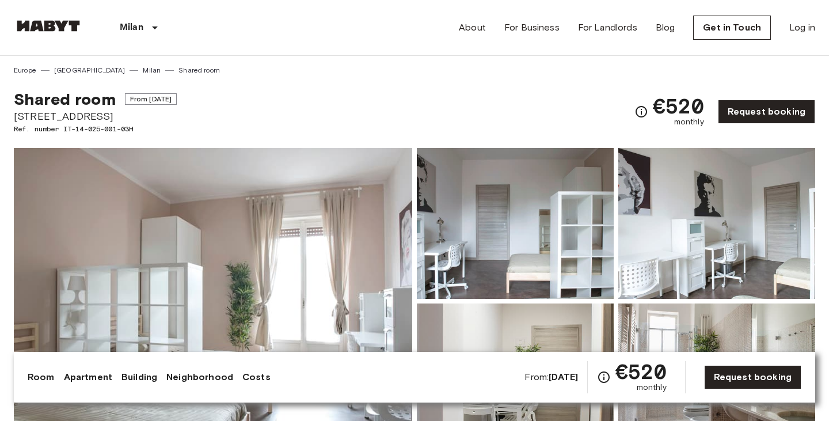
click at [86, 115] on span "[STREET_ADDRESS]" at bounding box center [95, 116] width 163 height 15
copy span "[STREET_ADDRESS]"
click at [502, 65] on div "[GEOGRAPHIC_DATA] [GEOGRAPHIC_DATA] [GEOGRAPHIC_DATA] Shared room" at bounding box center [414, 66] width 801 height 20
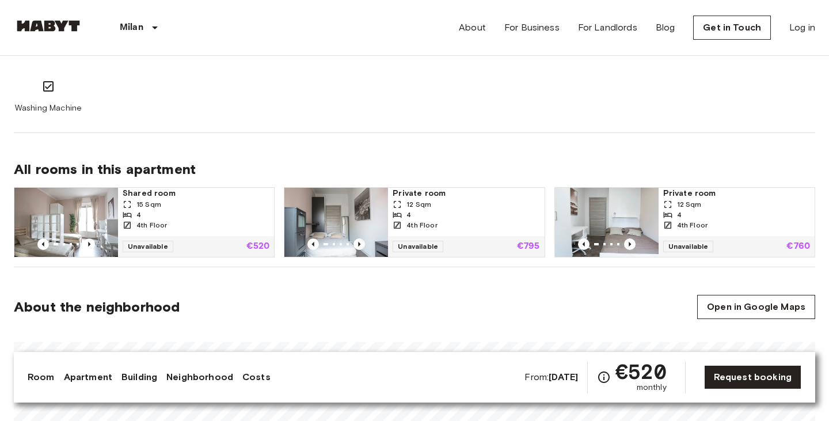
scroll to position [778, 0]
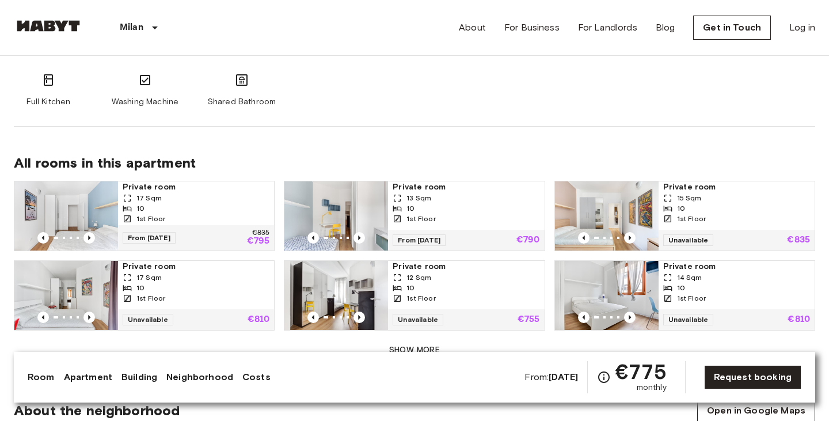
scroll to position [795, 0]
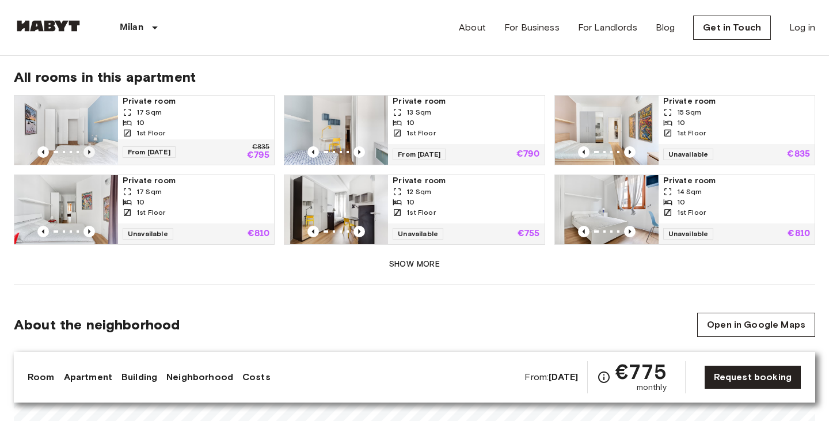
click at [90, 146] on icon "Previous image" at bounding box center [89, 152] width 12 height 12
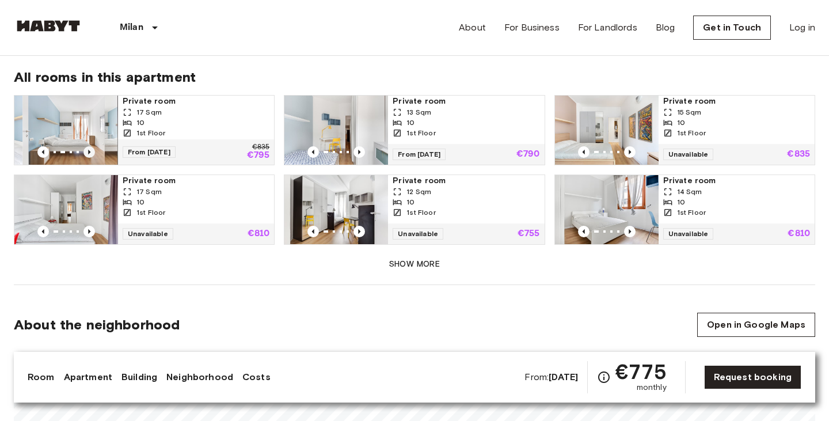
click at [90, 146] on icon "Previous image" at bounding box center [89, 152] width 12 height 12
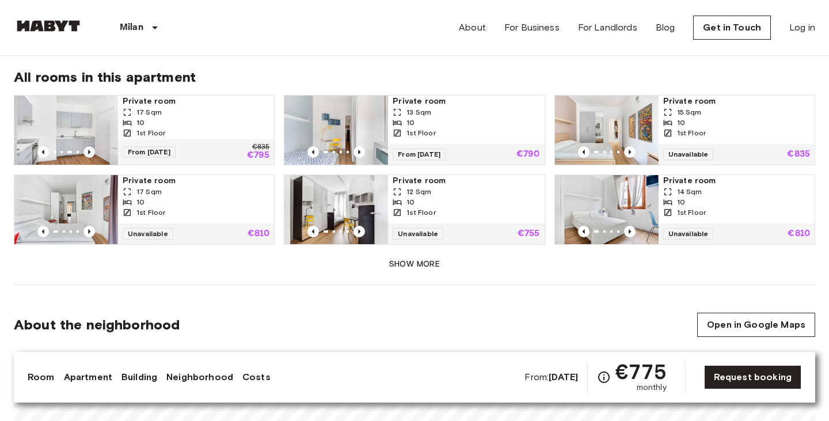
click at [90, 146] on icon "Previous image" at bounding box center [89, 152] width 12 height 12
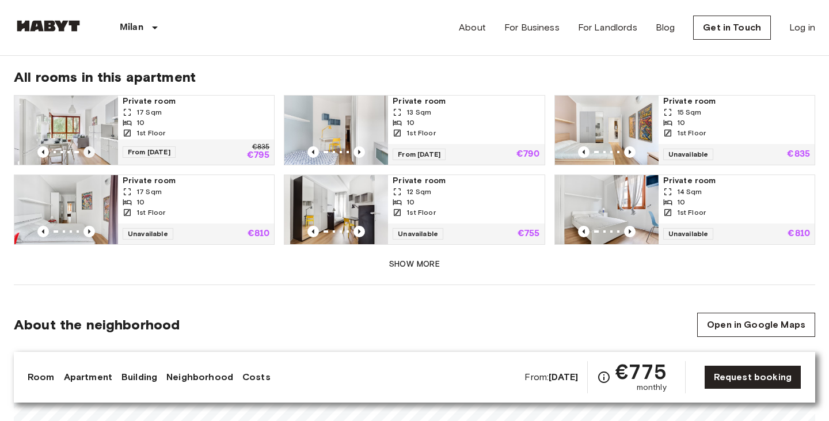
click at [90, 146] on icon "Previous image" at bounding box center [89, 152] width 12 height 12
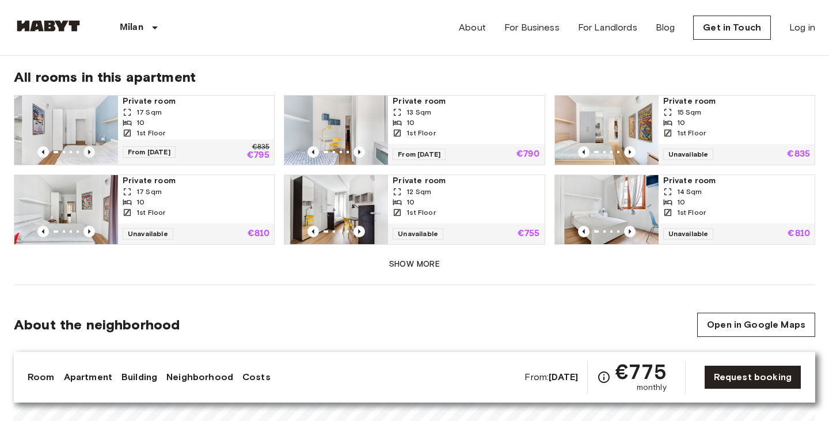
click at [90, 146] on icon "Previous image" at bounding box center [89, 152] width 12 height 12
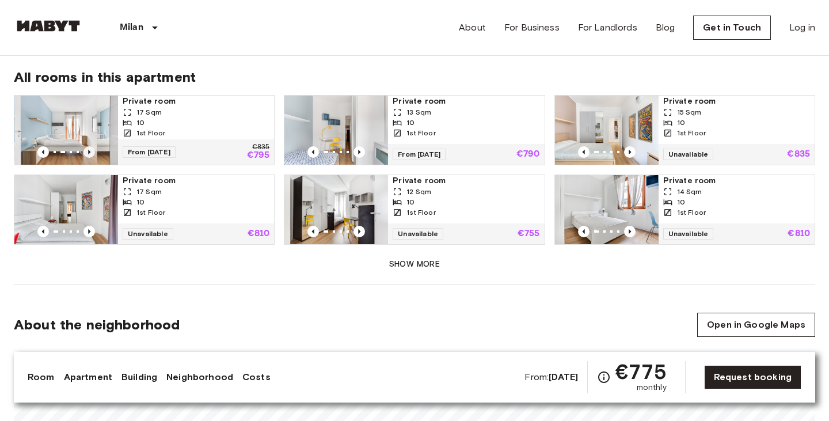
click at [90, 146] on icon "Previous image" at bounding box center [89, 152] width 12 height 12
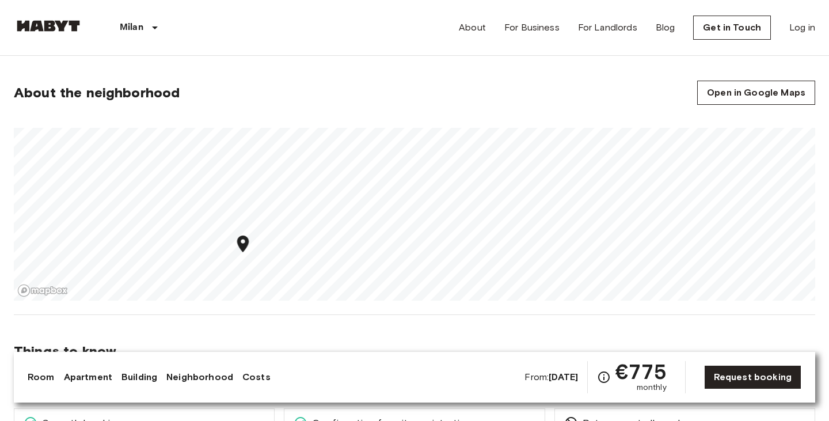
scroll to position [1004, 0]
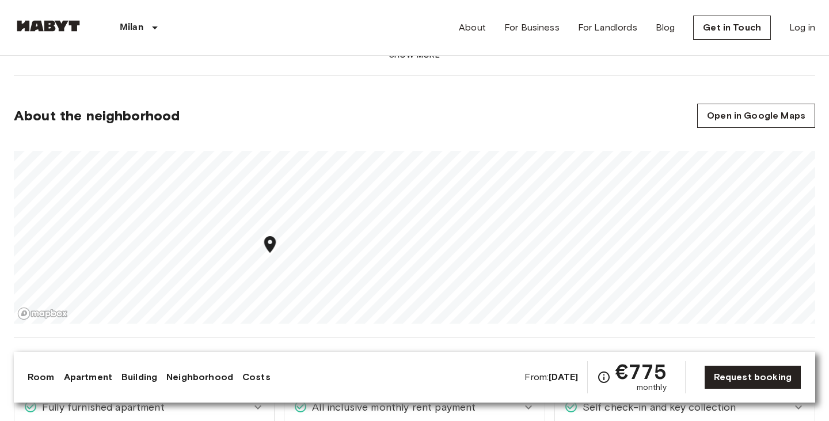
click at [272, 235] on icon "Map marker" at bounding box center [270, 243] width 12 height 17
click at [321, 83] on section "About the neighborhood Open in Google Maps" at bounding box center [414, 207] width 801 height 262
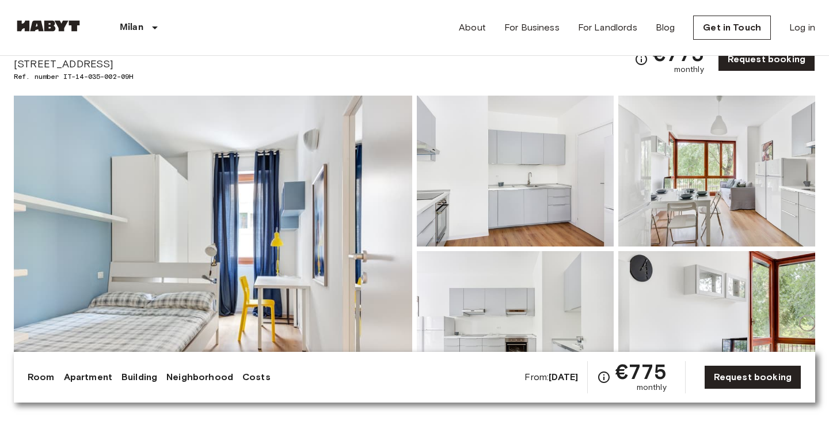
scroll to position [0, 0]
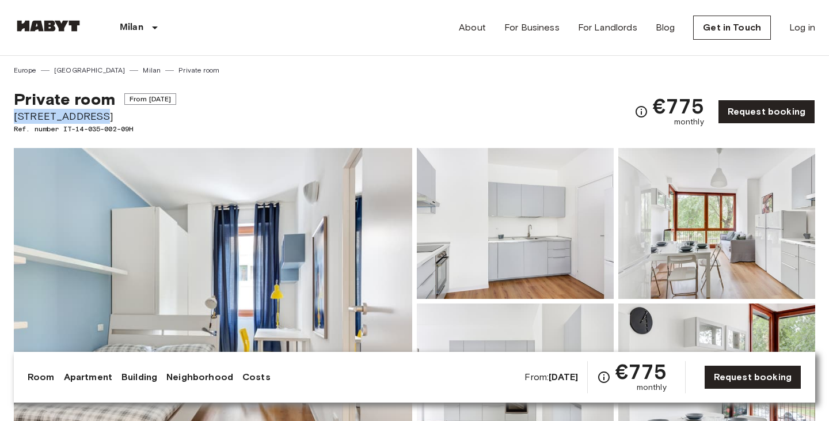
drag, startPoint x: 10, startPoint y: 115, endPoint x: 104, endPoint y: 115, distance: 93.8
copy span "[STREET_ADDRESS]"
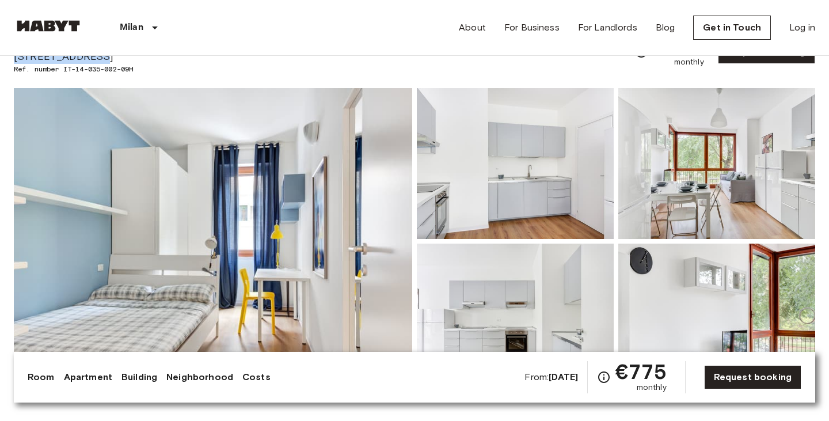
scroll to position [109, 0]
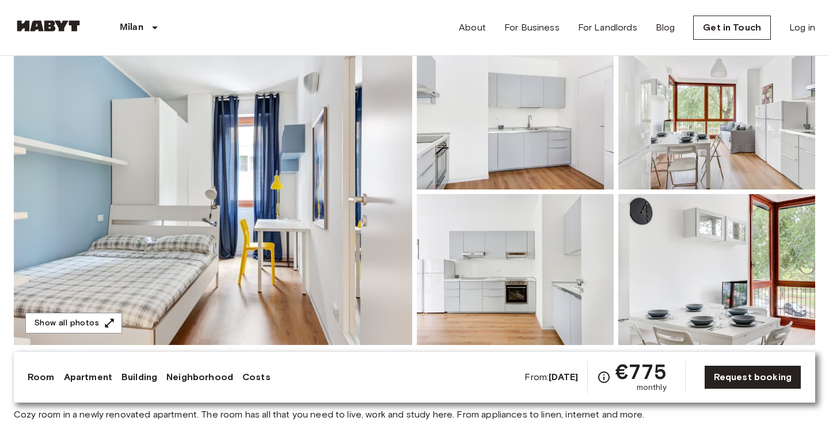
click at [289, 197] on img at bounding box center [213, 192] width 398 height 306
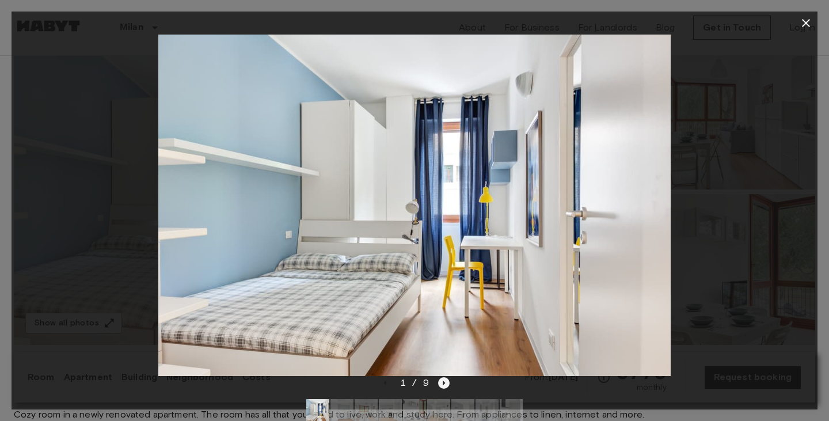
click at [441, 387] on icon "Next image" at bounding box center [444, 383] width 12 height 12
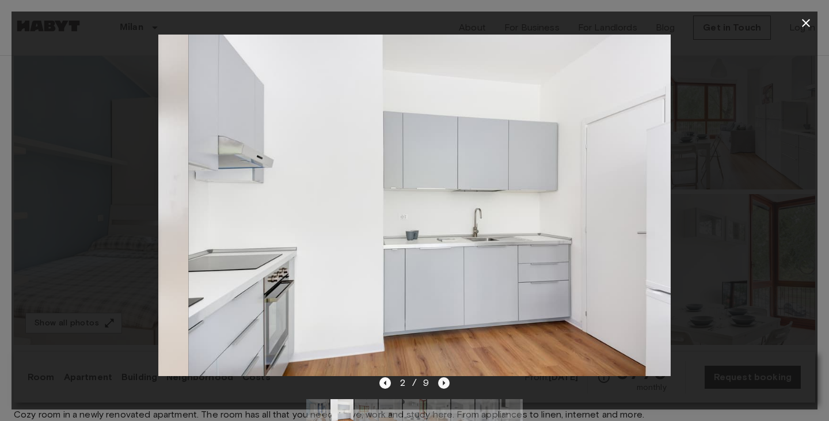
click at [441, 387] on icon "Next image" at bounding box center [444, 383] width 12 height 12
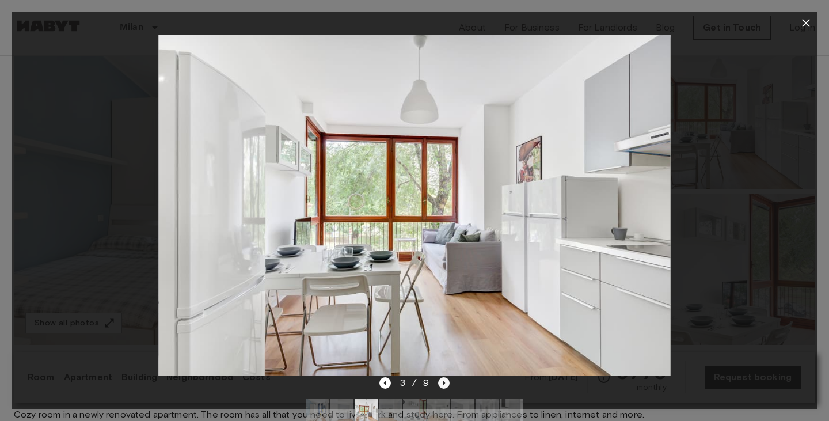
click at [441, 387] on icon "Next image" at bounding box center [444, 383] width 12 height 12
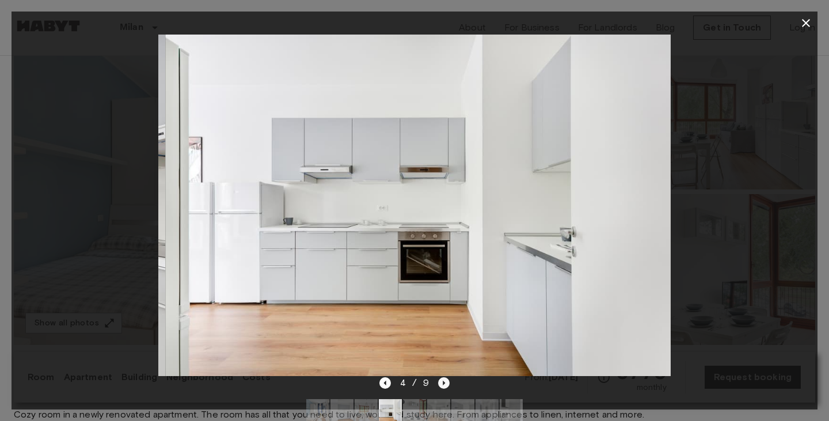
click at [441, 387] on icon "Next image" at bounding box center [444, 383] width 12 height 12
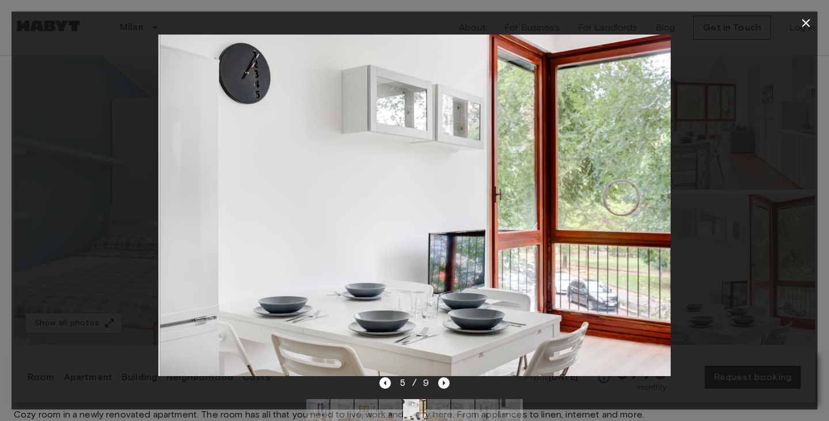
click at [441, 387] on icon "Next image" at bounding box center [444, 383] width 12 height 12
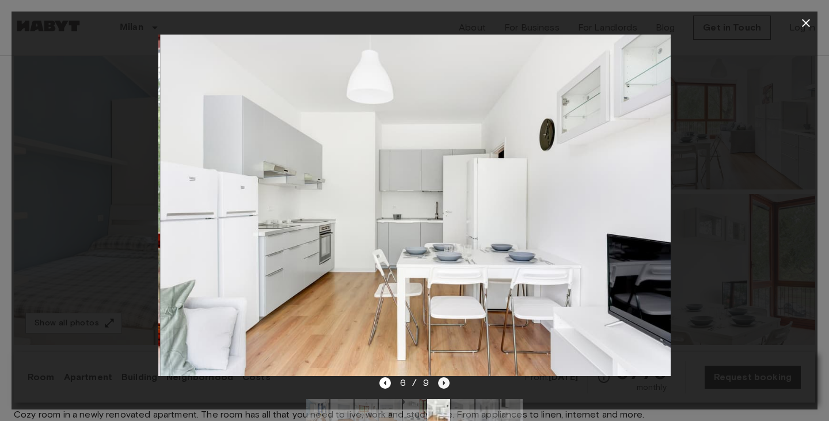
click at [441, 387] on icon "Next image" at bounding box center [444, 383] width 12 height 12
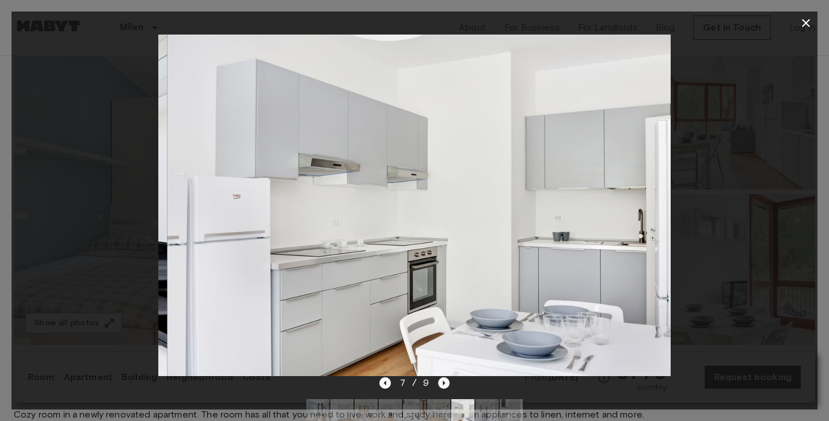
click at [441, 387] on icon "Next image" at bounding box center [444, 383] width 12 height 12
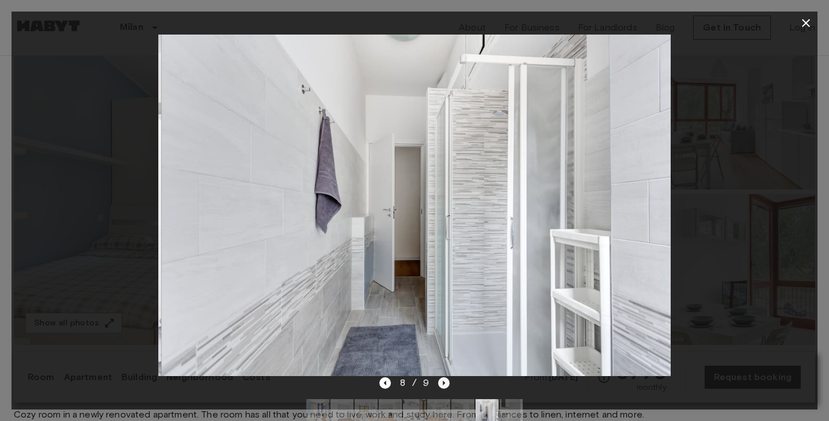
click at [441, 387] on icon "Next image" at bounding box center [444, 383] width 12 height 12
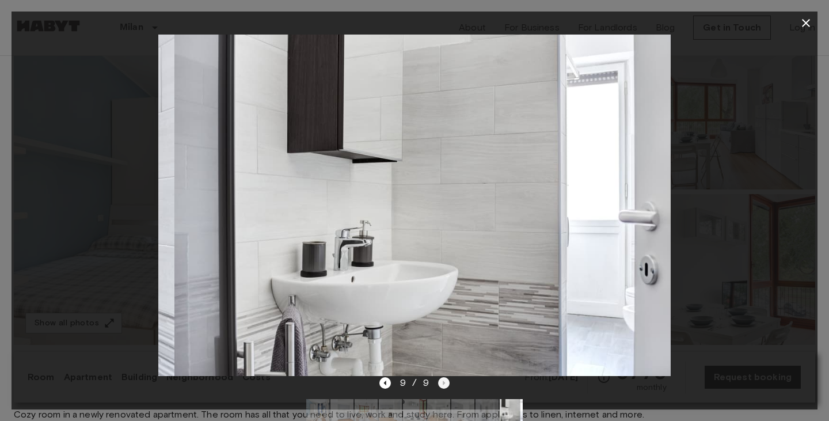
click at [441, 387] on div "9 / 9" at bounding box center [414, 383] width 71 height 14
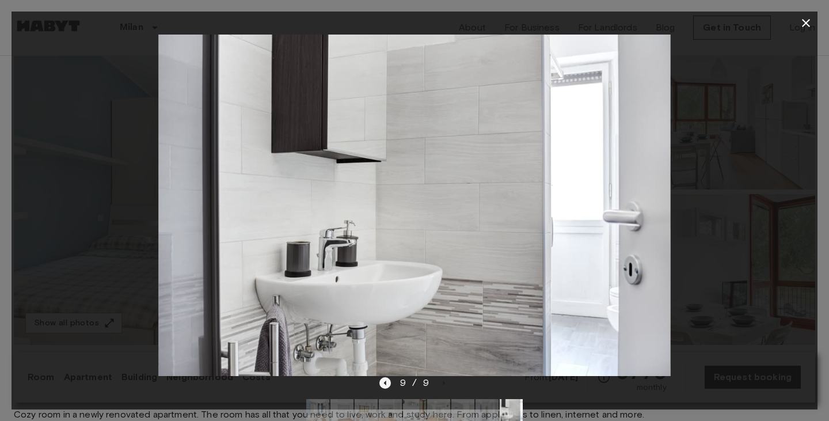
click at [384, 388] on icon "Previous image" at bounding box center [385, 383] width 12 height 12
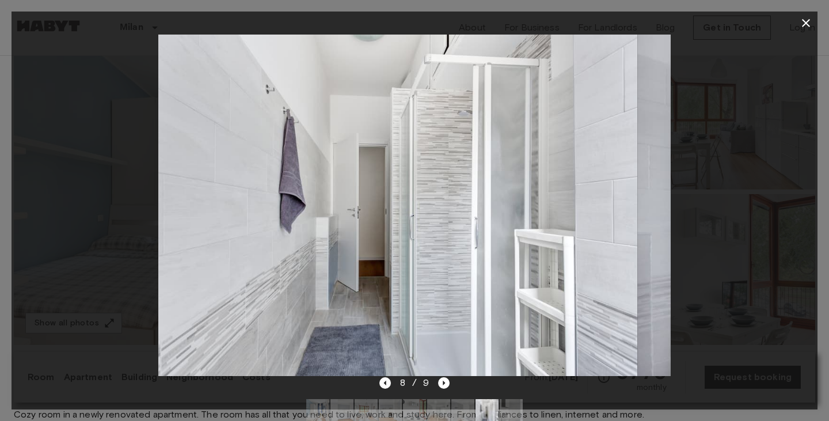
click at [785, 218] on div at bounding box center [415, 205] width 806 height 341
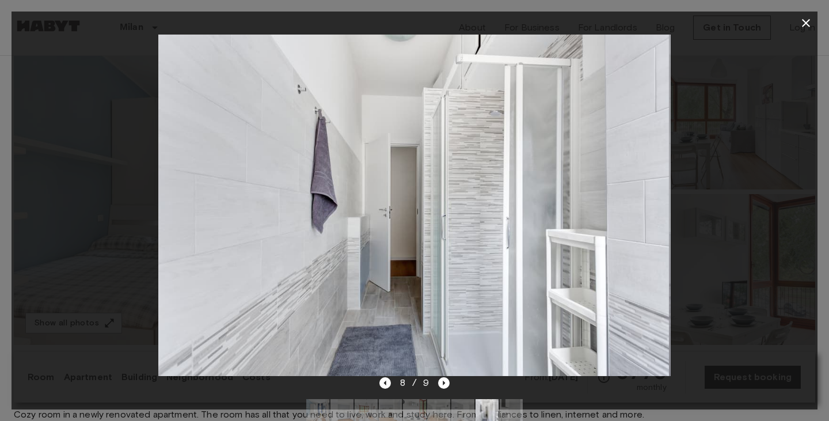
click at [724, 225] on div at bounding box center [415, 205] width 806 height 341
click at [807, 17] on icon "button" at bounding box center [806, 23] width 14 height 14
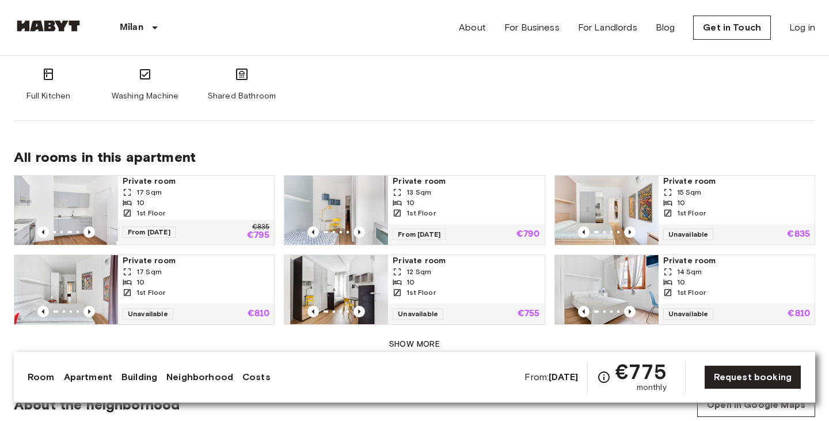
scroll to position [740, 0]
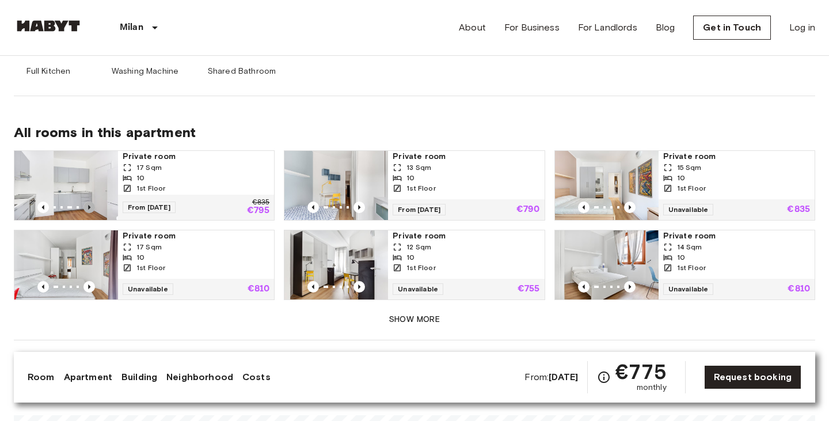
click at [87, 201] on icon "Previous image" at bounding box center [89, 207] width 12 height 12
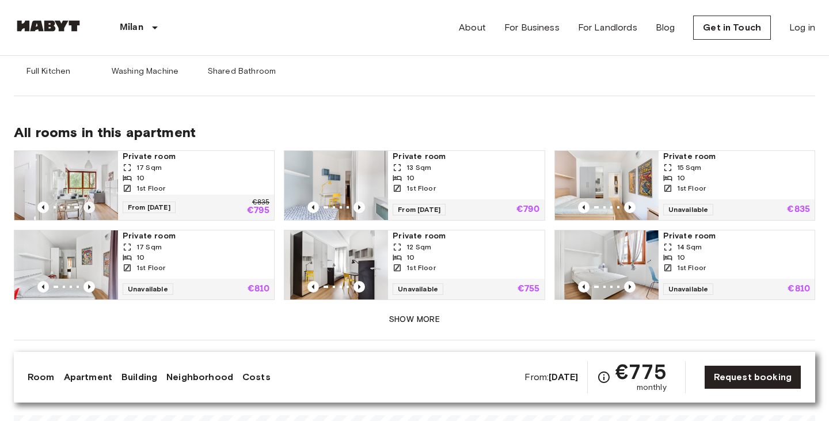
click at [87, 201] on icon "Previous image" at bounding box center [89, 207] width 12 height 12
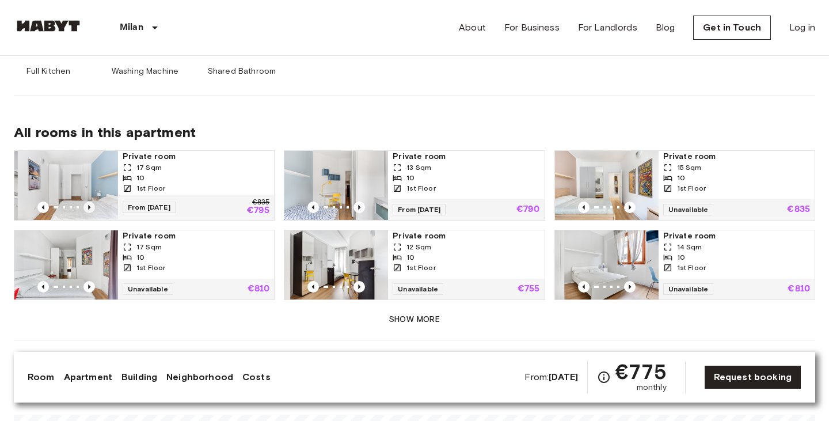
click at [87, 201] on icon "Previous image" at bounding box center [89, 207] width 12 height 12
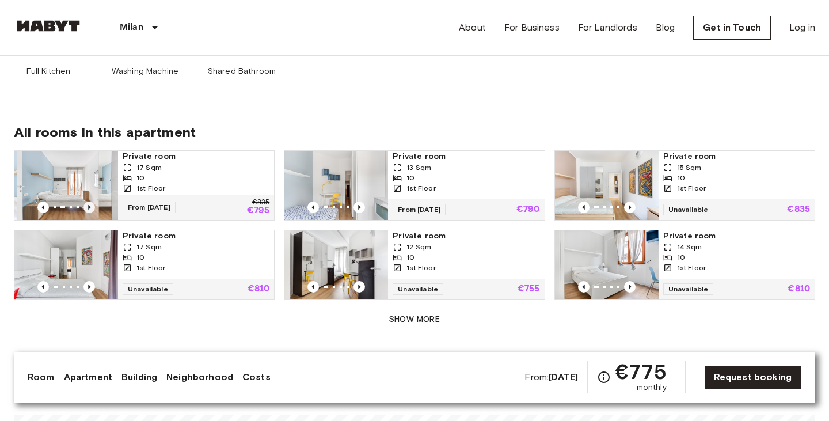
click at [87, 201] on icon "Previous image" at bounding box center [89, 207] width 12 height 12
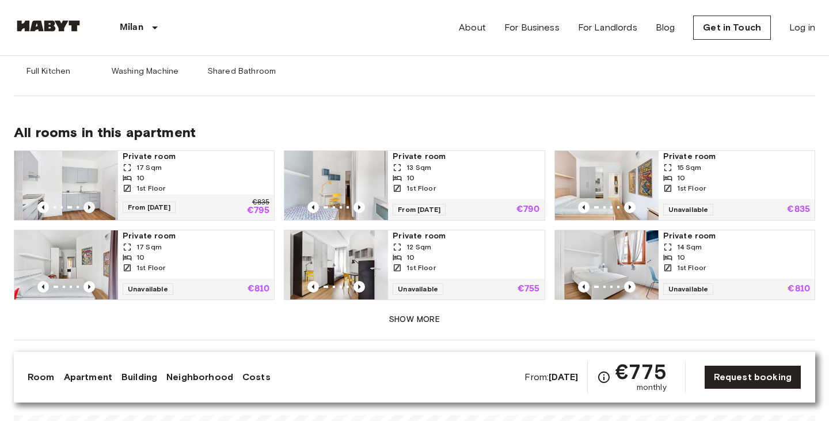
click at [87, 201] on icon "Previous image" at bounding box center [89, 207] width 12 height 12
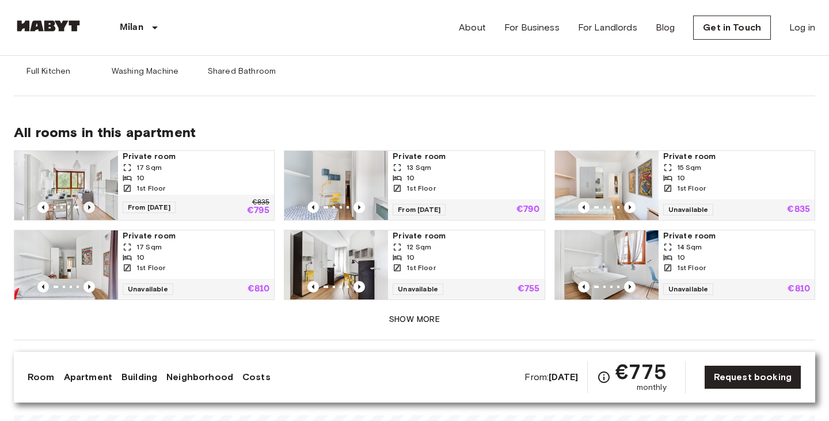
click at [87, 201] on icon "Previous image" at bounding box center [89, 207] width 12 height 12
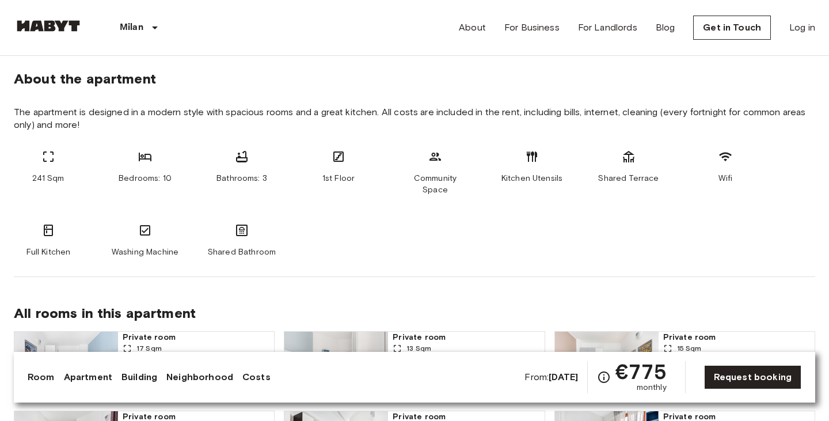
scroll to position [737, 0]
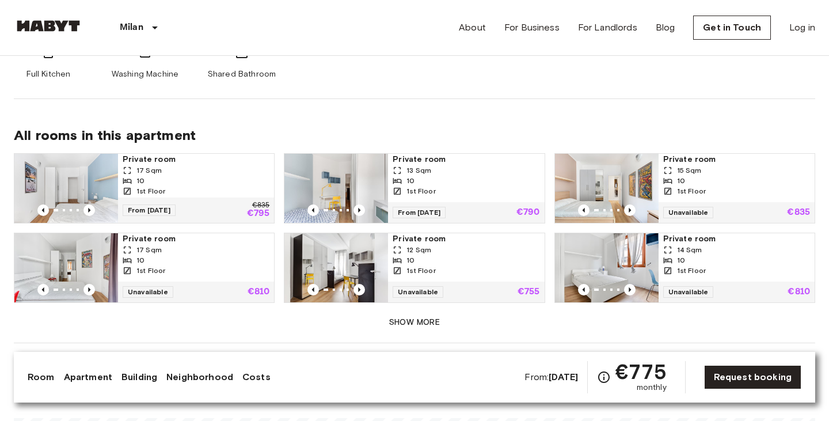
click at [208, 186] on div "1st Floor" at bounding box center [196, 191] width 147 height 10
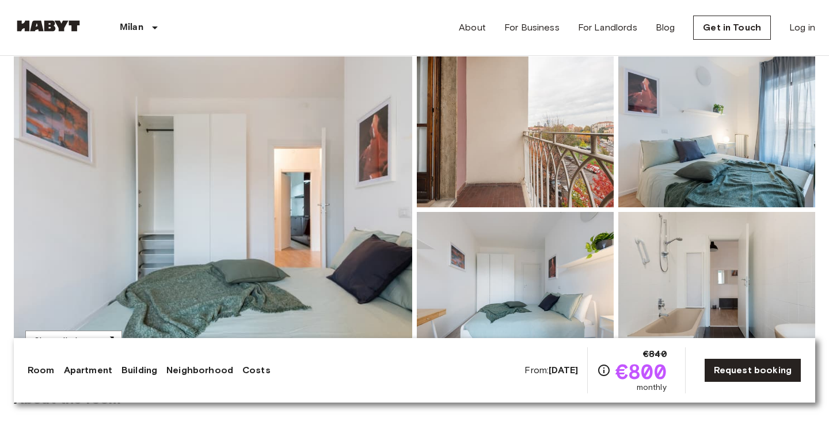
scroll to position [161, 0]
